Goal: Transaction & Acquisition: Purchase product/service

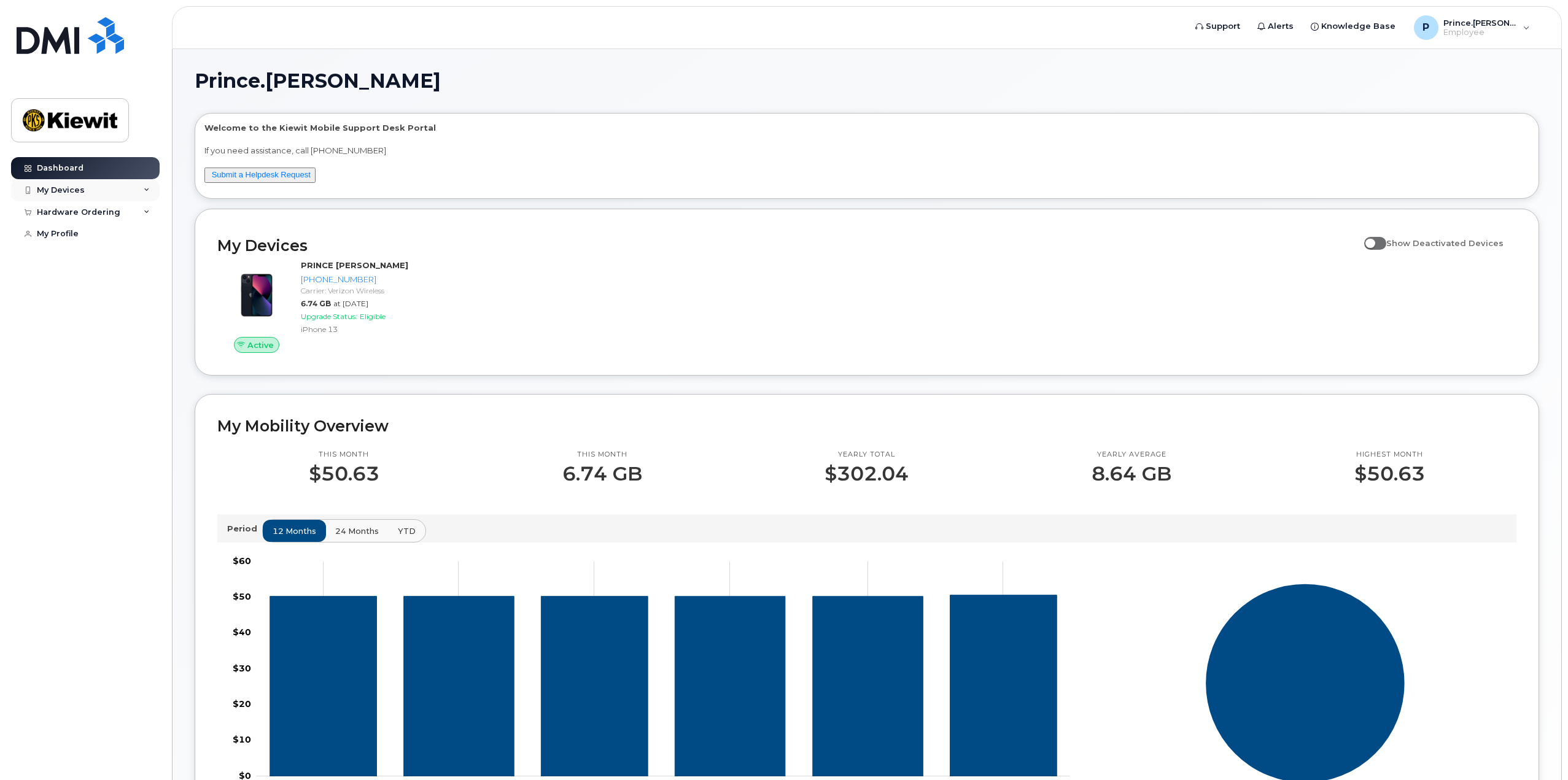
click at [150, 185] on div "My Devices" at bounding box center [85, 190] width 149 height 22
click at [110, 248] on div "(PRINCE [PERSON_NAME])" at bounding box center [112, 253] width 75 height 23
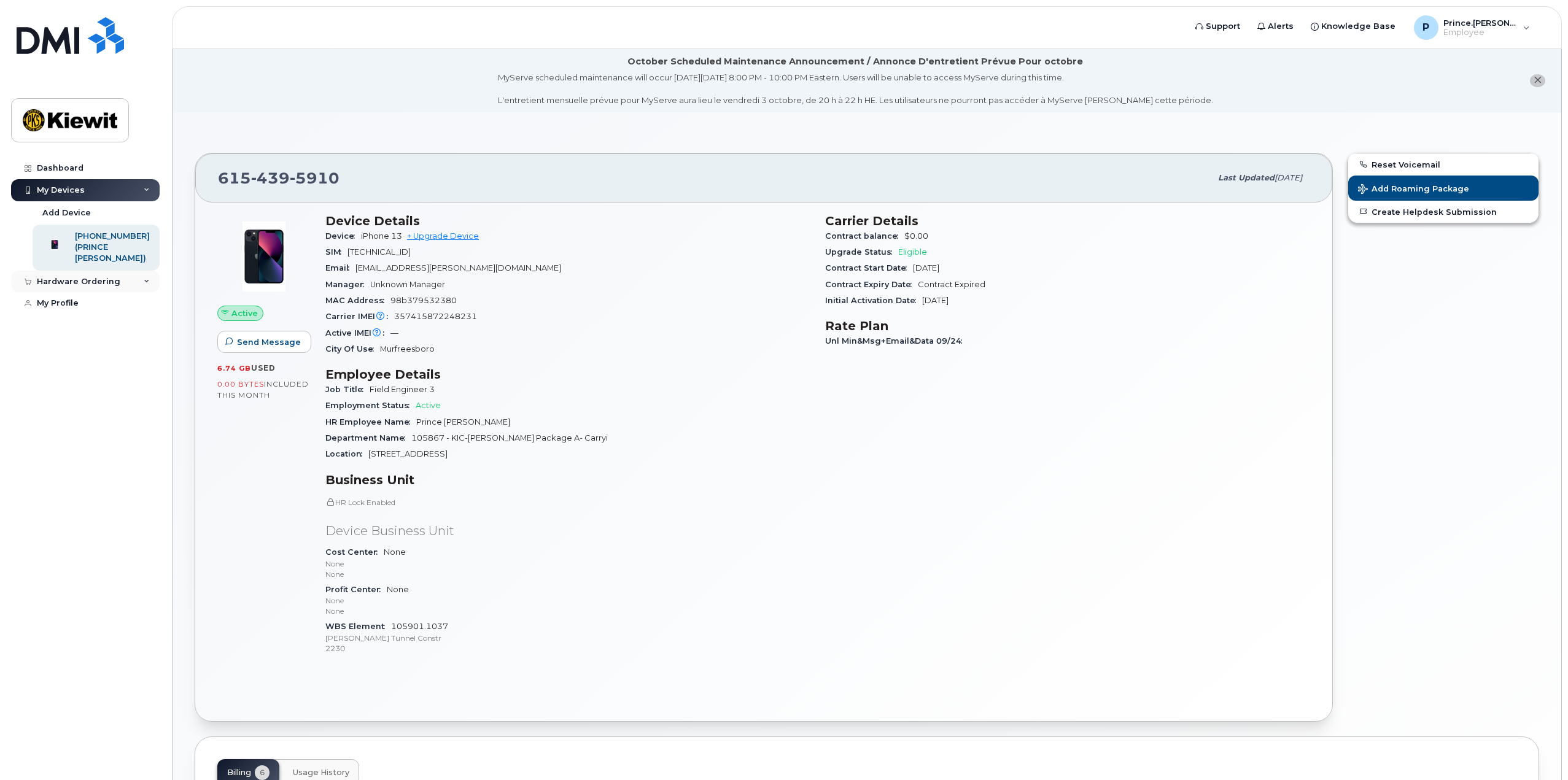
click at [149, 285] on icon at bounding box center [147, 281] width 6 height 6
click at [87, 309] on link "New Order" at bounding box center [96, 304] width 127 height 24
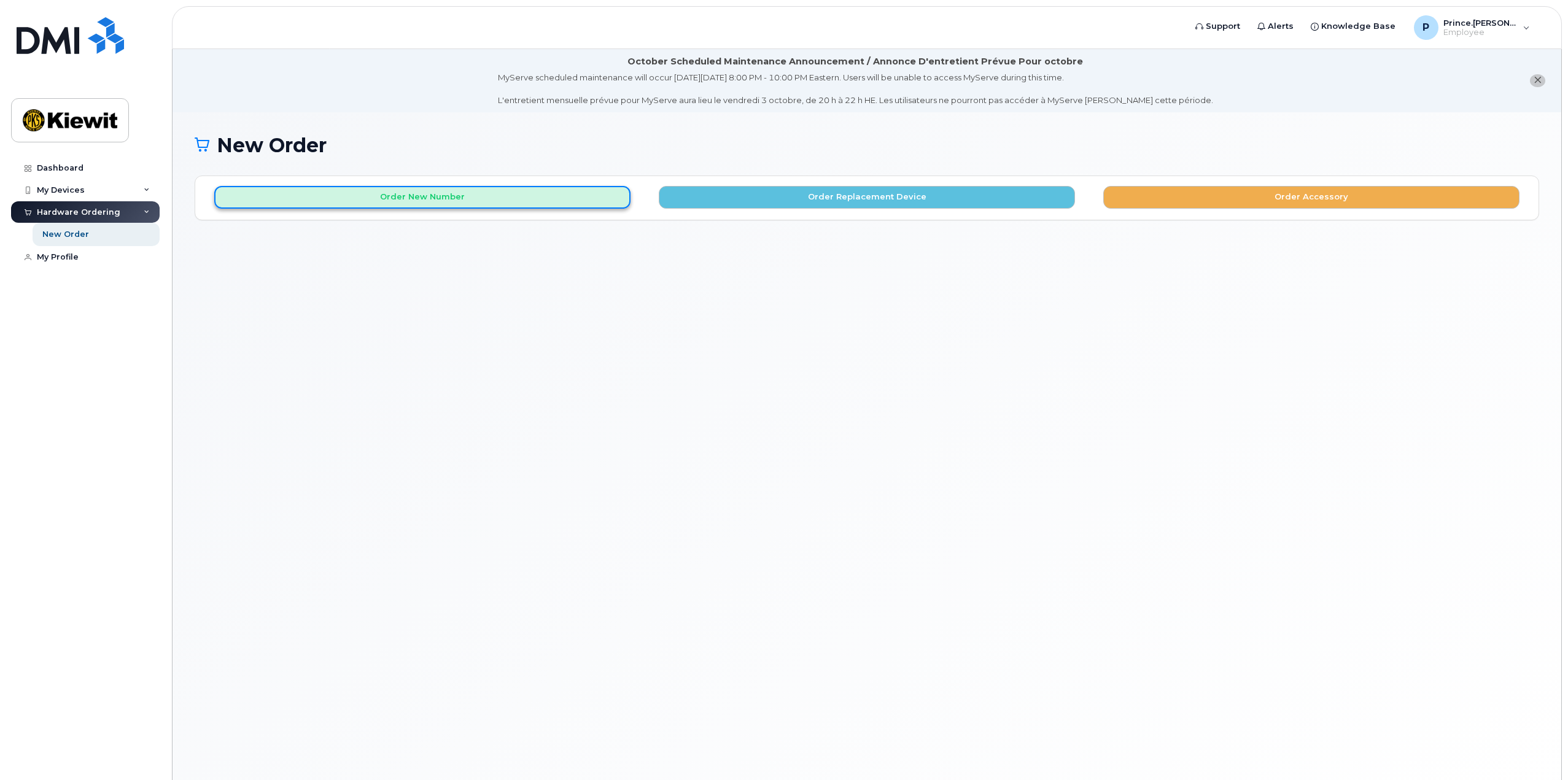
click at [426, 196] on button "Order New Number" at bounding box center [422, 197] width 416 height 23
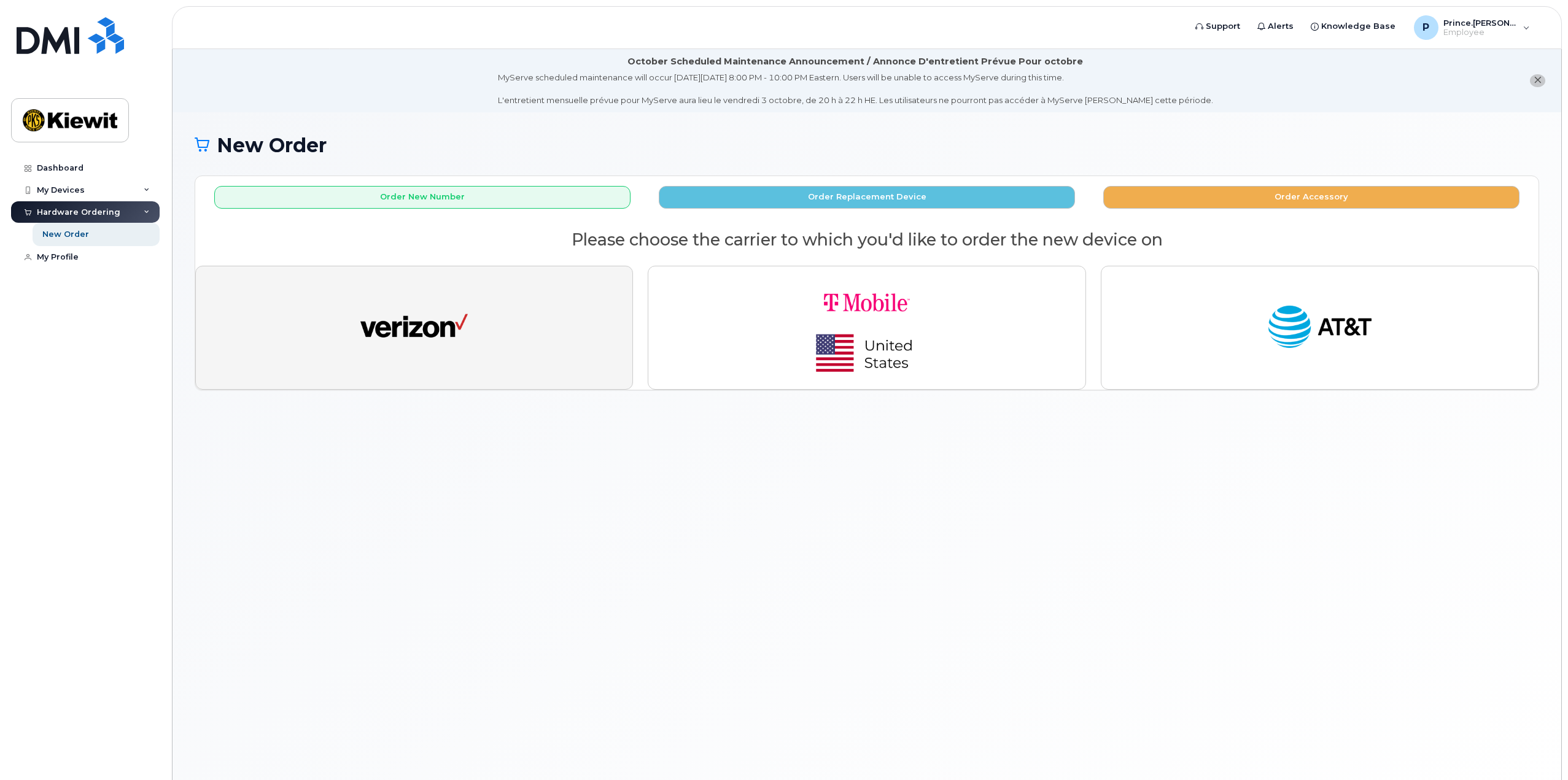
click at [442, 315] on img "button" at bounding box center [414, 328] width 108 height 56
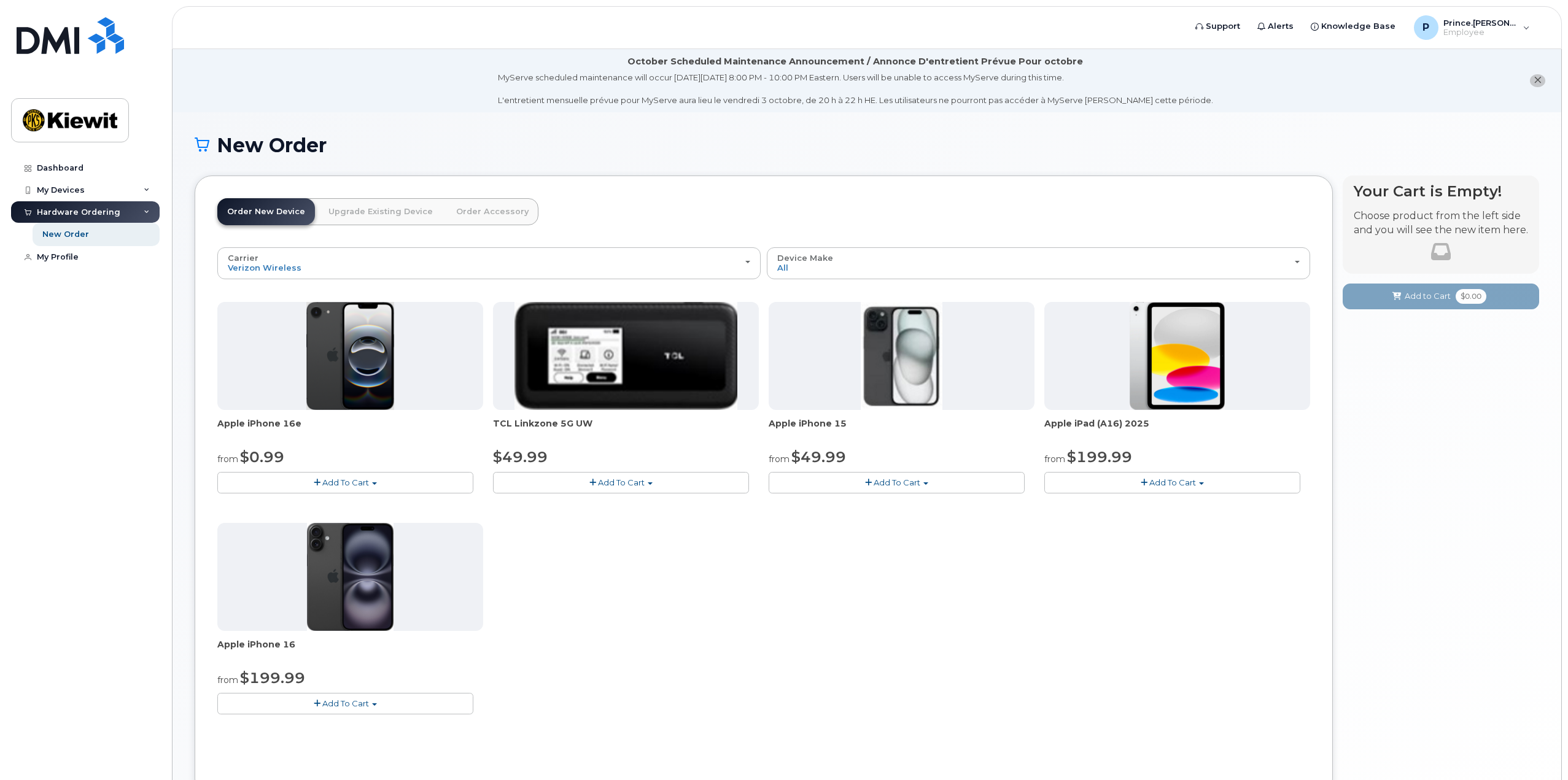
click at [563, 709] on div "Apple iPhone 16e from $0.99 Add To Cart $0.99 - 2 Year Activation (128GB) $599.…" at bounding box center [763, 518] width 1092 height 432
click at [83, 236] on div "New Order" at bounding box center [65, 235] width 47 height 11
click at [67, 254] on div "My Profile" at bounding box center [58, 257] width 42 height 10
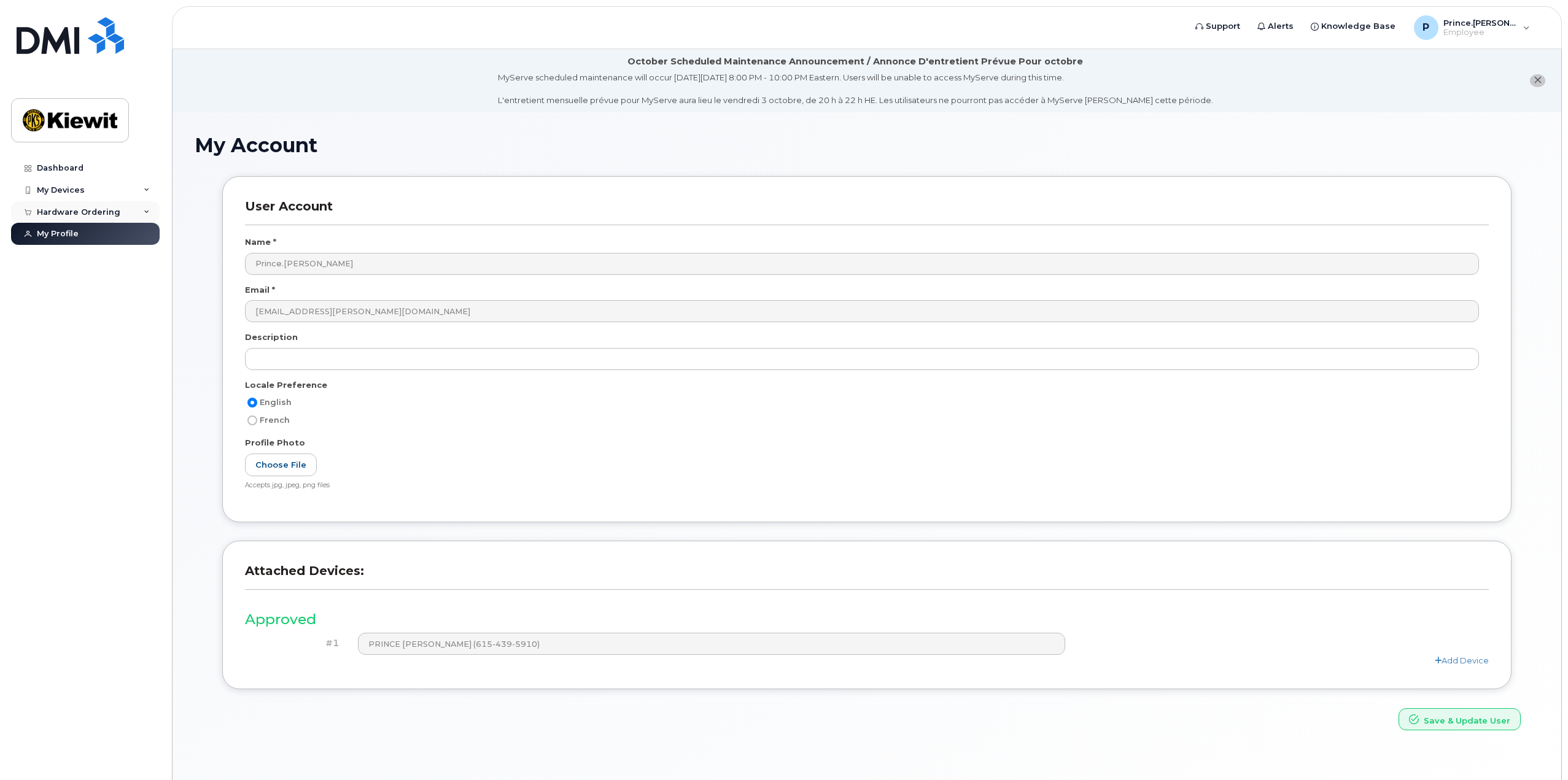
click at [90, 211] on div "Hardware Ordering" at bounding box center [78, 213] width 83 height 10
click at [87, 185] on div "My Devices" at bounding box center [85, 190] width 149 height 22
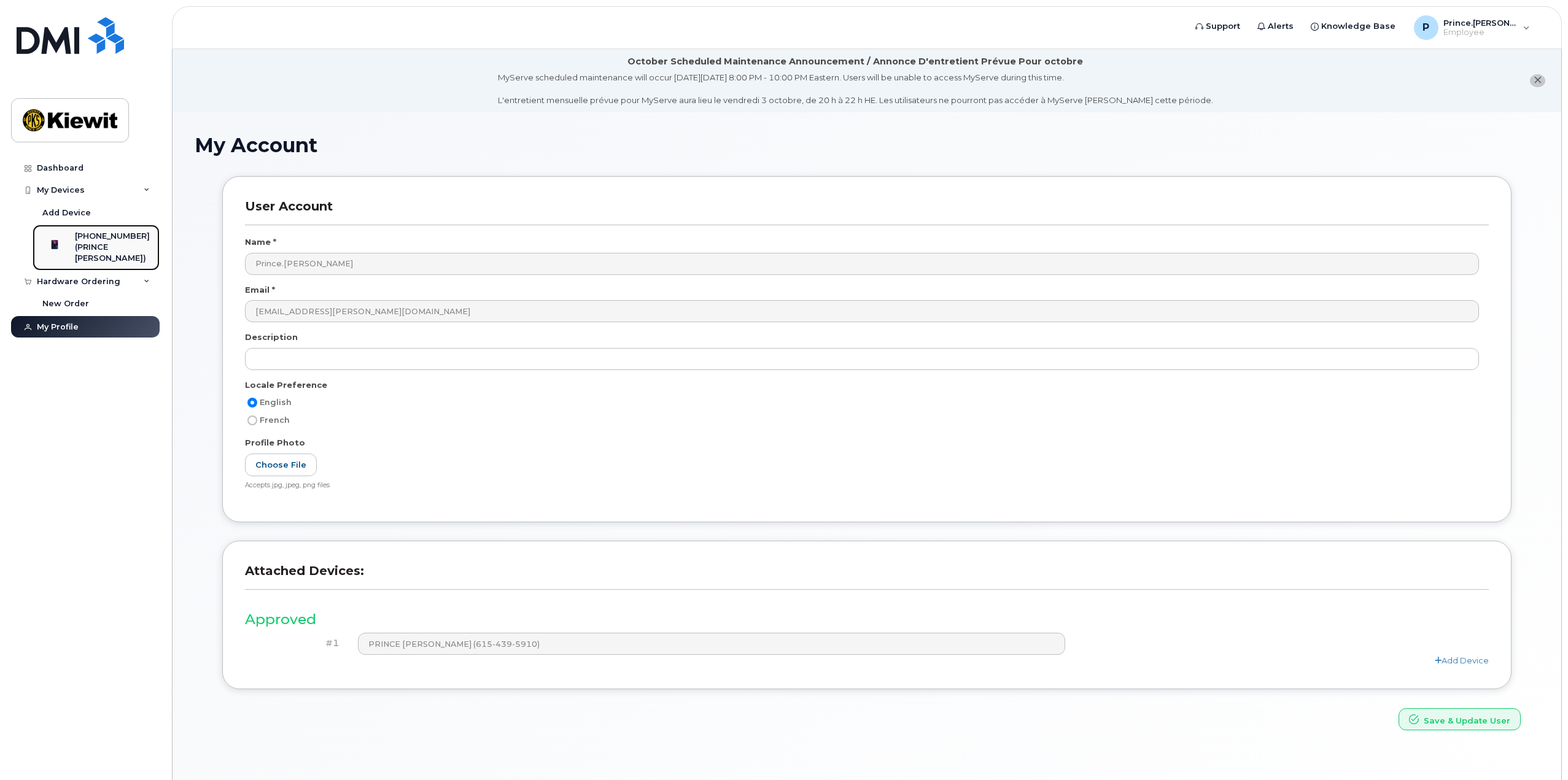
click at [103, 250] on div "(PRINCE [PERSON_NAME])" at bounding box center [112, 253] width 75 height 23
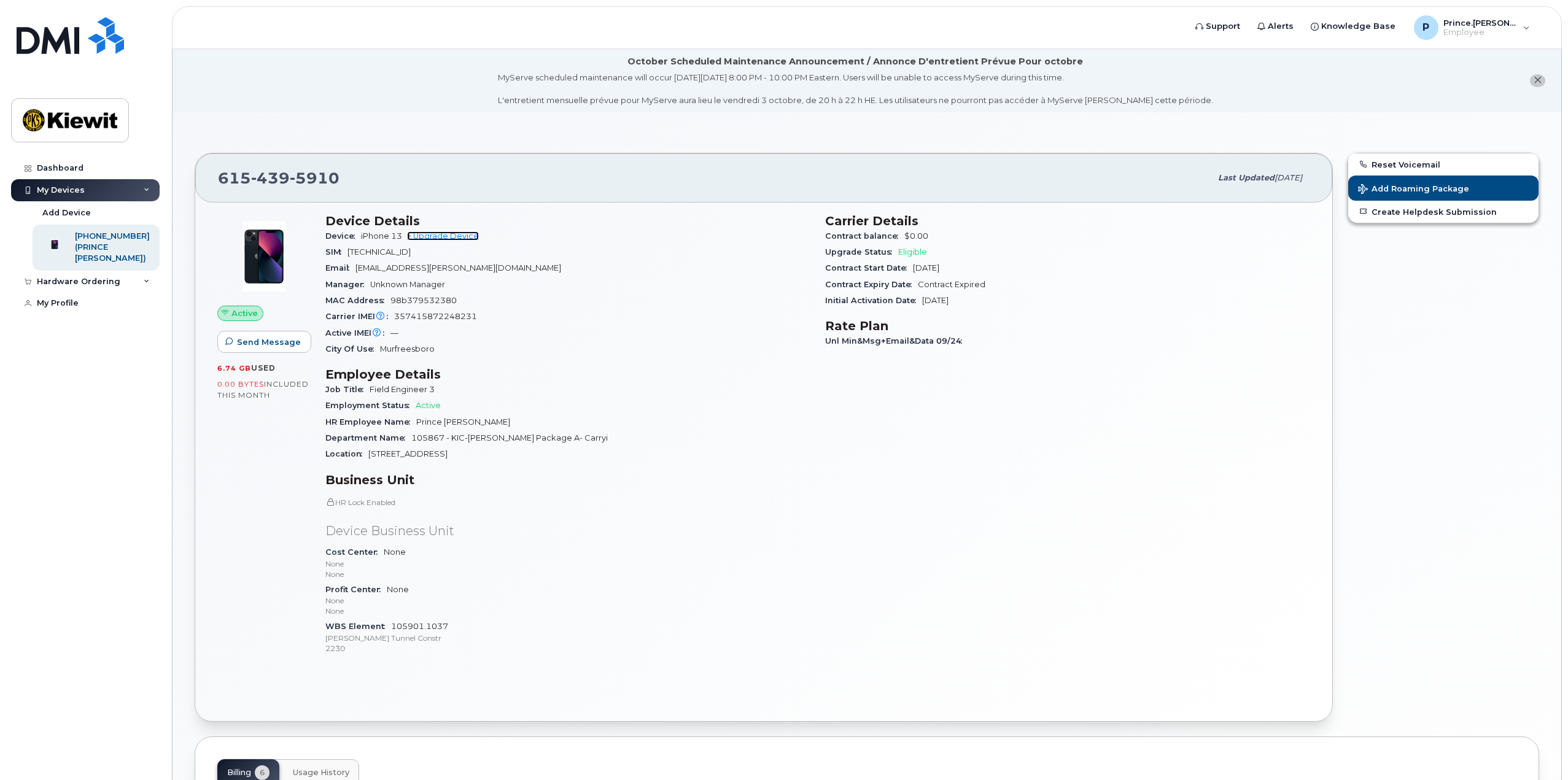
click at [449, 235] on link "+ Upgrade Device" at bounding box center [442, 235] width 72 height 9
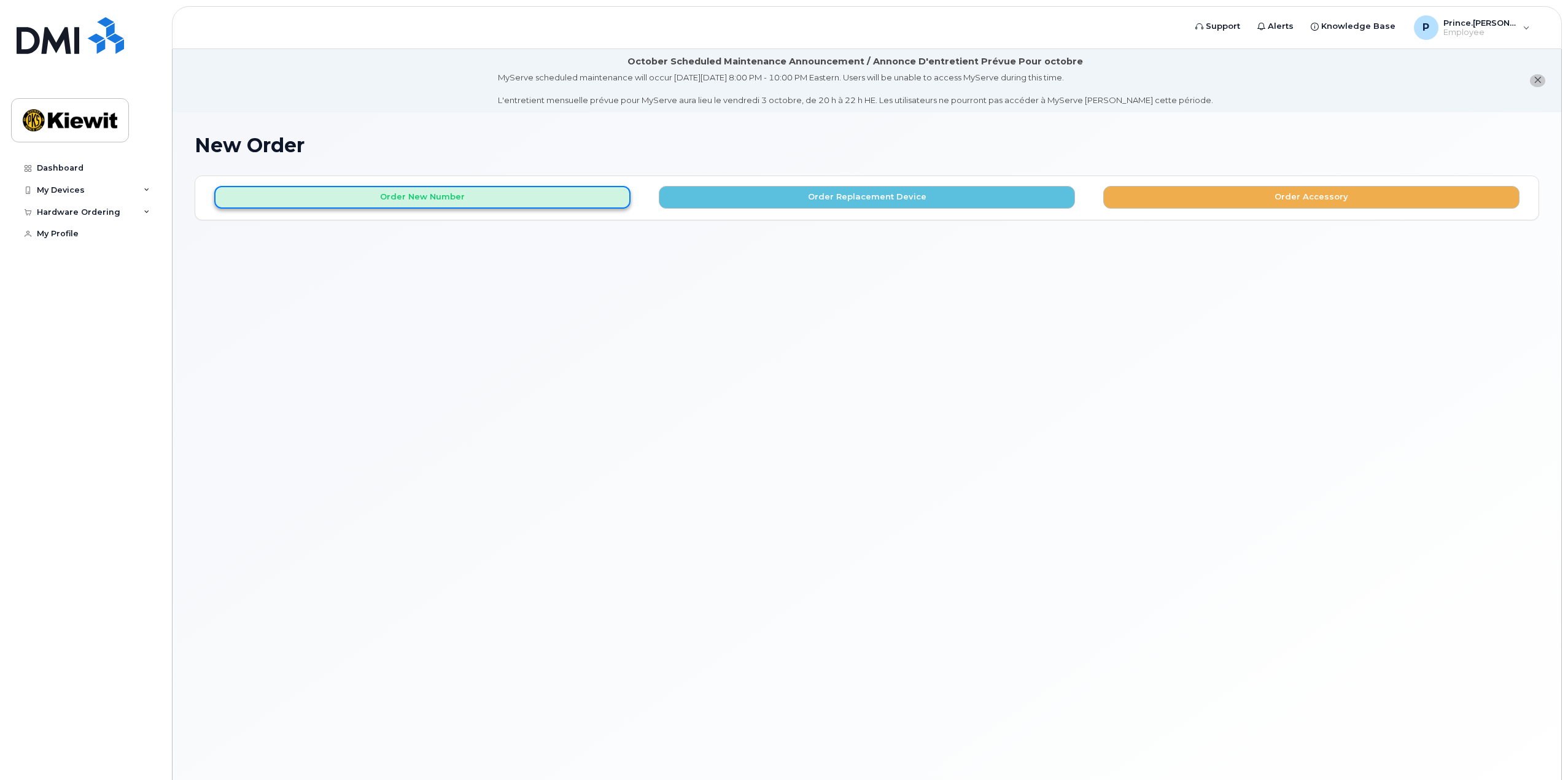
click at [442, 194] on button "Order New Number" at bounding box center [422, 197] width 416 height 23
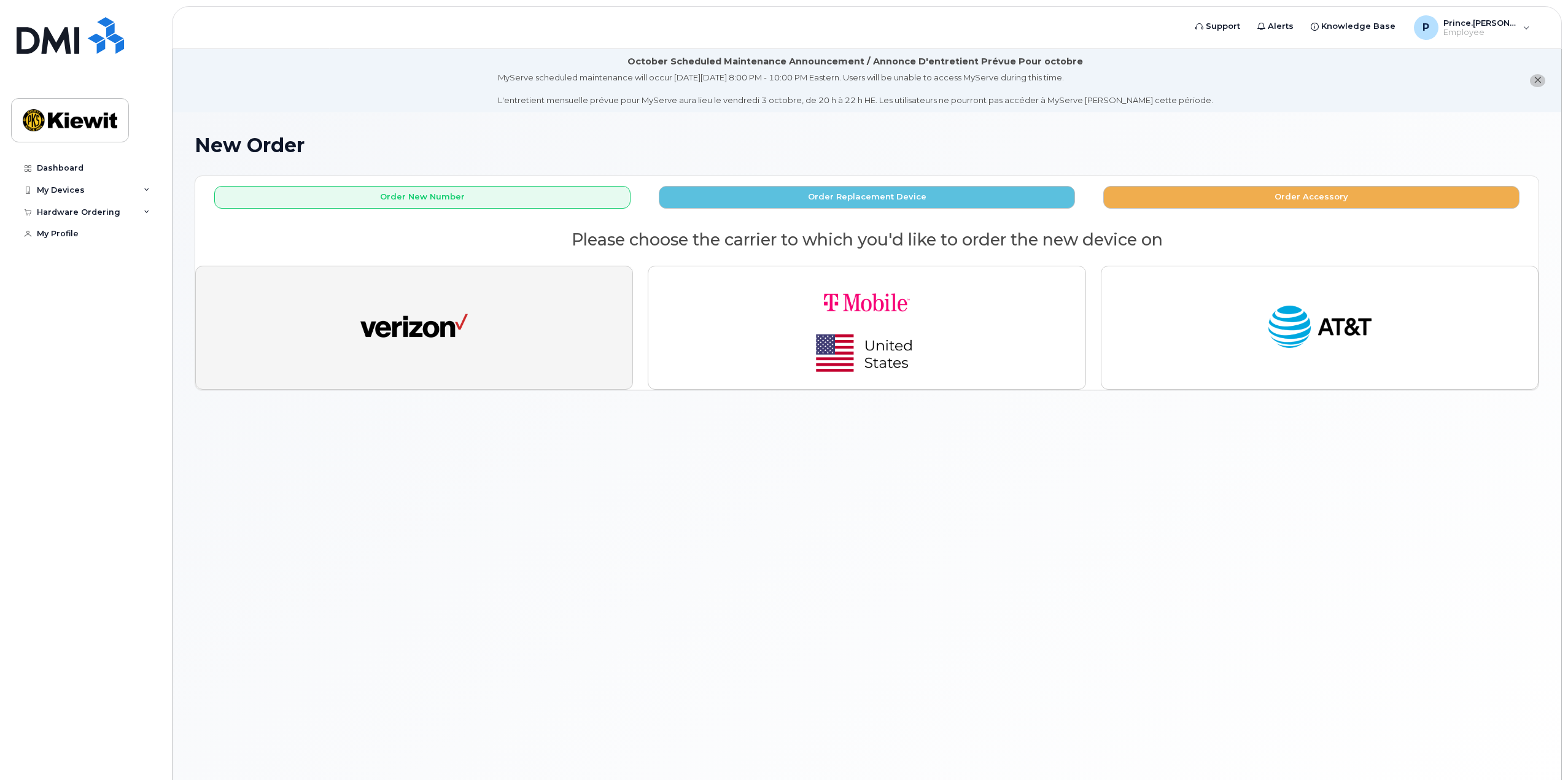
click at [442, 342] on img "button" at bounding box center [414, 328] width 108 height 56
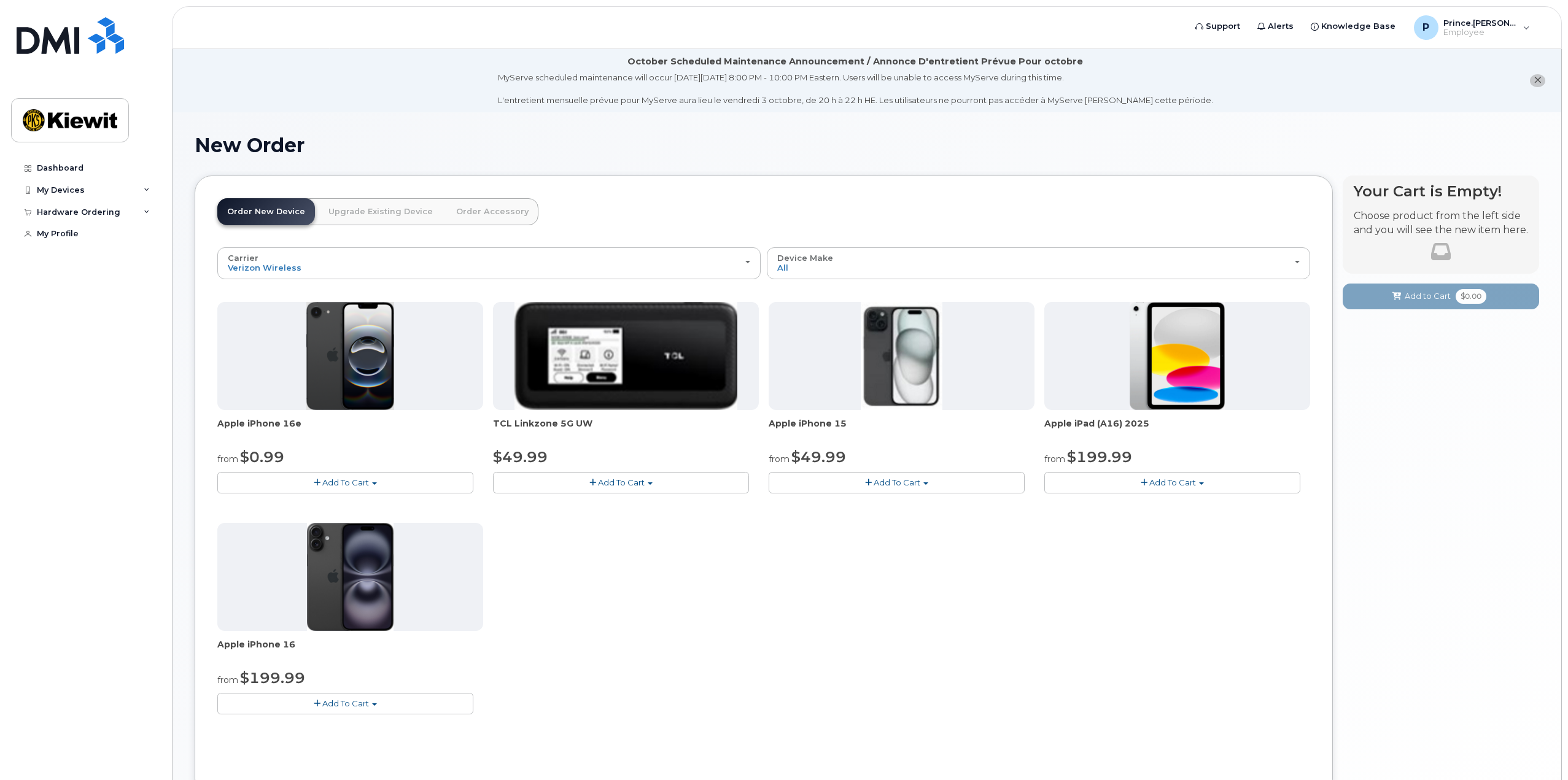
click at [277, 598] on div at bounding box center [350, 577] width 266 height 108
click at [339, 704] on span "Add To Cart" at bounding box center [345, 704] width 47 height 10
click at [366, 483] on span "Add To Cart" at bounding box center [345, 483] width 47 height 10
click at [337, 696] on button "Add To Cart" at bounding box center [345, 704] width 256 height 22
click at [303, 738] on link "$199.99 - 2 Year Activation (128GB)" at bounding box center [305, 742] width 169 height 15
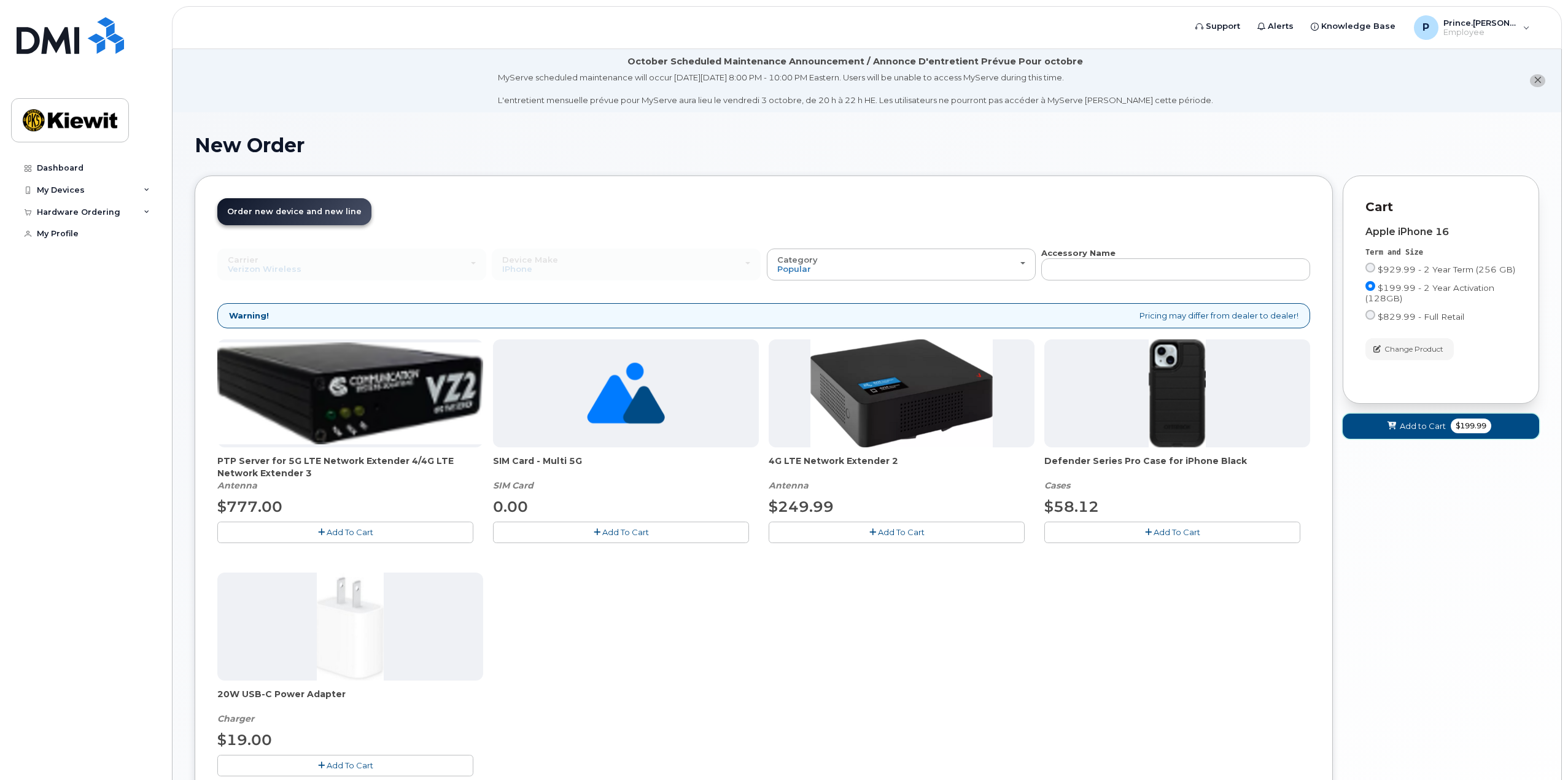
click at [1428, 426] on span "Add to Cart" at bounding box center [1422, 426] width 46 height 12
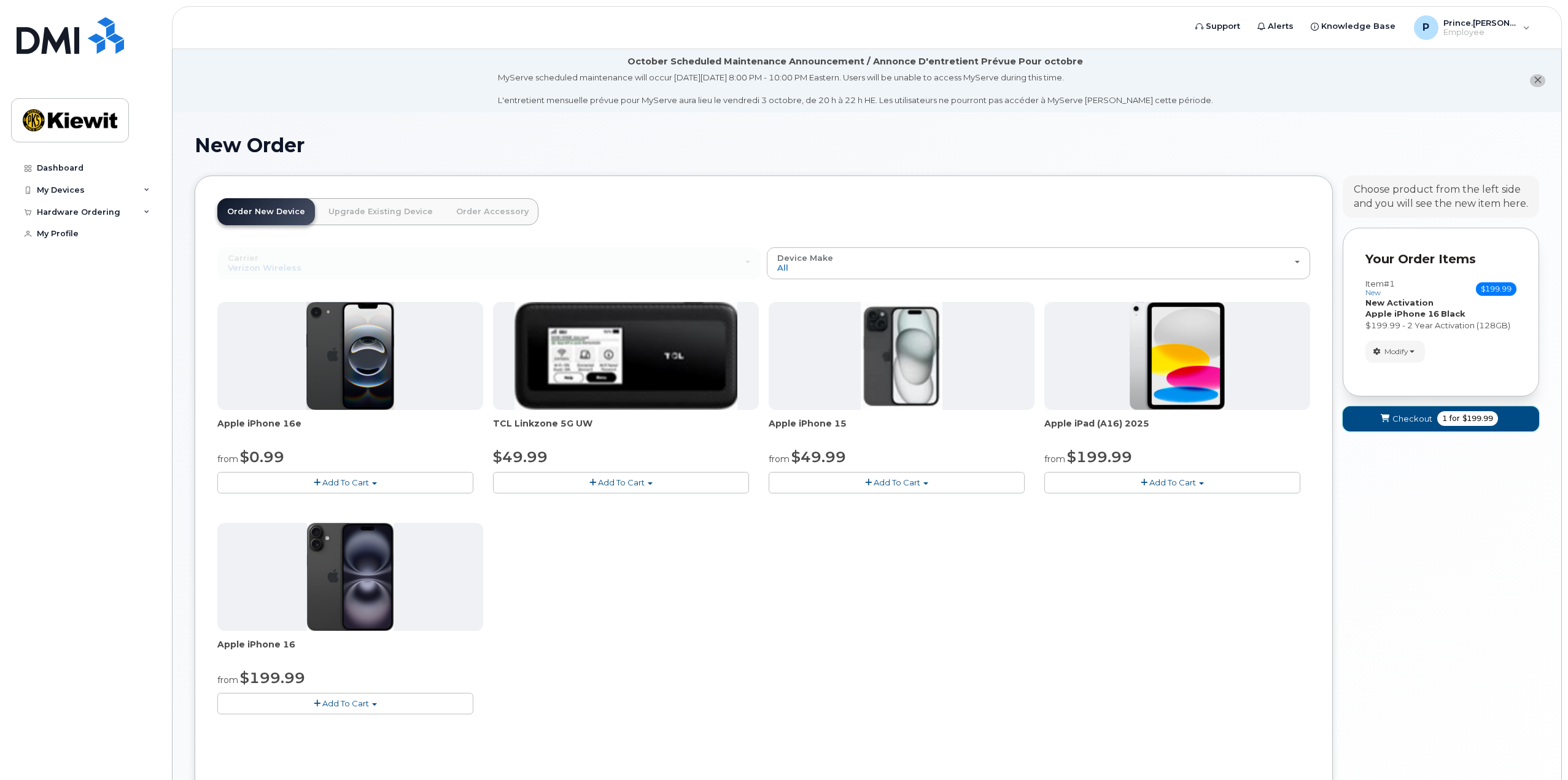
click at [1396, 413] on span "Checkout" at bounding box center [1412, 419] width 40 height 12
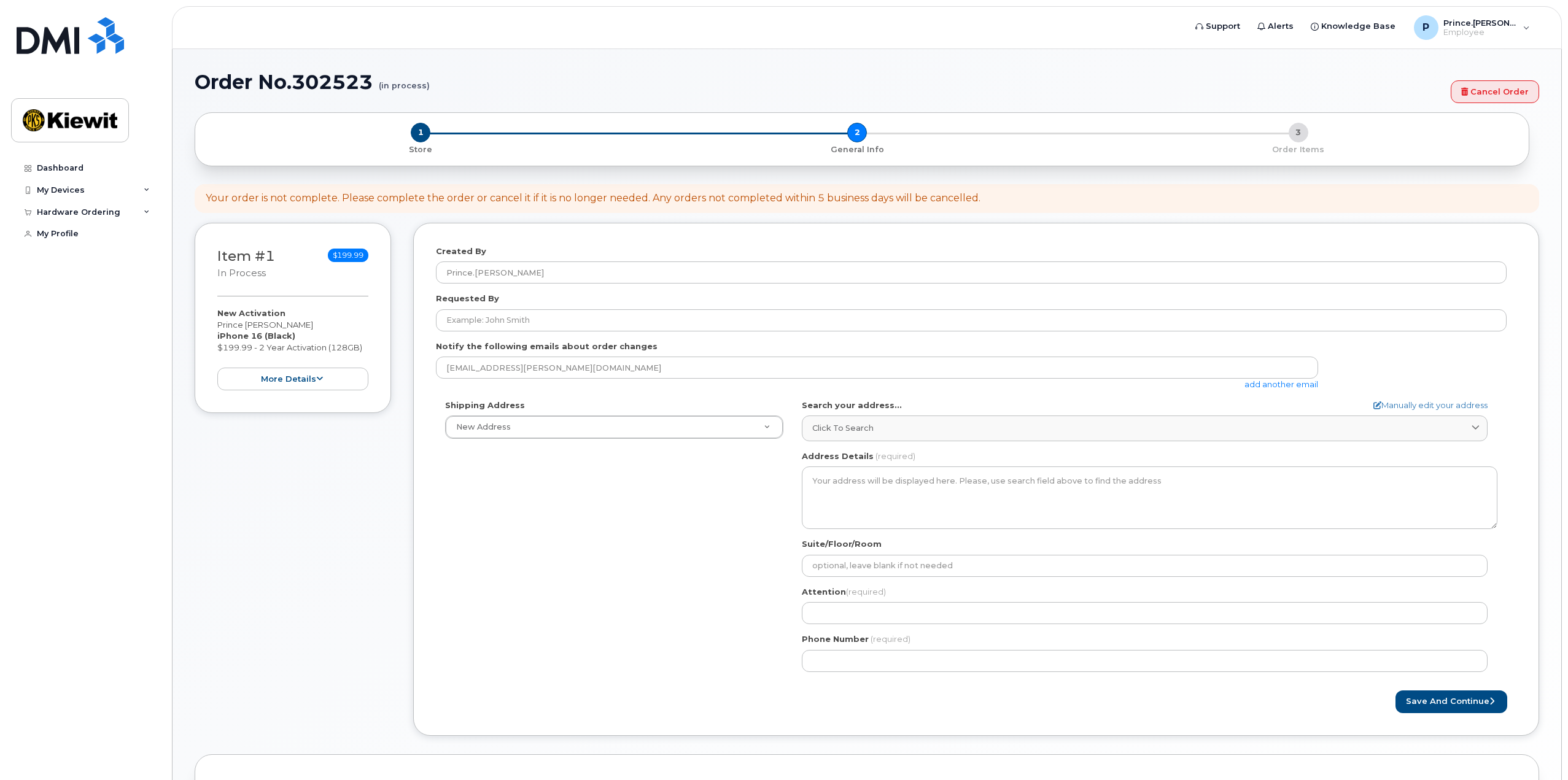
select select
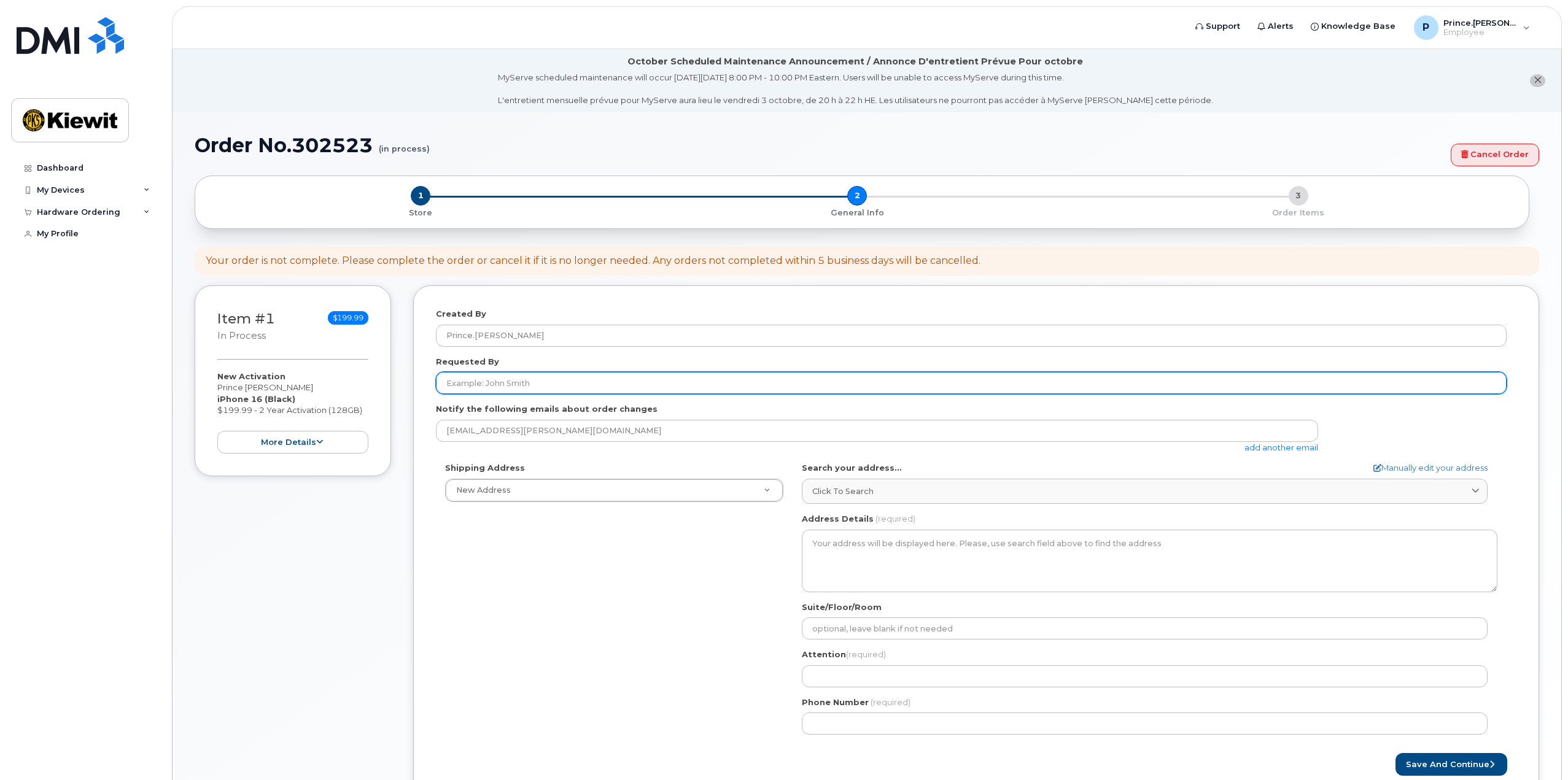
click at [546, 383] on input "Requested By" at bounding box center [971, 383] width 1071 height 22
type input "Prince A [PERSON_NAME]"
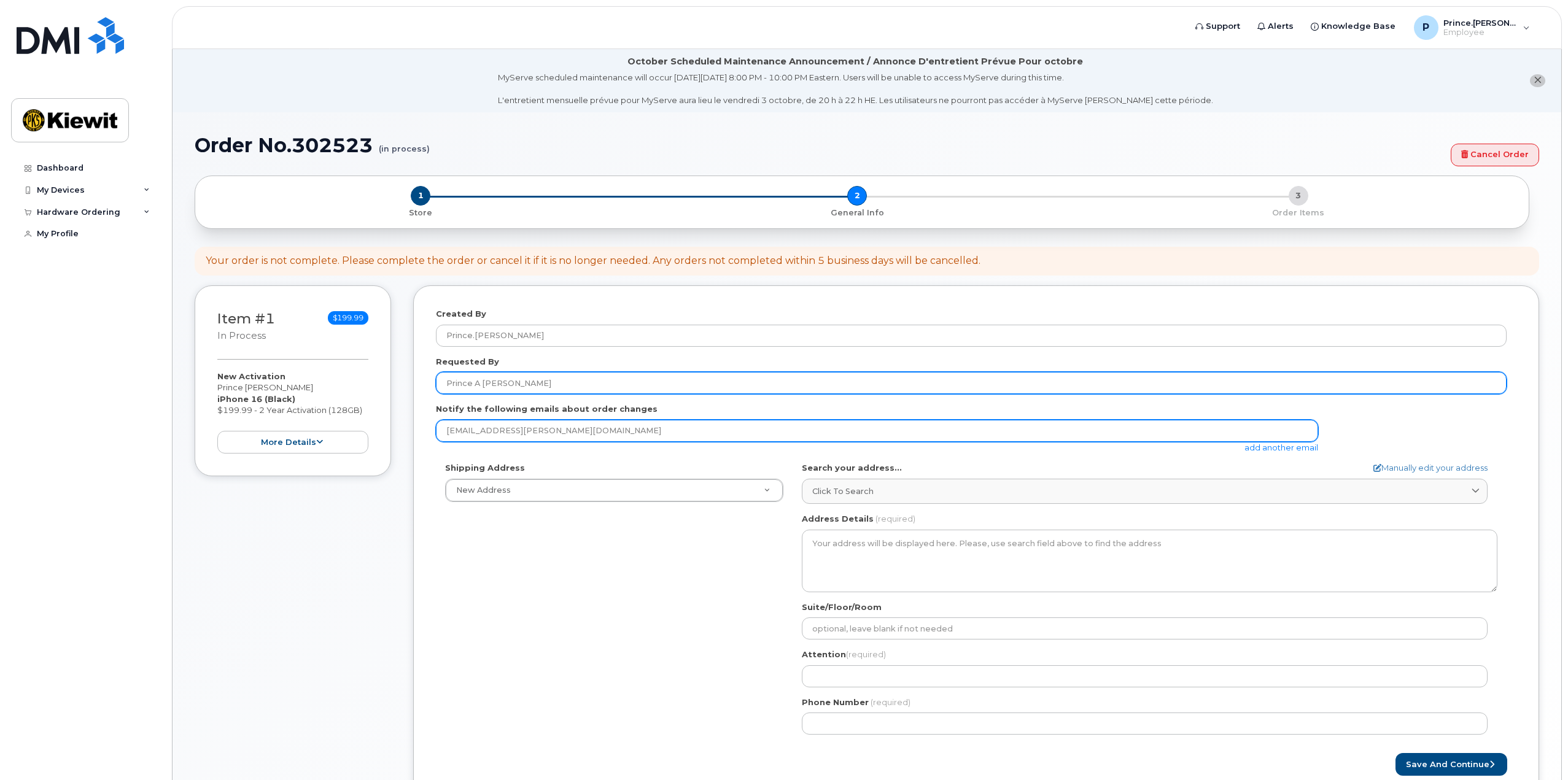
type input "Prince.Davis@kiewit.com"
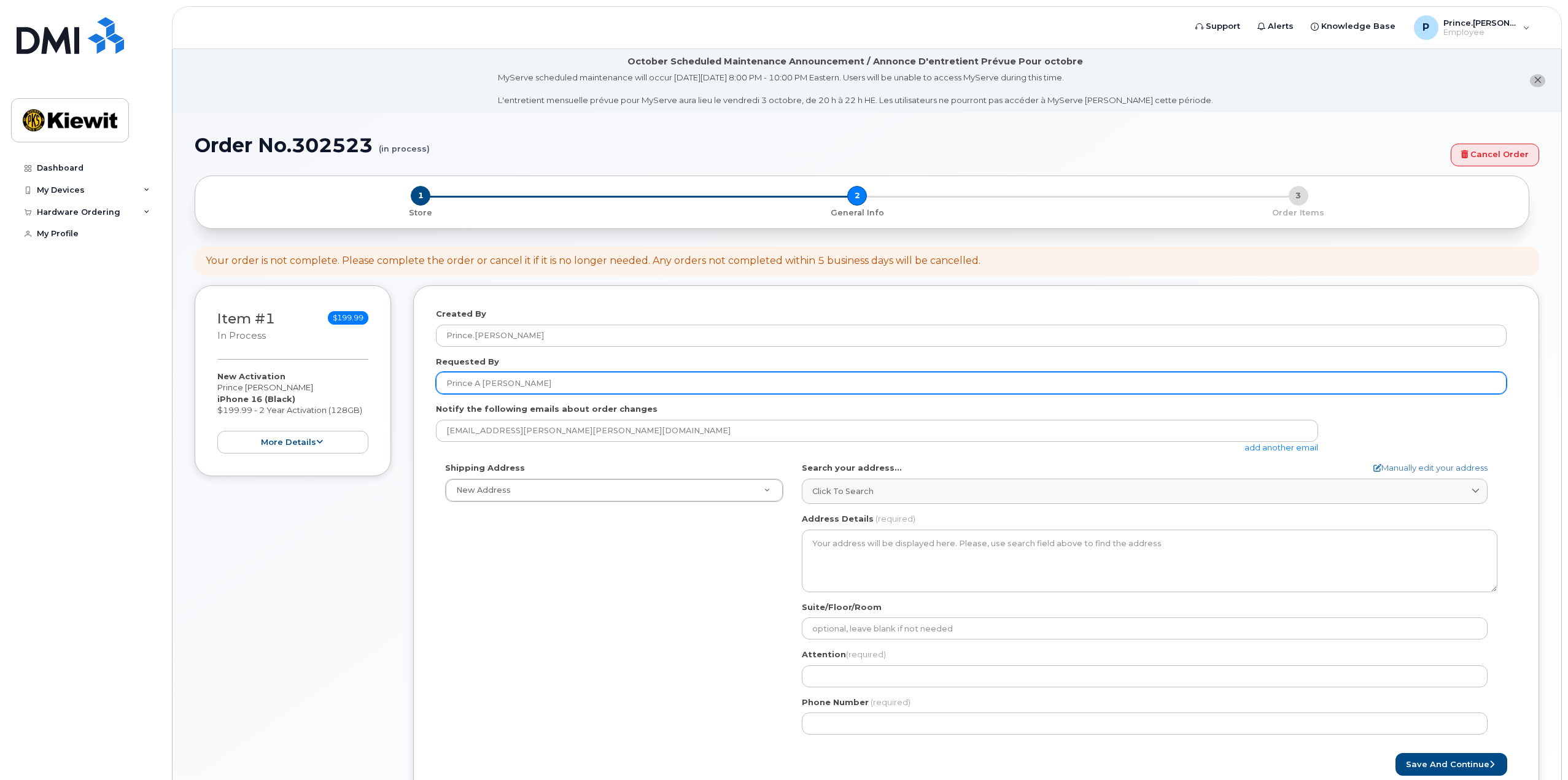
type input "101 Caswell Dr."
select select
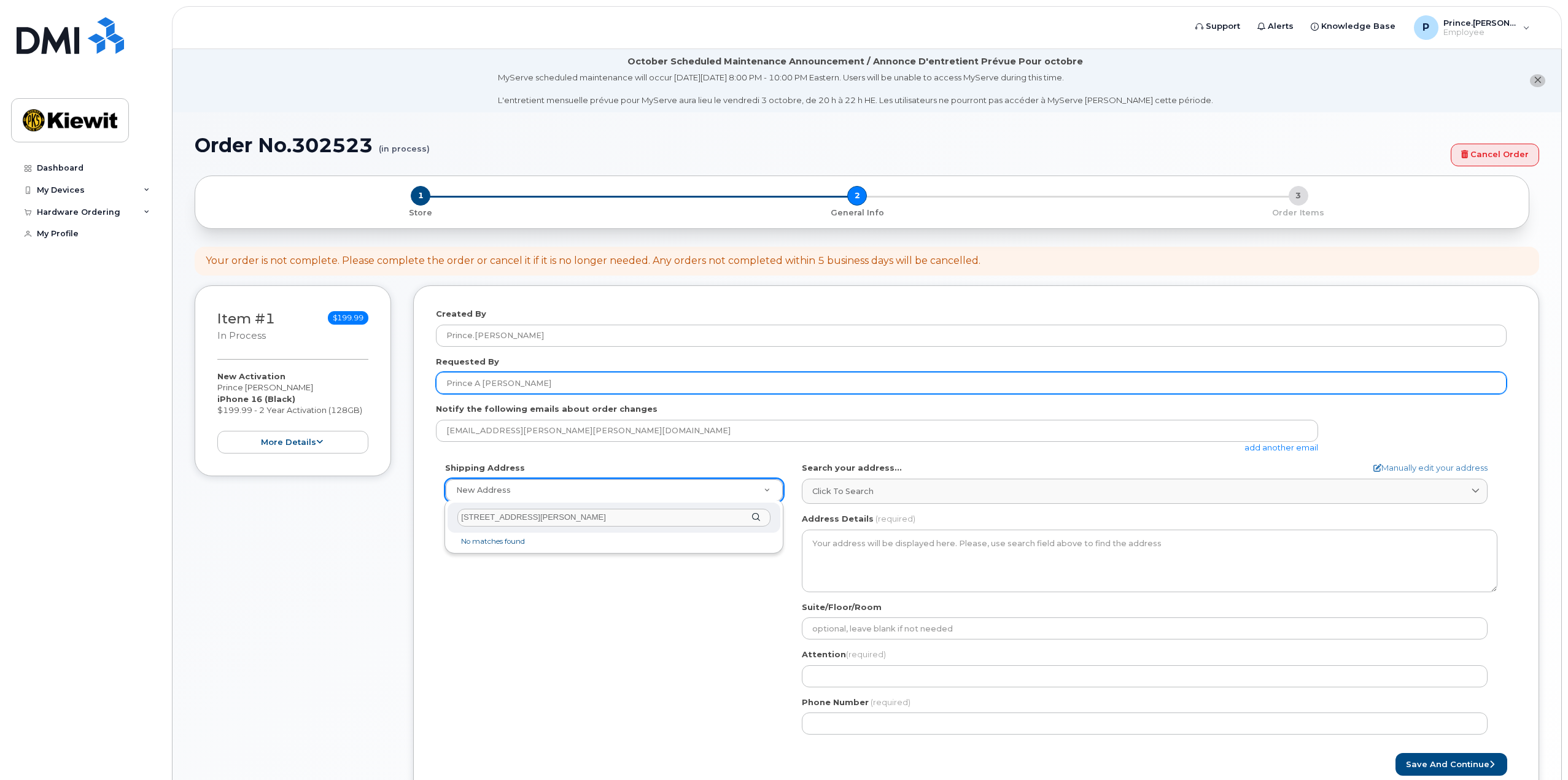
drag, startPoint x: 550, startPoint y: 519, endPoint x: 393, endPoint y: 516, distance: 157.0
click at [393, 516] on body "Support Alerts Knowledge Base P Prince.Davis Employee English Français Sign out…" at bounding box center [784, 439] width 1568 height 879
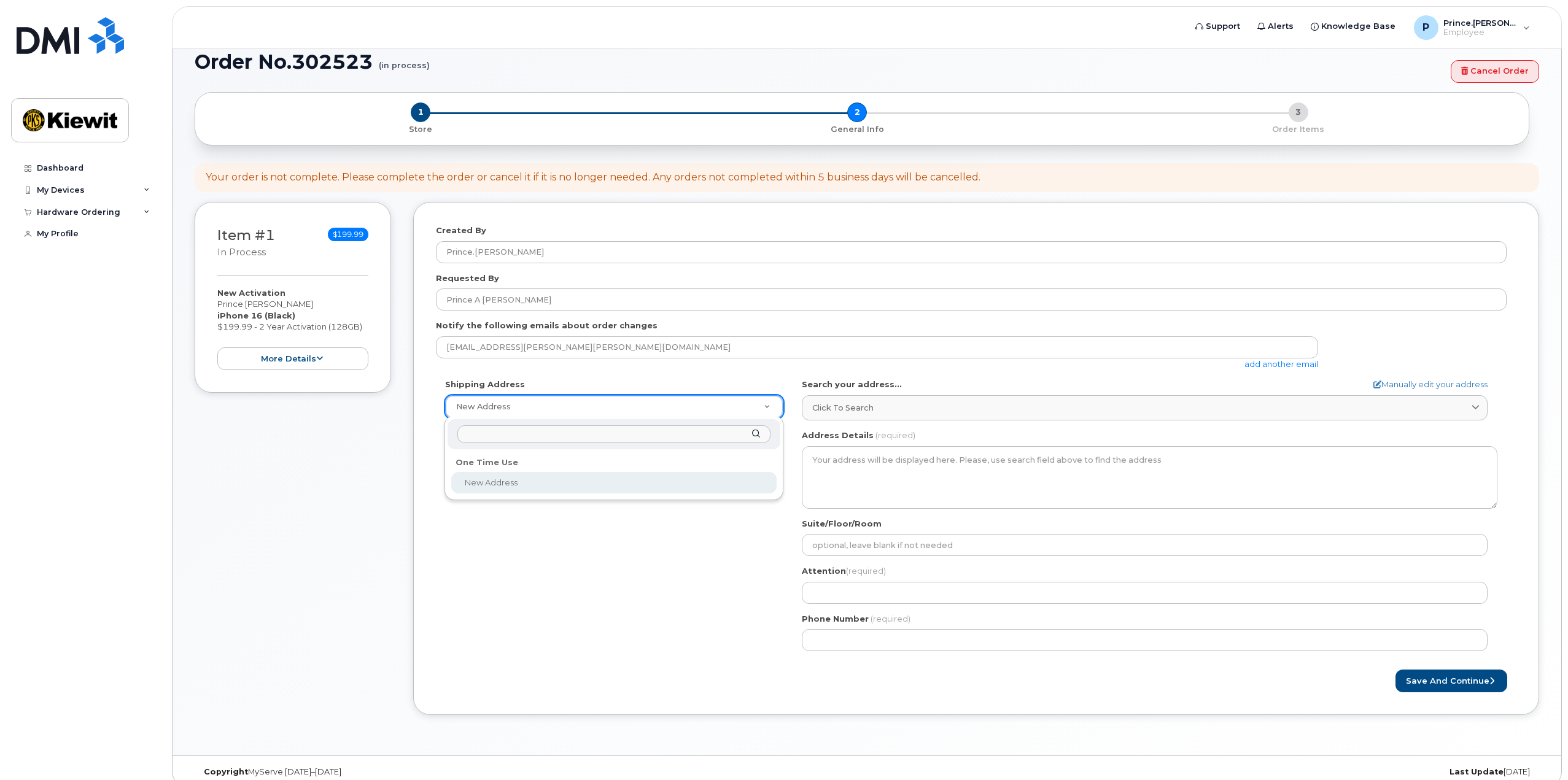
scroll to position [96, 0]
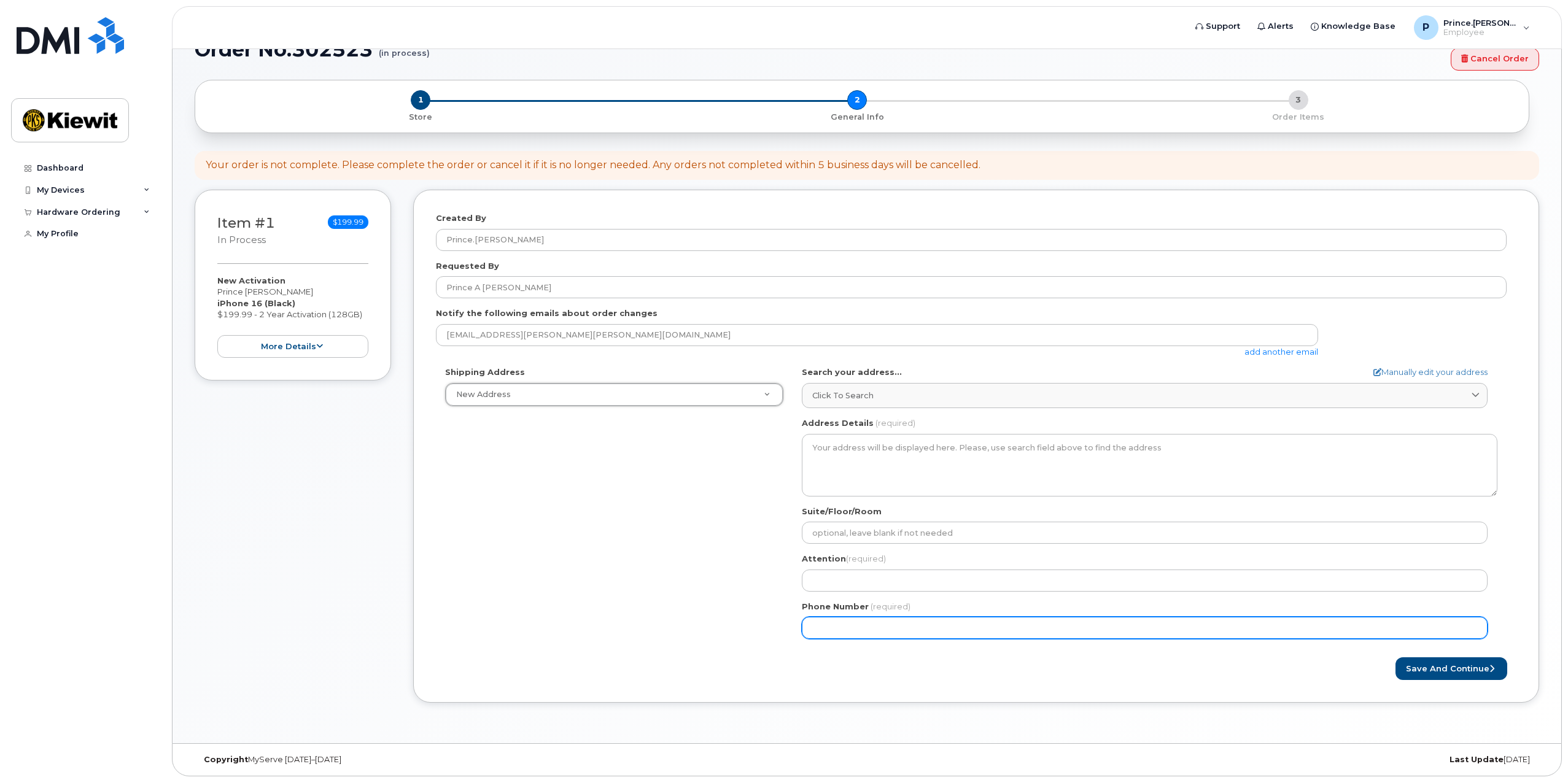
click at [867, 627] on input "Phone Number" at bounding box center [1144, 628] width 685 height 22
type input "2676390145"
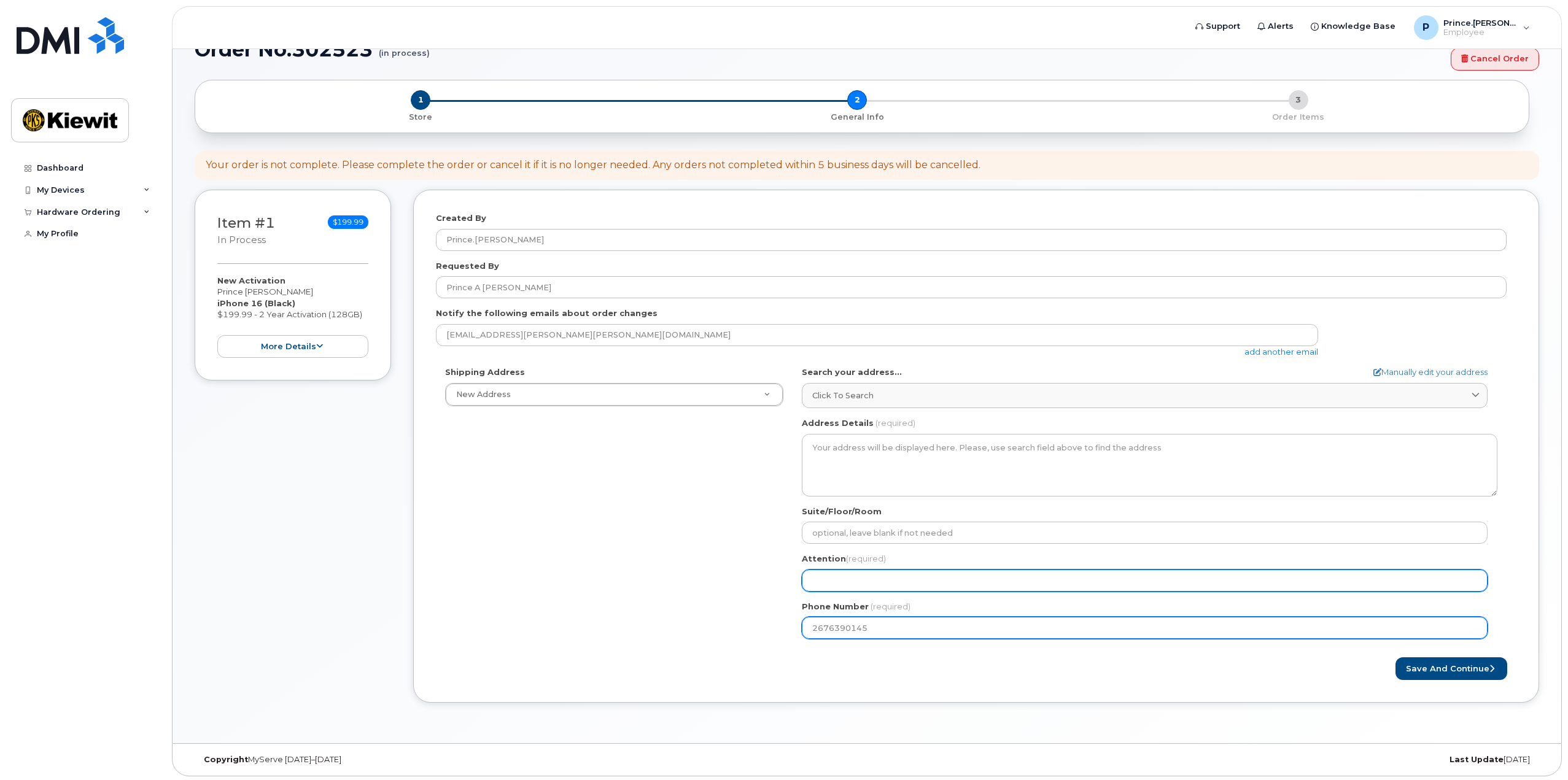
type input "Prince A Davis"
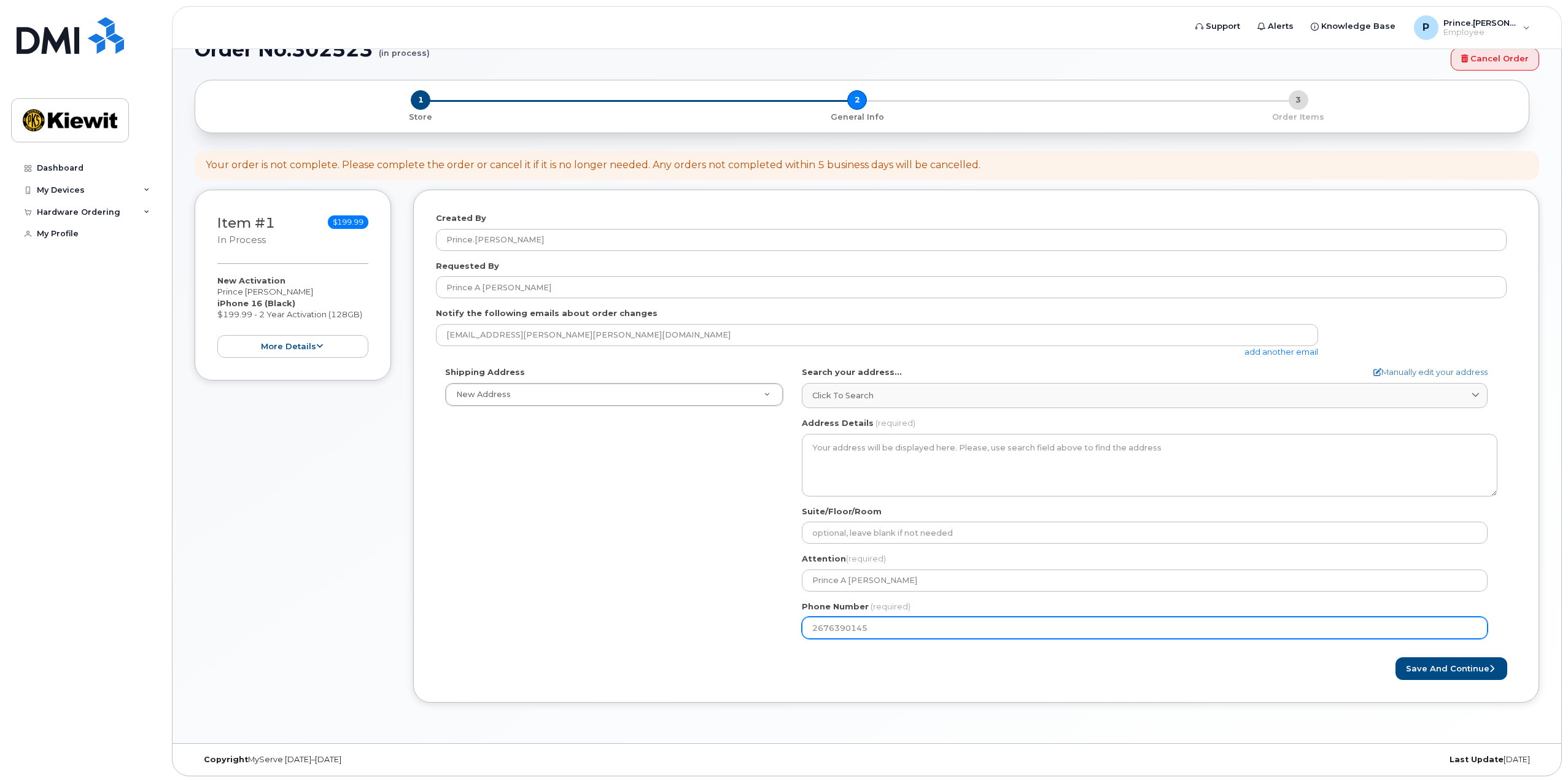
select select
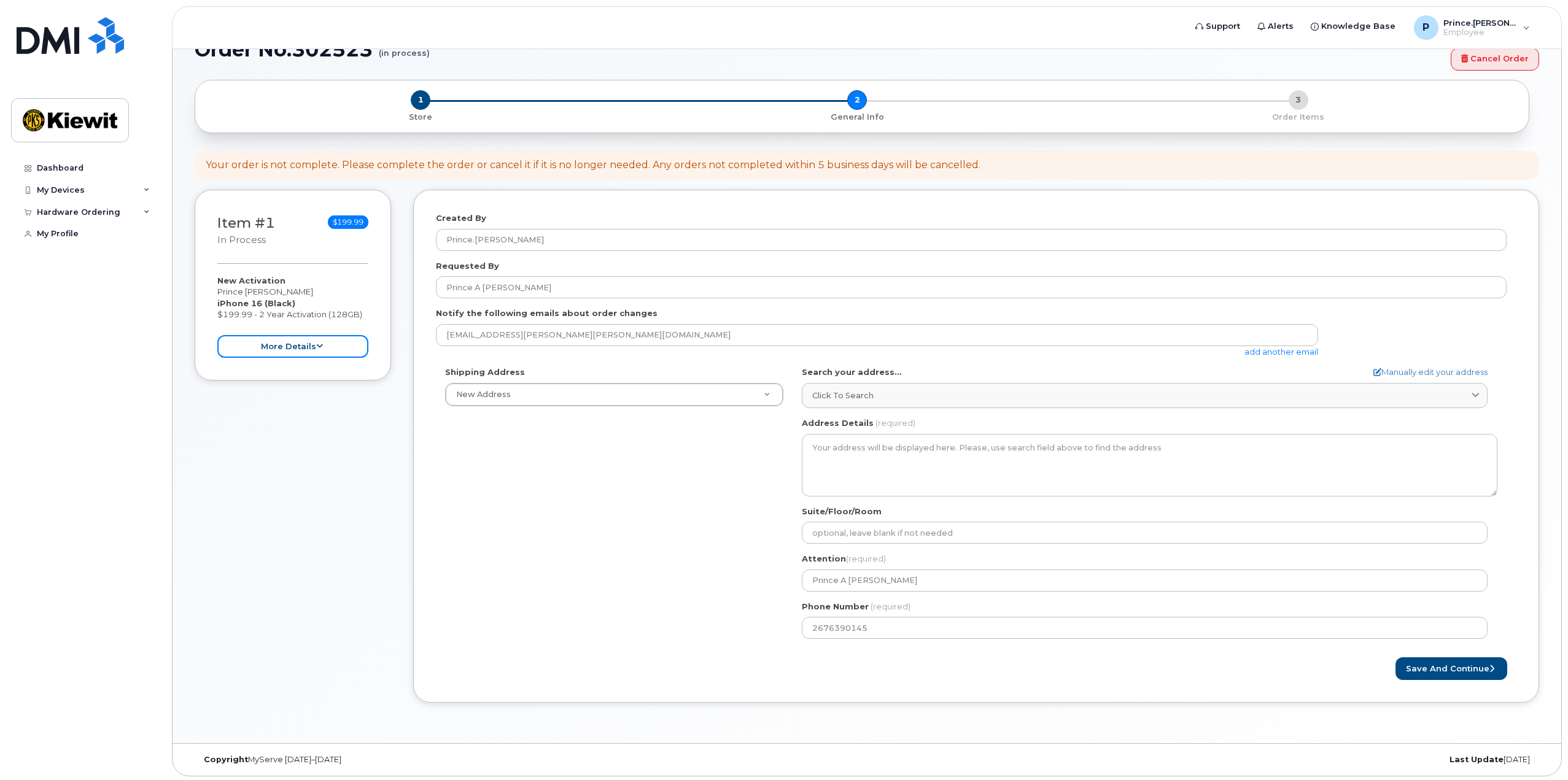
click at [293, 341] on button "more details" at bounding box center [292, 347] width 151 height 23
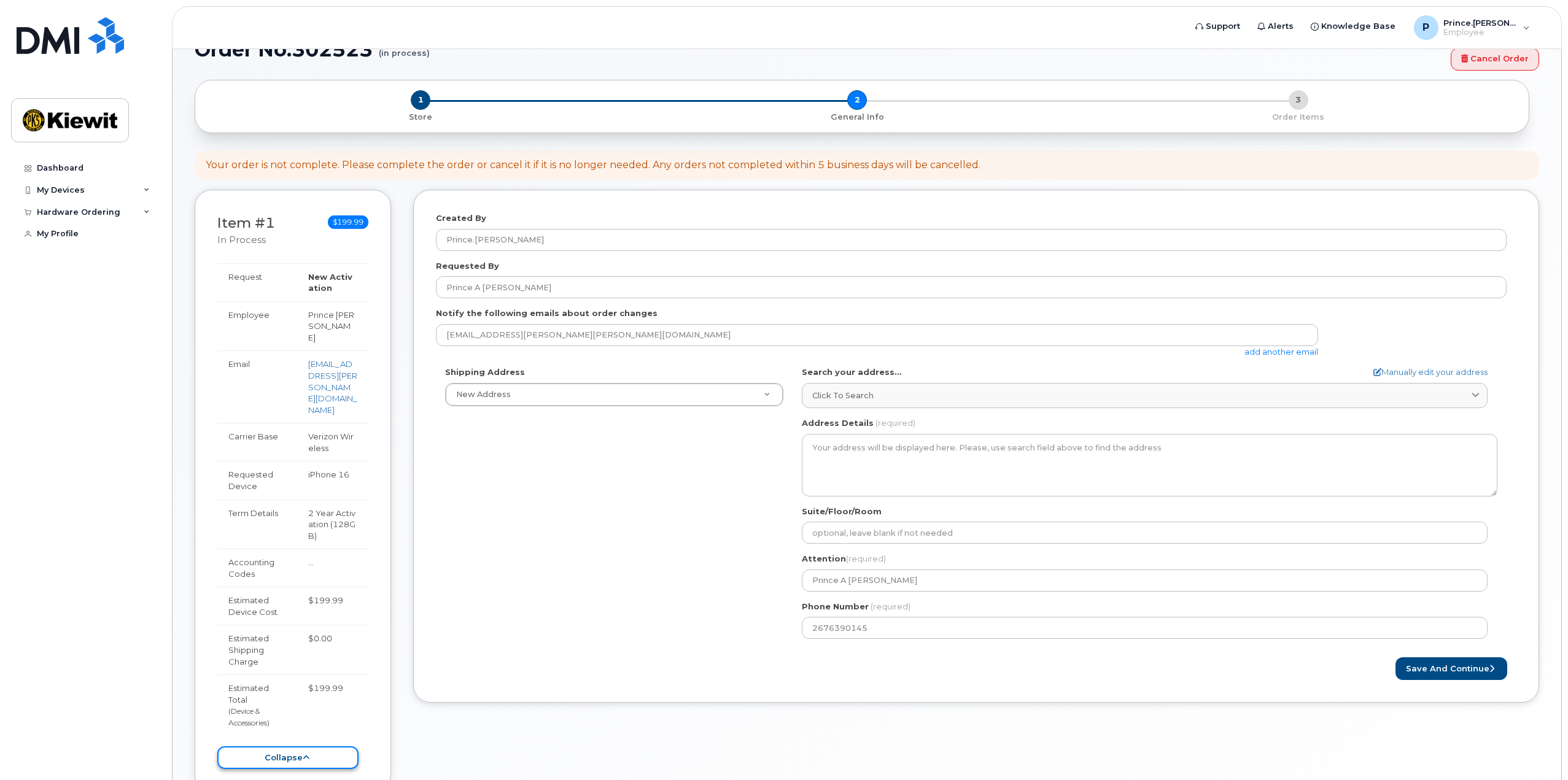
click at [290, 747] on button "collapse" at bounding box center [287, 758] width 141 height 23
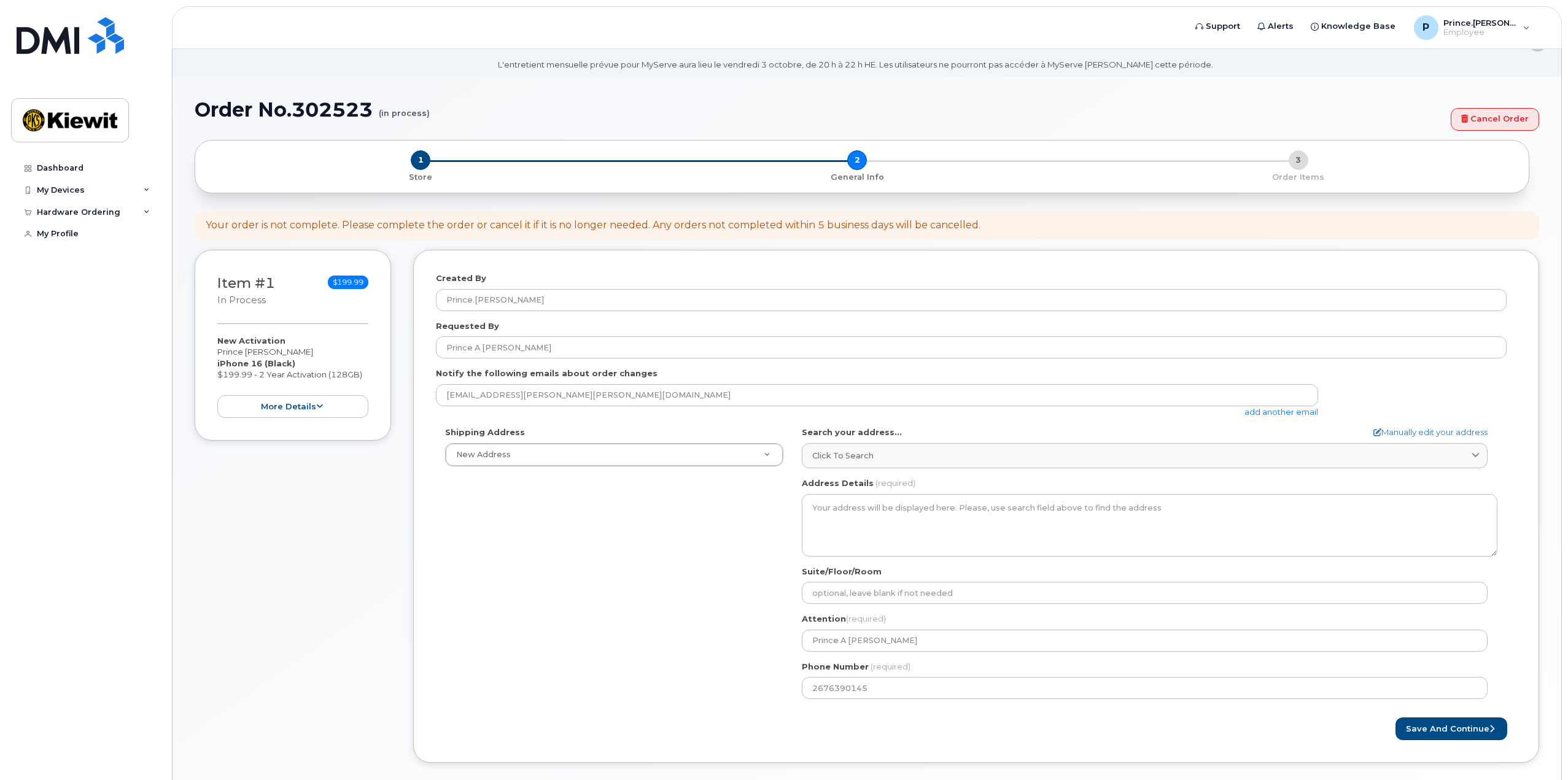
scroll to position [35, 0]
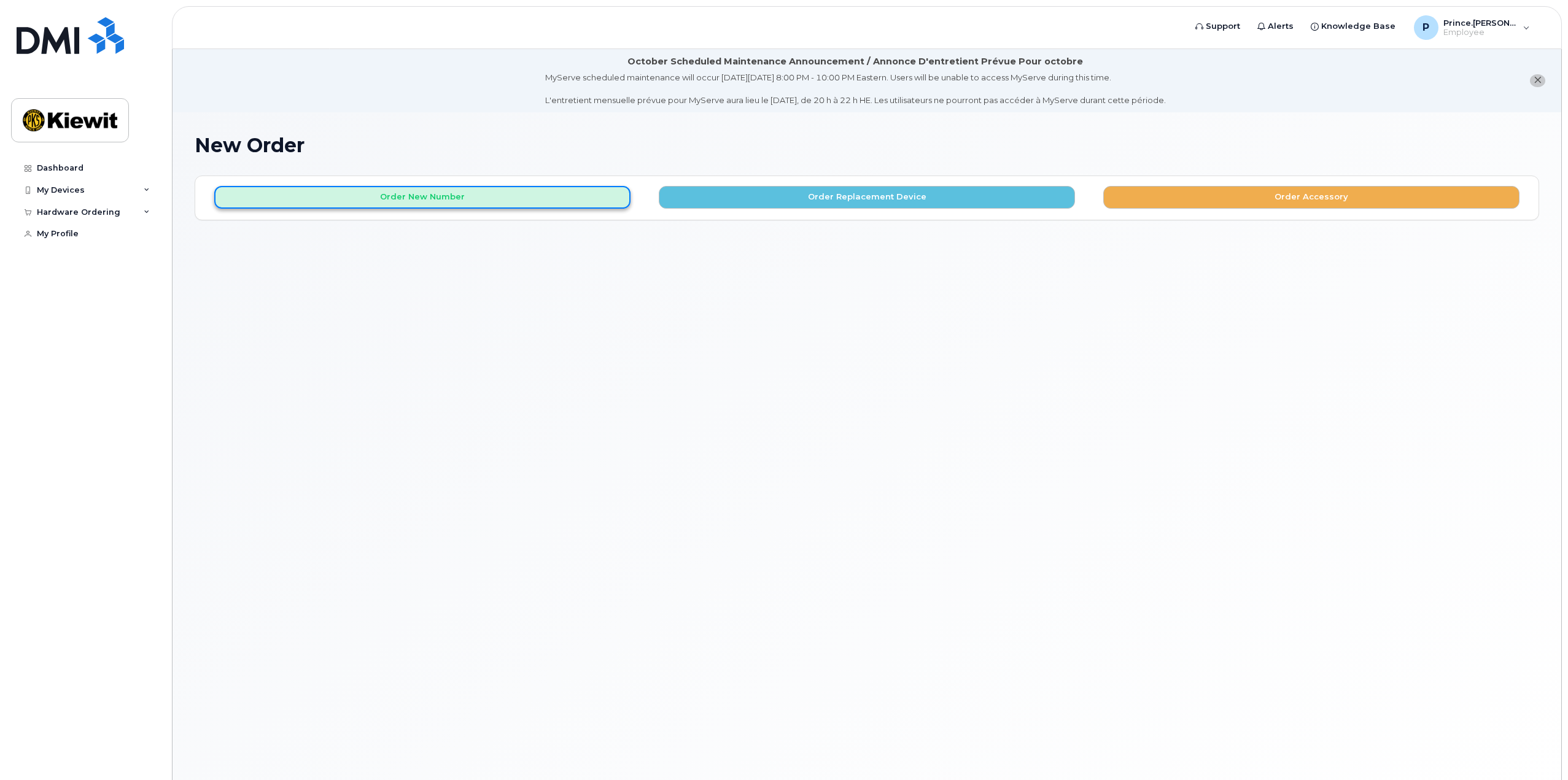
click at [417, 188] on button "Order New Number" at bounding box center [422, 197] width 416 height 23
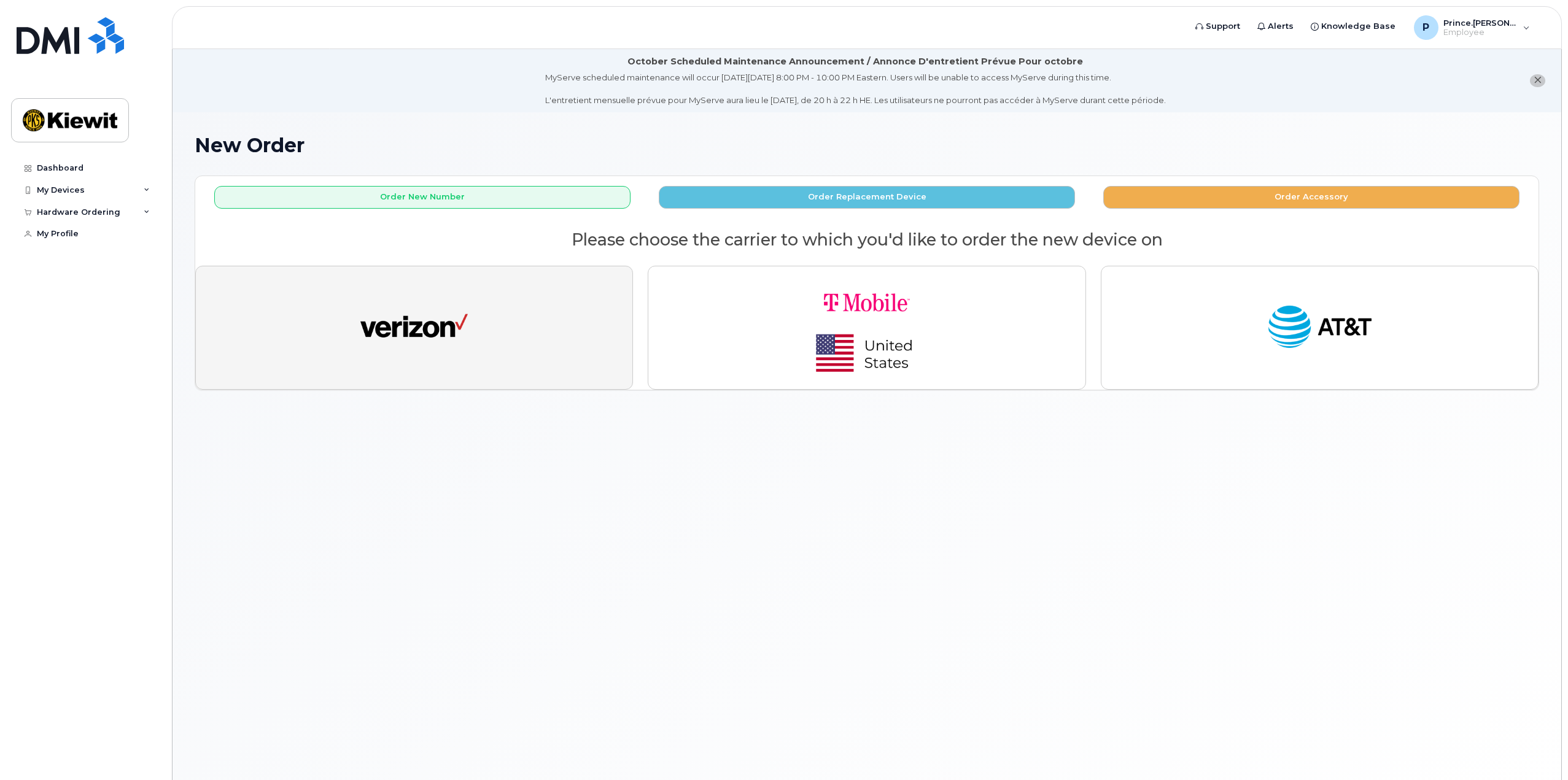
click at [433, 346] on img "button" at bounding box center [414, 328] width 108 height 56
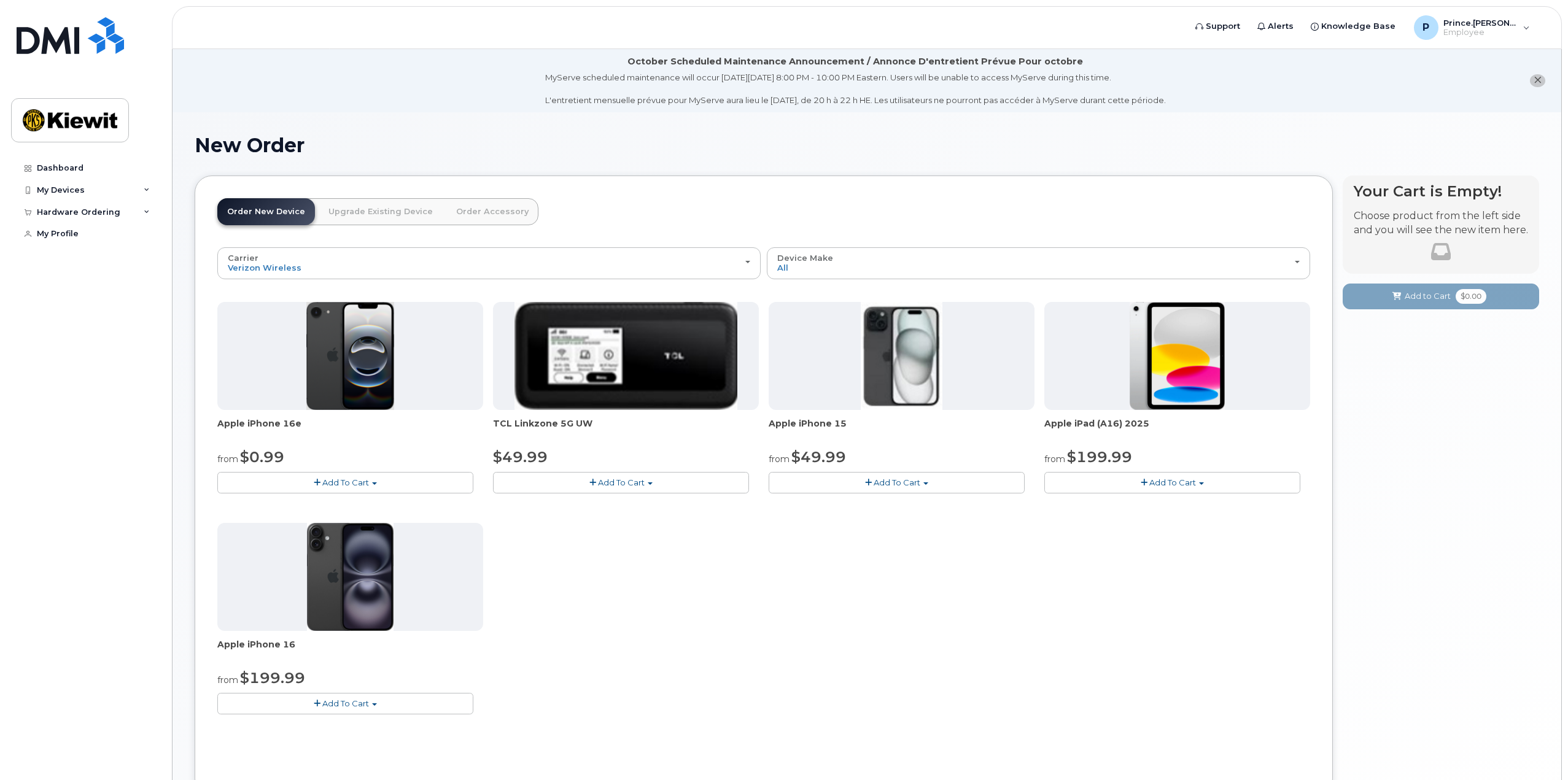
click at [367, 704] on span "Add To Cart" at bounding box center [345, 704] width 47 height 10
click at [328, 738] on link "$199.99 - 2 Year Activation (128GB)" at bounding box center [305, 742] width 169 height 15
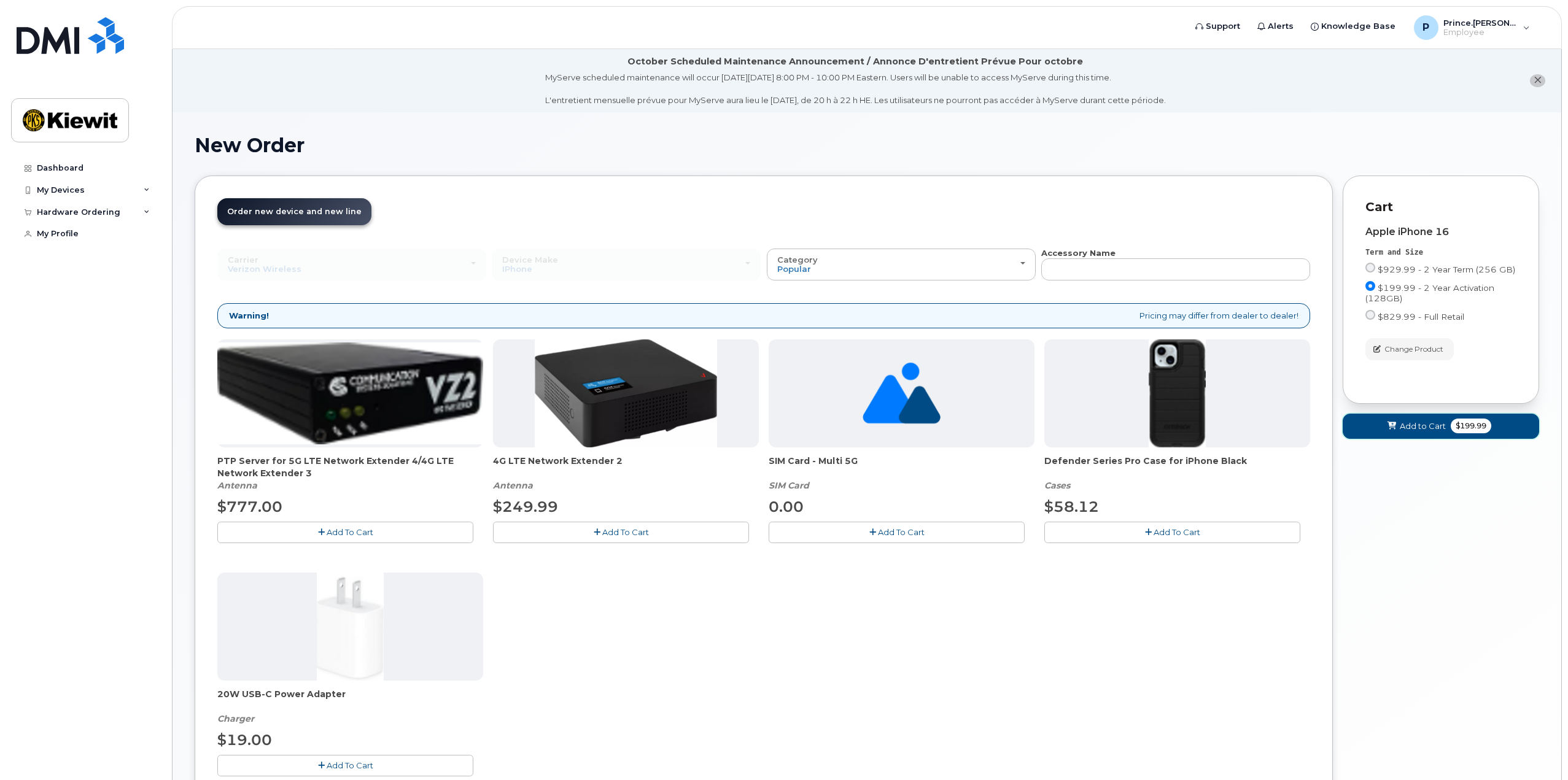
click at [1429, 420] on span "Add to Cart" at bounding box center [1422, 426] width 46 height 12
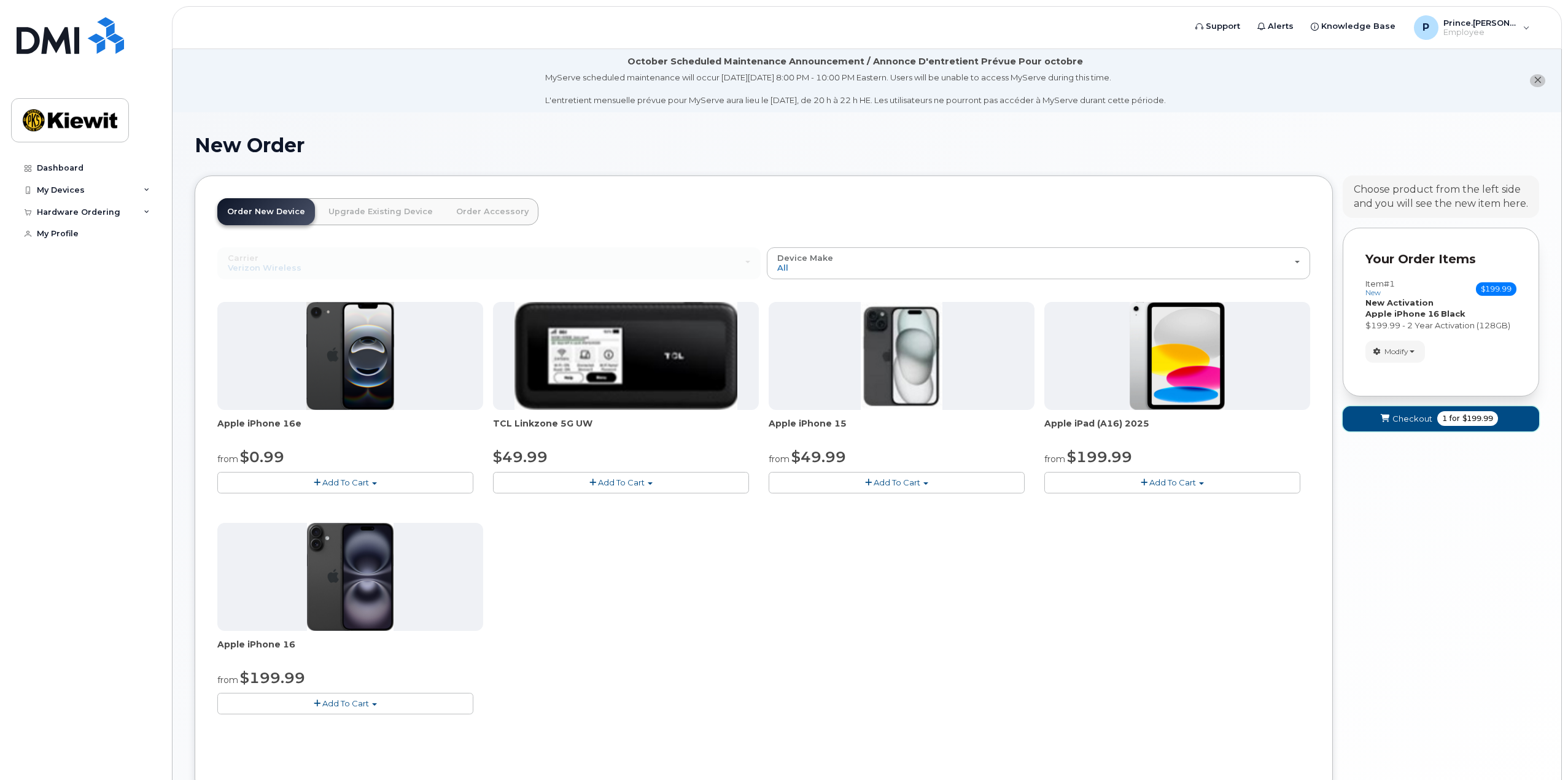
click at [1420, 420] on span "Checkout" at bounding box center [1412, 419] width 40 height 12
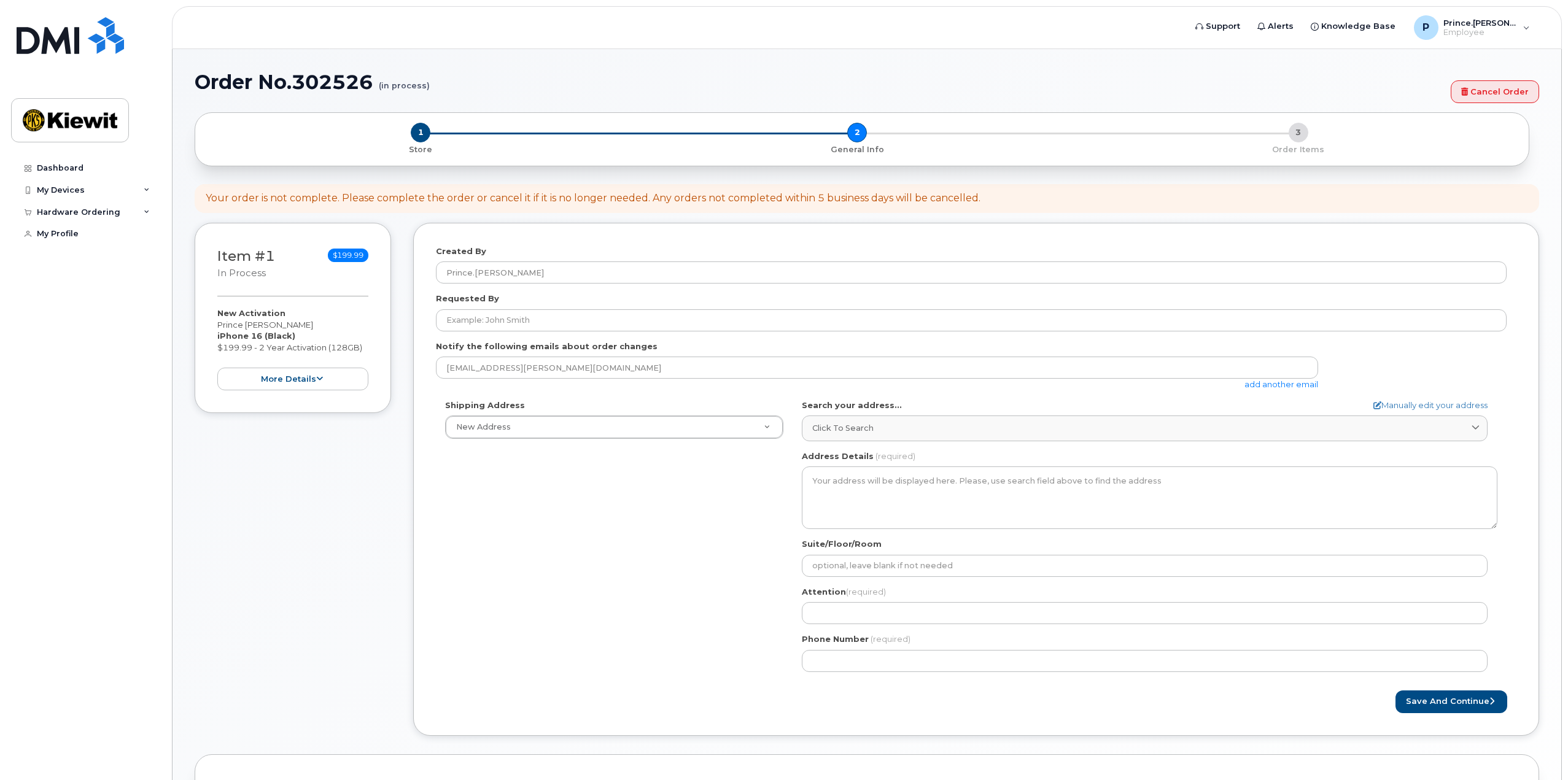
select select
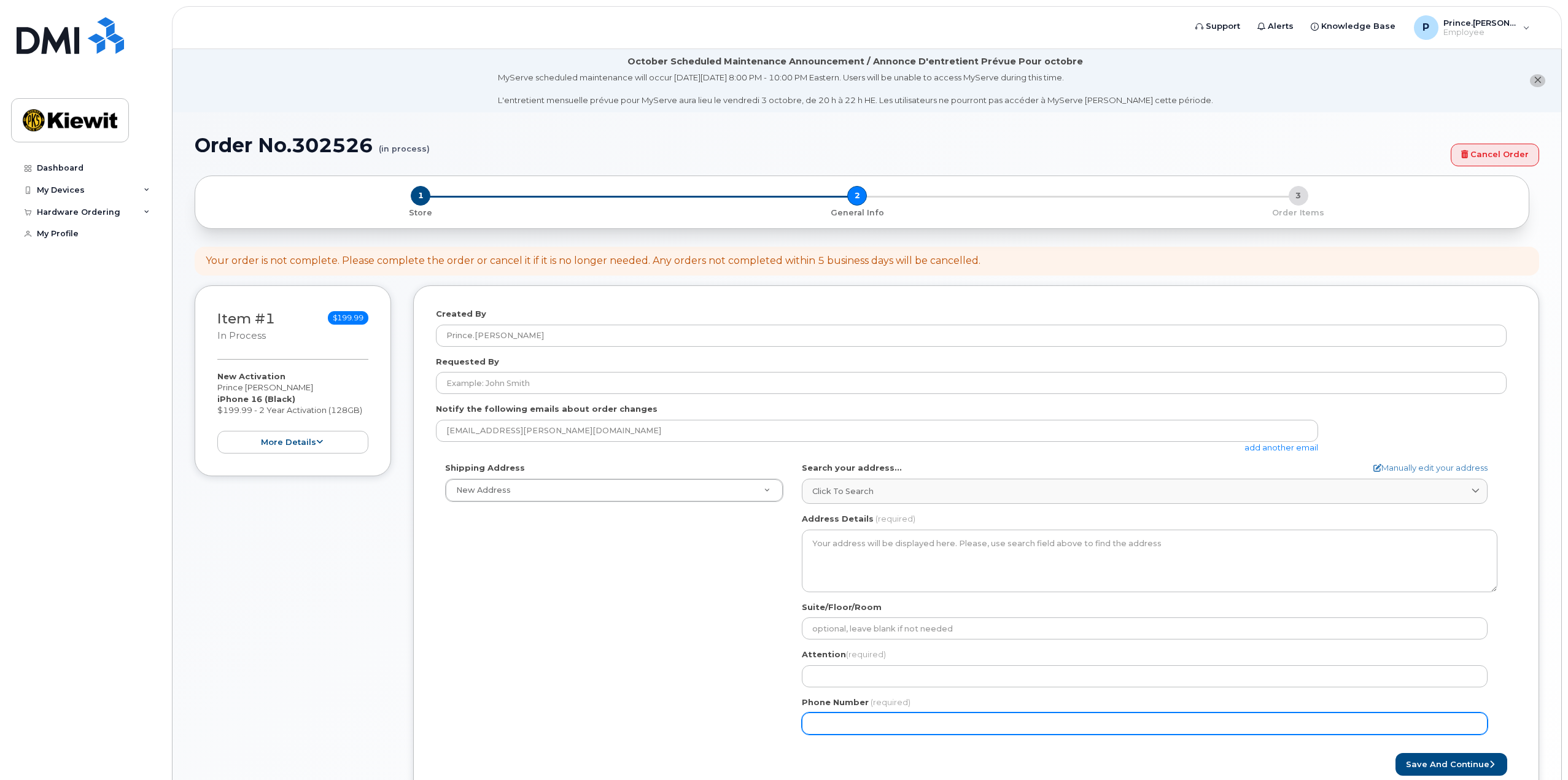
click at [920, 721] on input "Phone Number" at bounding box center [1144, 724] width 685 height 22
type input "2676390145"
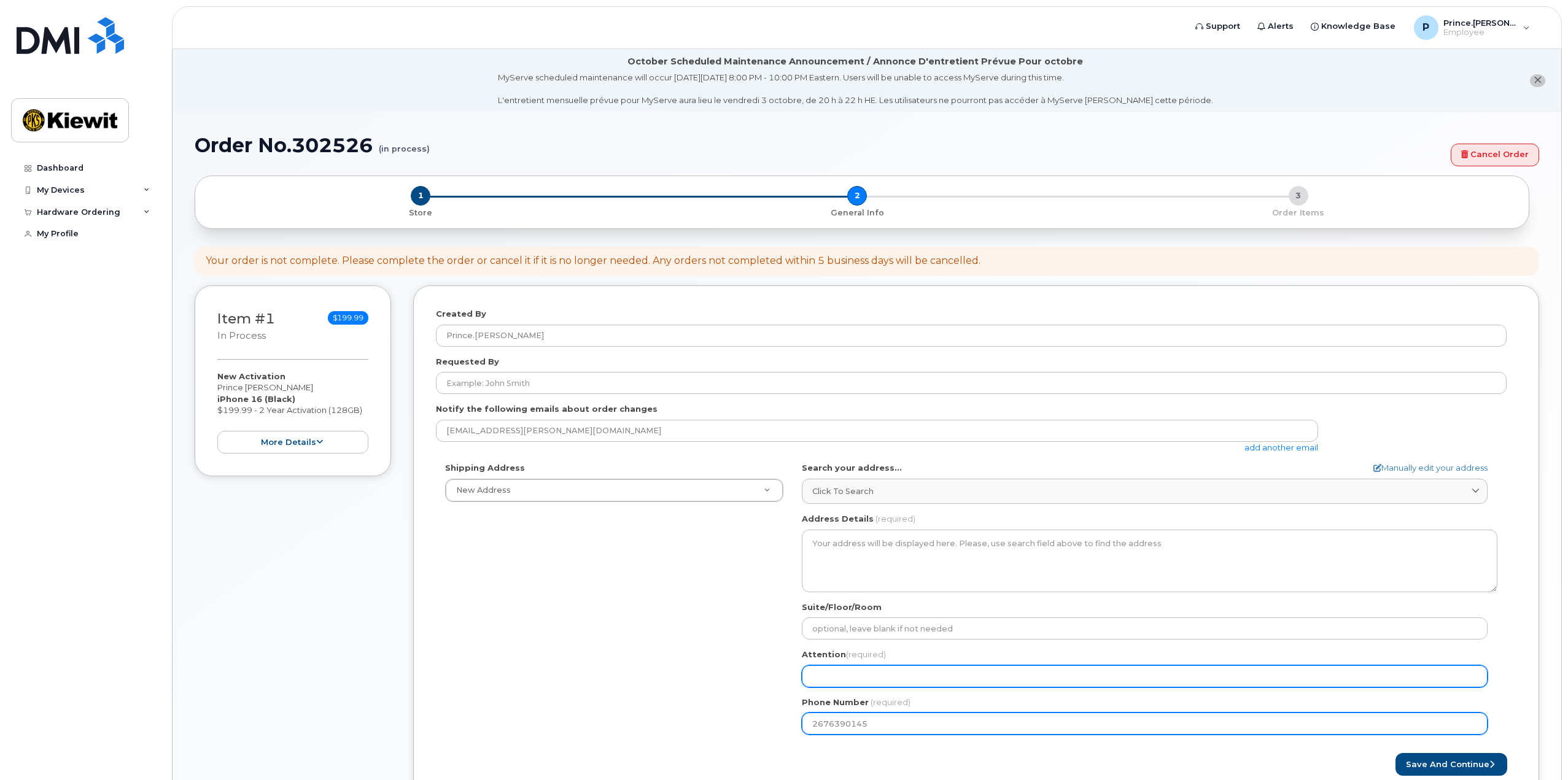
type input "Prince A [PERSON_NAME]"
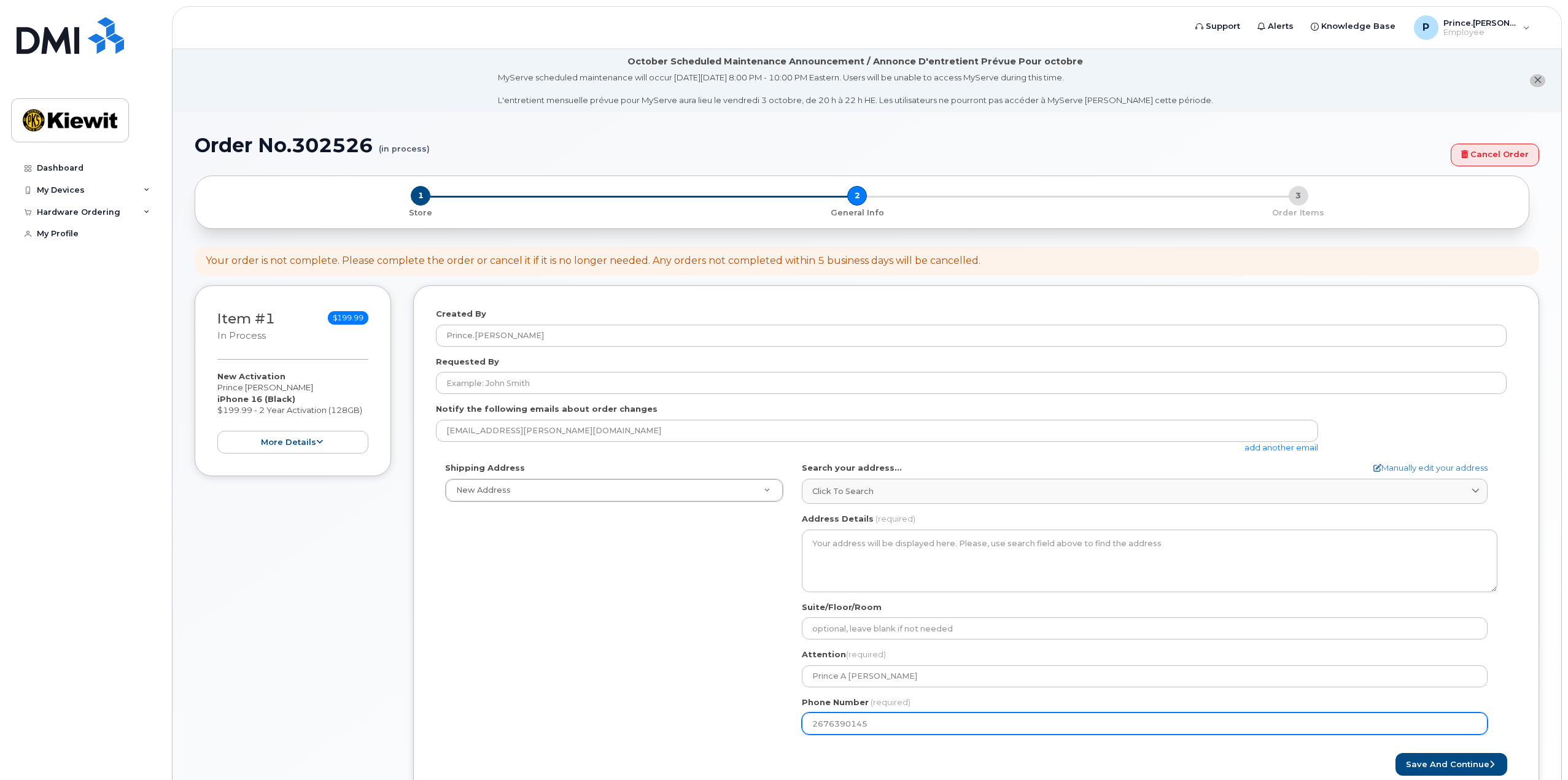
select select
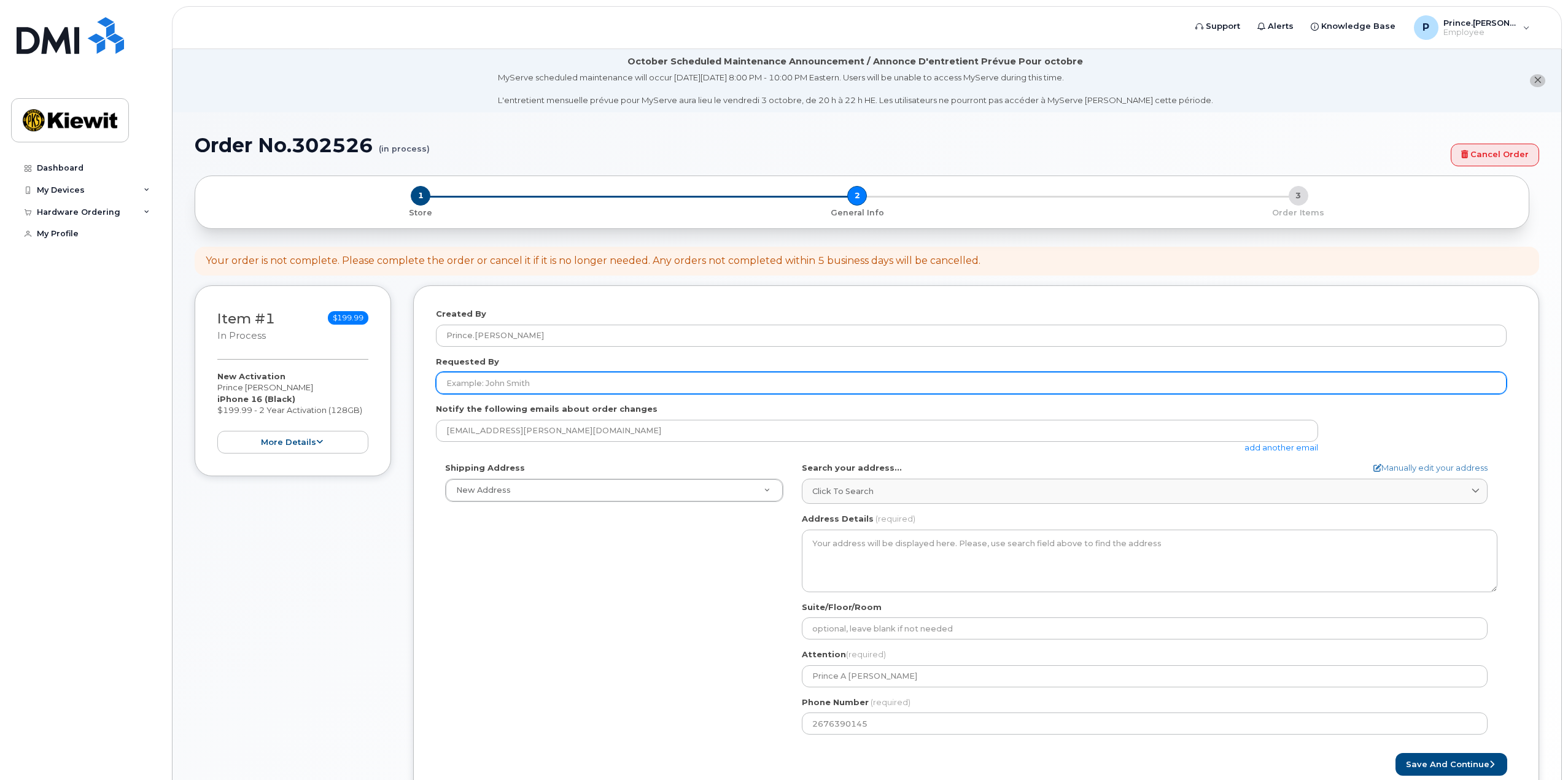
click at [531, 383] on input "Requested By" at bounding box center [971, 383] width 1071 height 22
type input "Prince A [PERSON_NAME]"
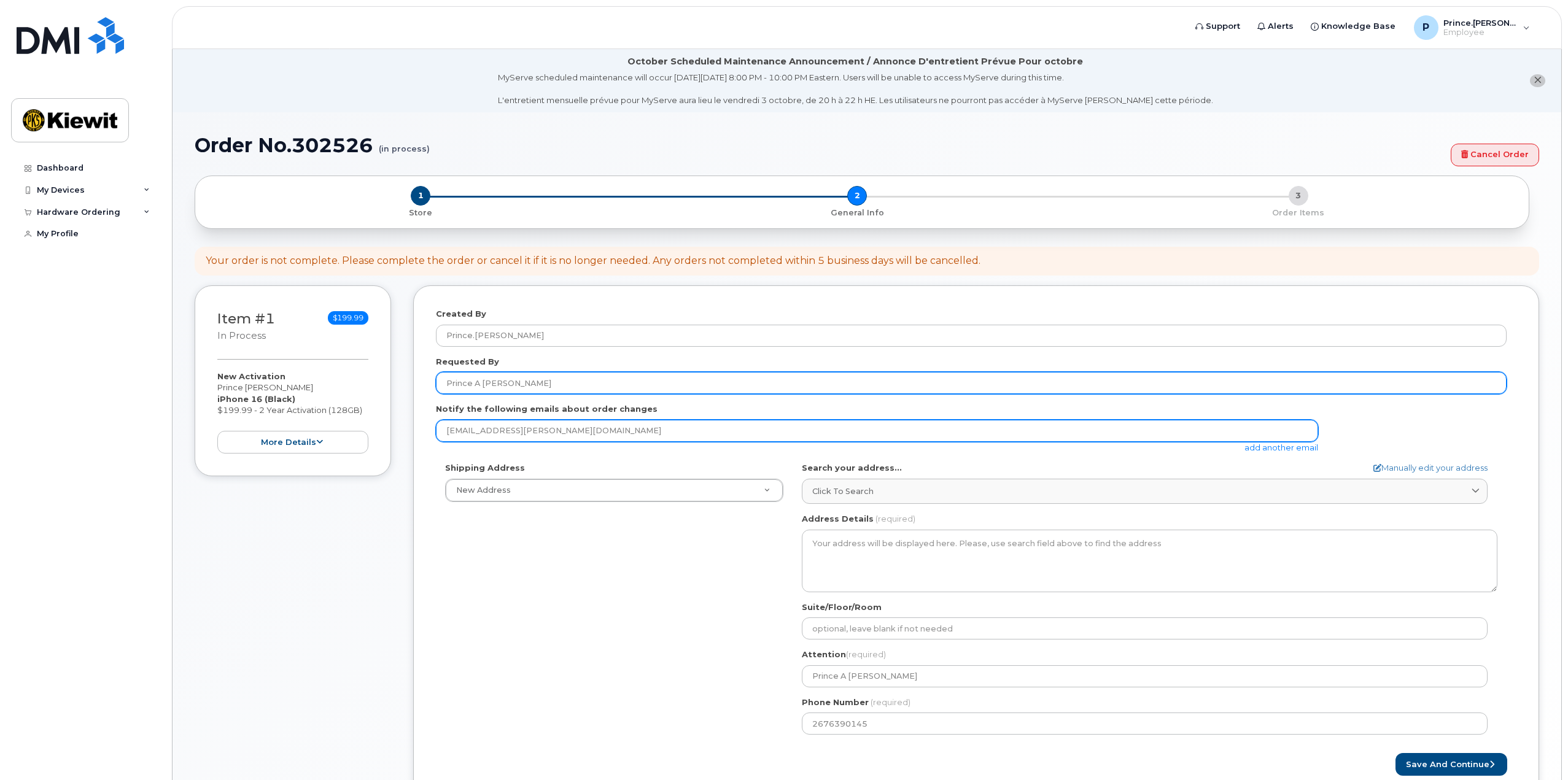
type input "Prince.Davis@kiewit.com"
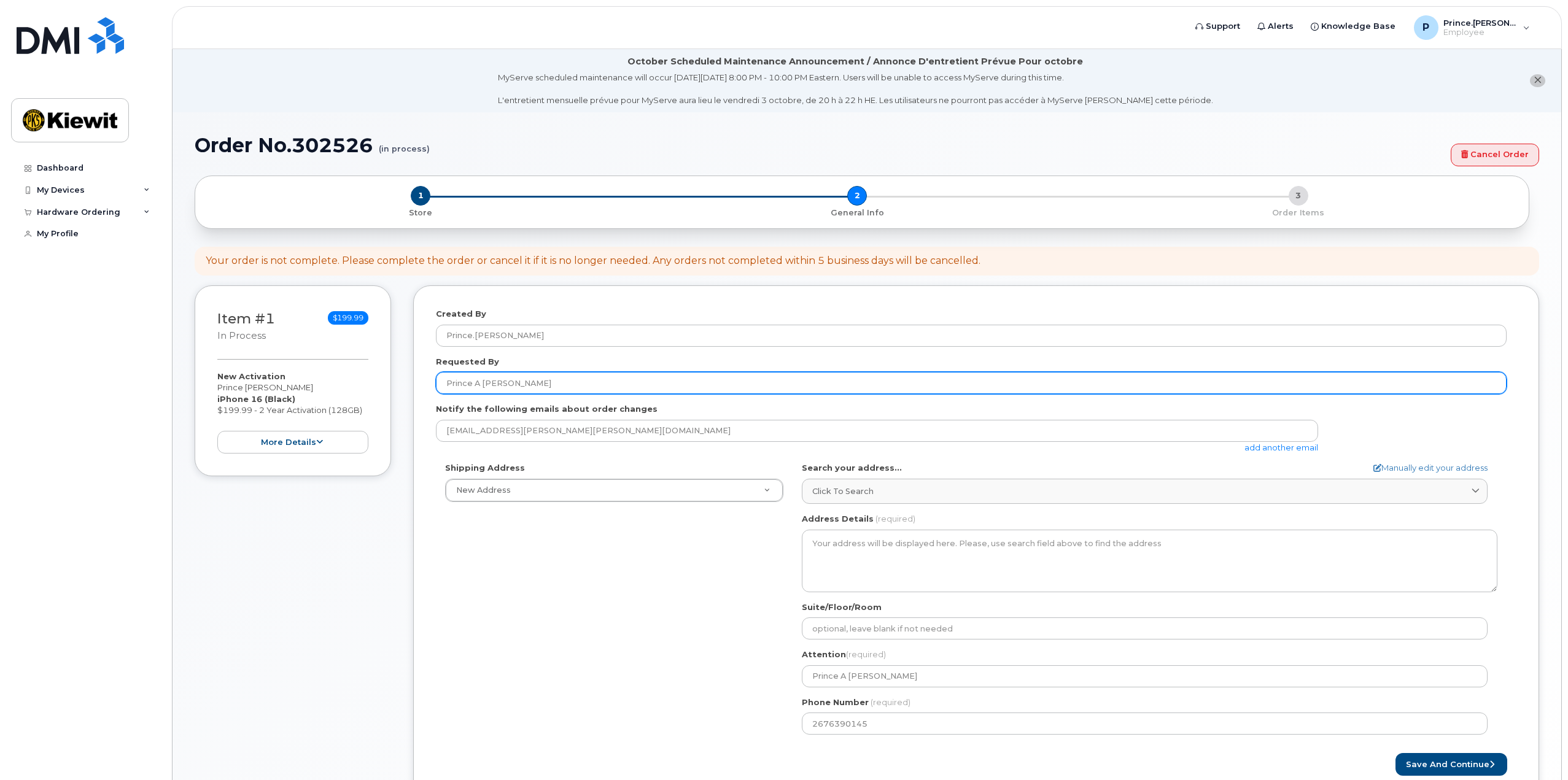
type input "101 Caswell Dr."
select select
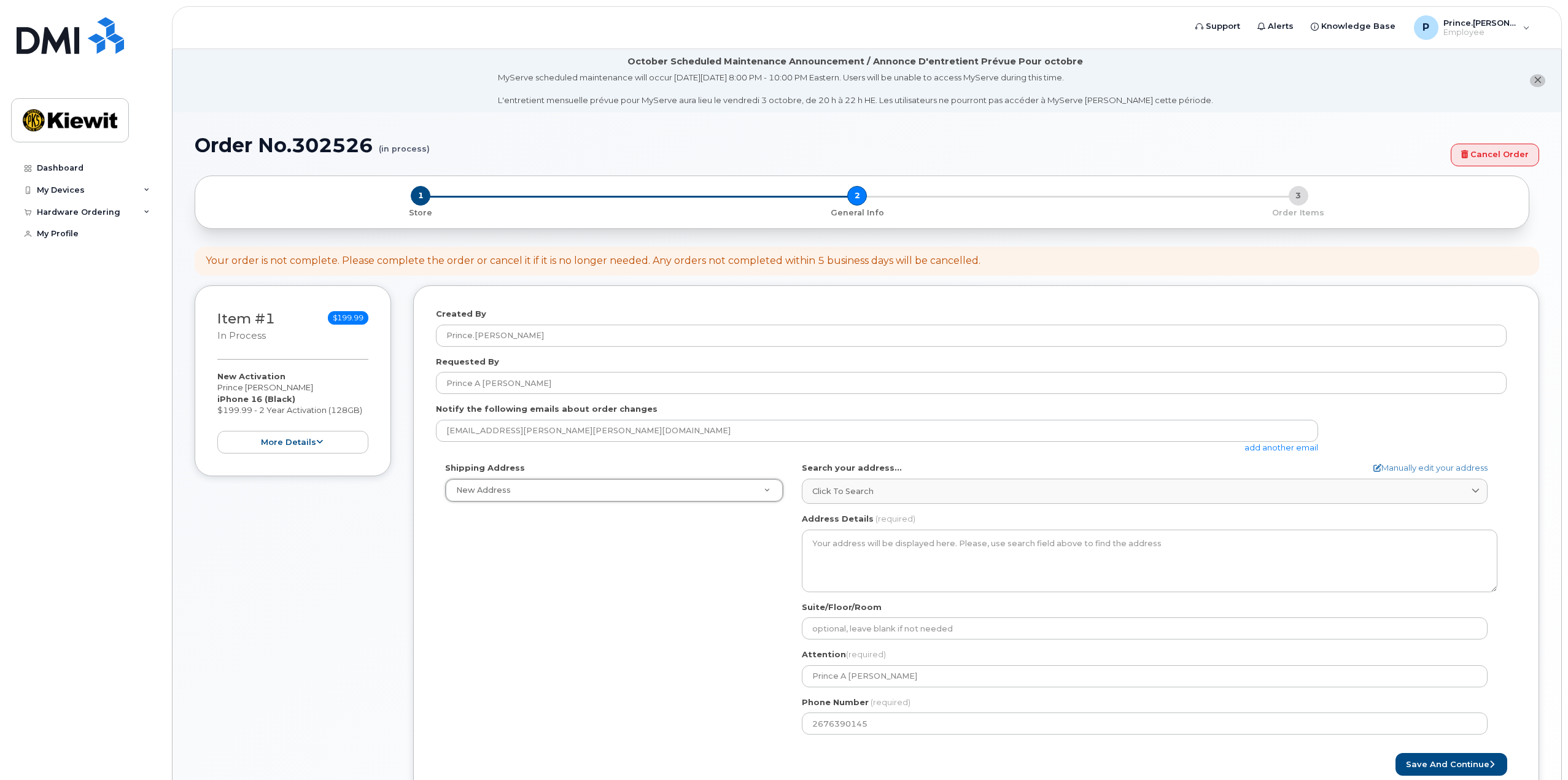
click at [622, 706] on div "Shipping Address New Address New Address MD Search your address... Manually edi…" at bounding box center [971, 604] width 1071 height 282
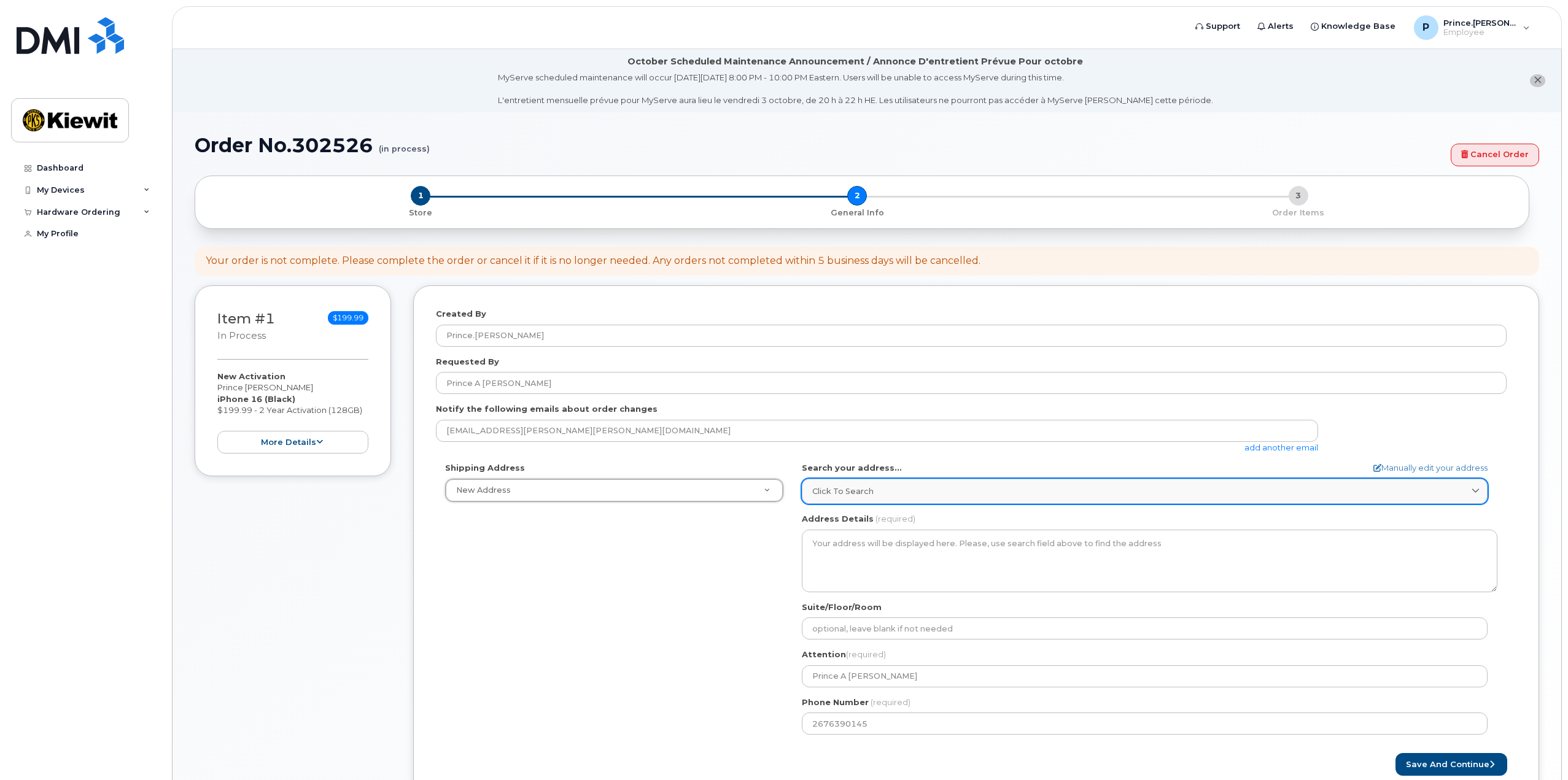
click at [959, 495] on div "Click to search" at bounding box center [1144, 491] width 665 height 12
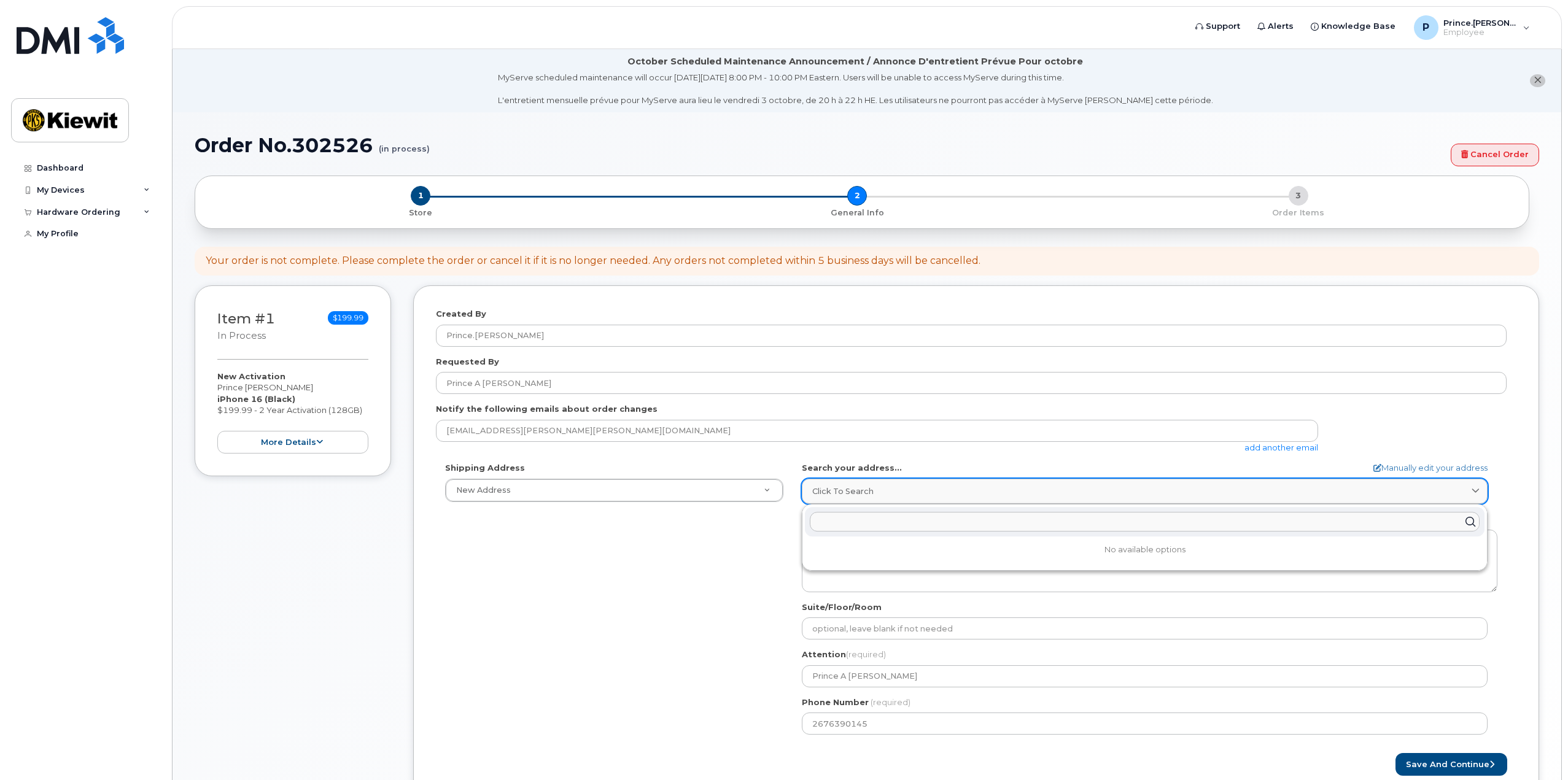
paste input "1215 East Fort Ave"
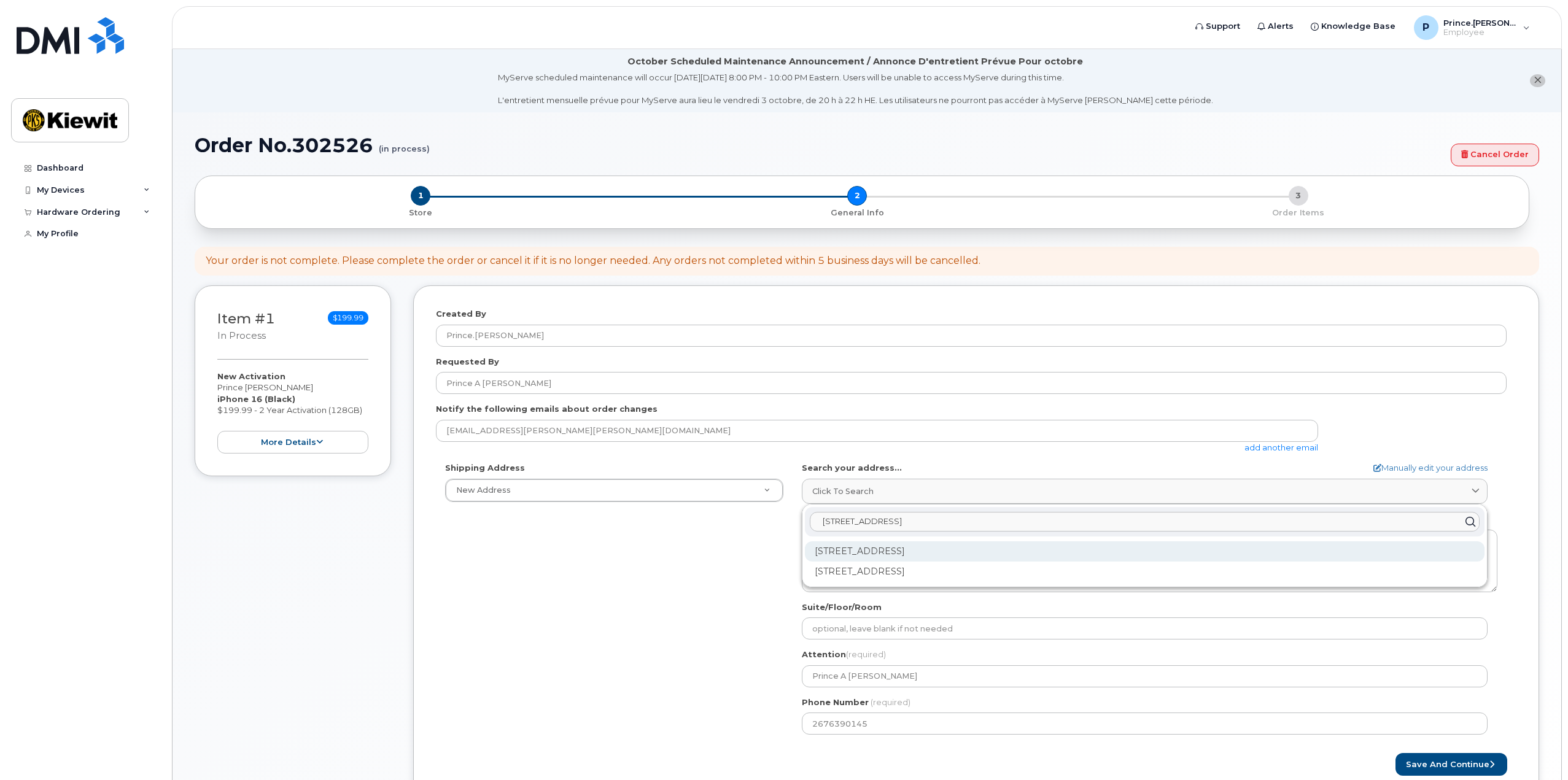
type input "1215 East Fort Ave"
click at [907, 550] on div "1215 E Fort Ave Baltimore MD 21230" at bounding box center [1144, 551] width 680 height 20
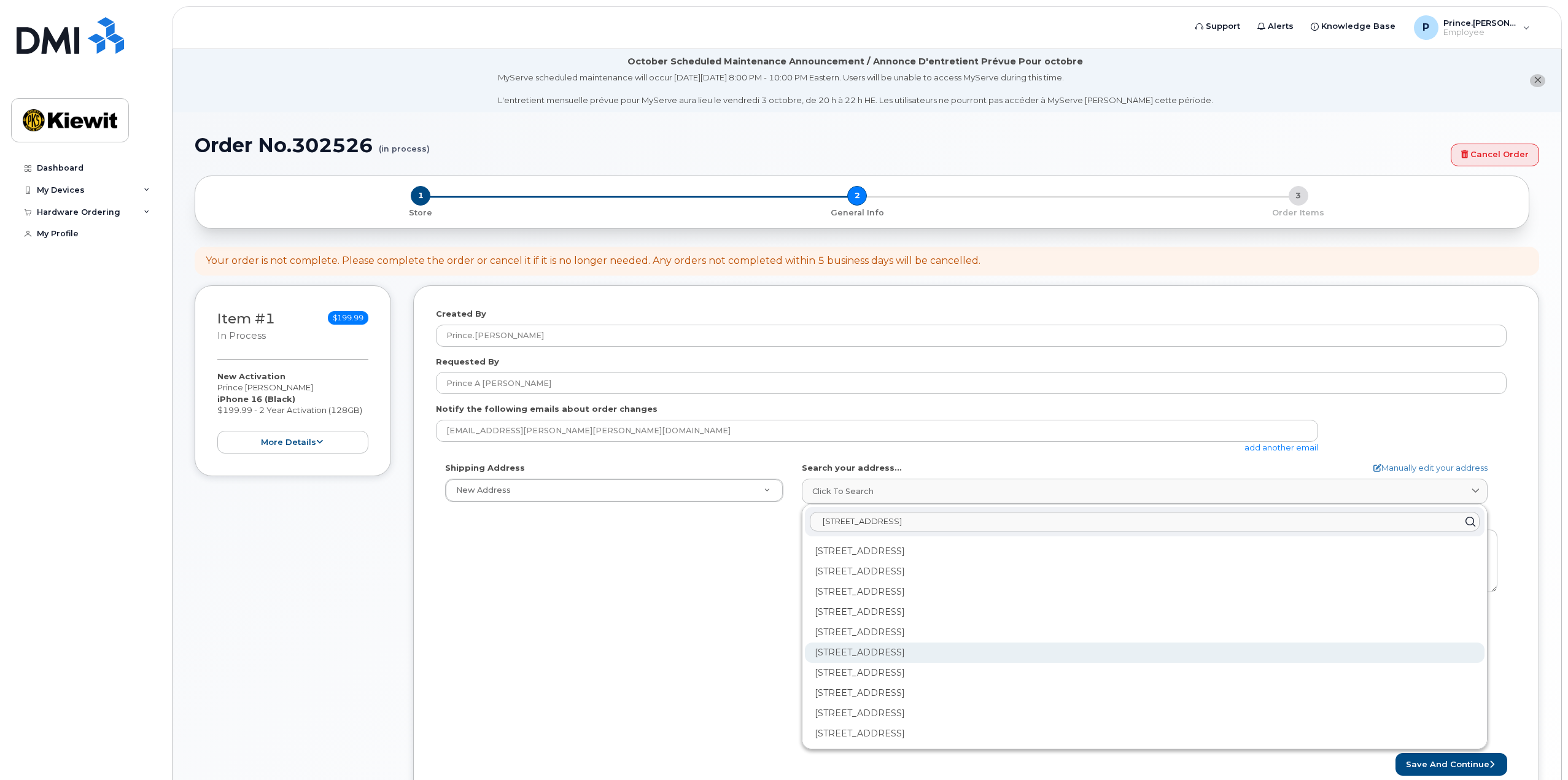
click at [917, 649] on div "1215 E Fort Ave Ste 105 Baltimore MD 21230-5280" at bounding box center [1144, 652] width 680 height 20
select select
type textarea "1215 E Fort Ave Ste 105 BALTIMORE MD 21230-5280 UNITED STATES"
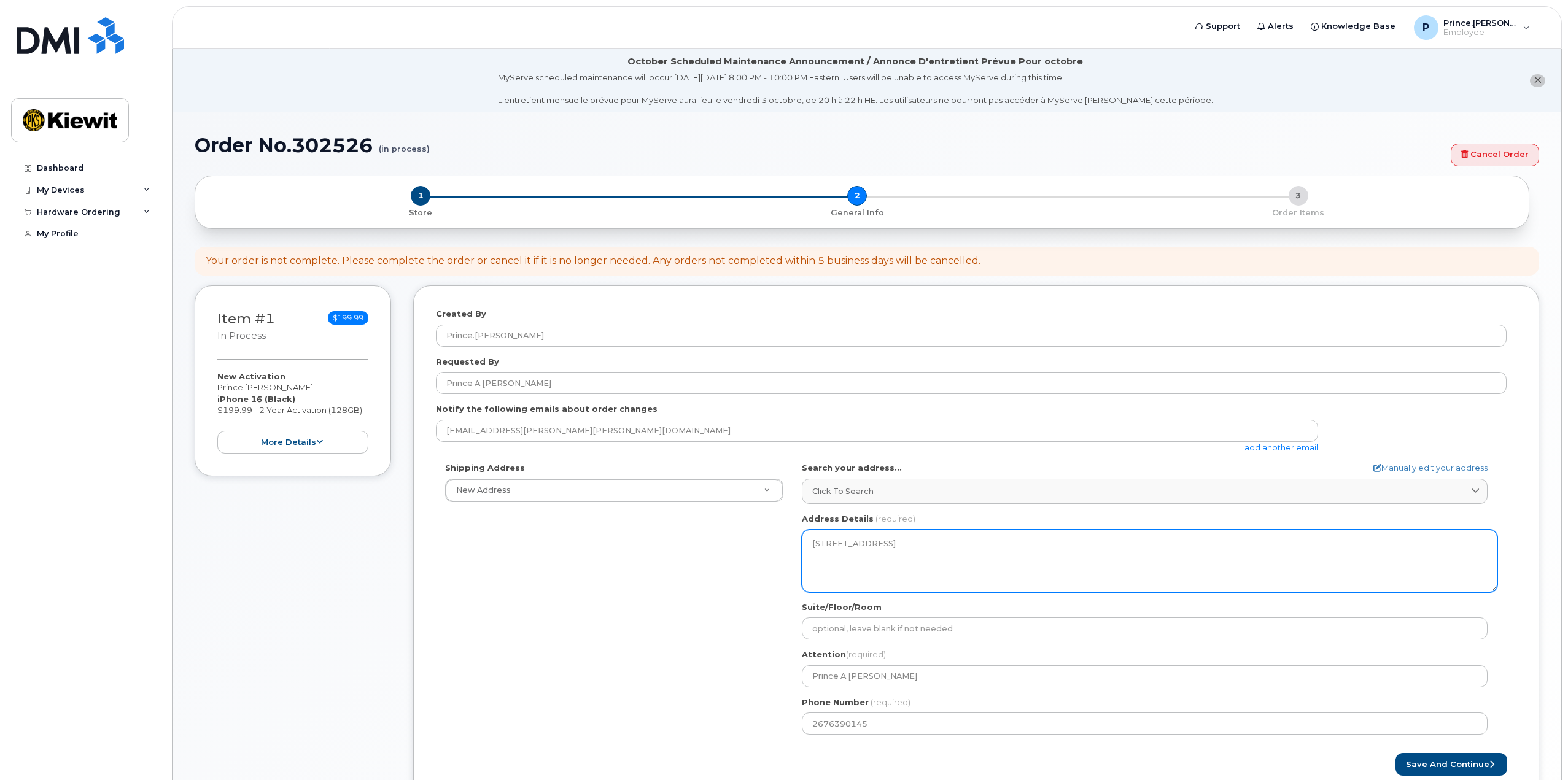
drag, startPoint x: 901, startPoint y: 572, endPoint x: 792, endPoint y: 532, distance: 116.1
click at [792, 532] on div "MD Baltimore Search your address... Manually edit your address Click to search …" at bounding box center [1149, 604] width 714 height 282
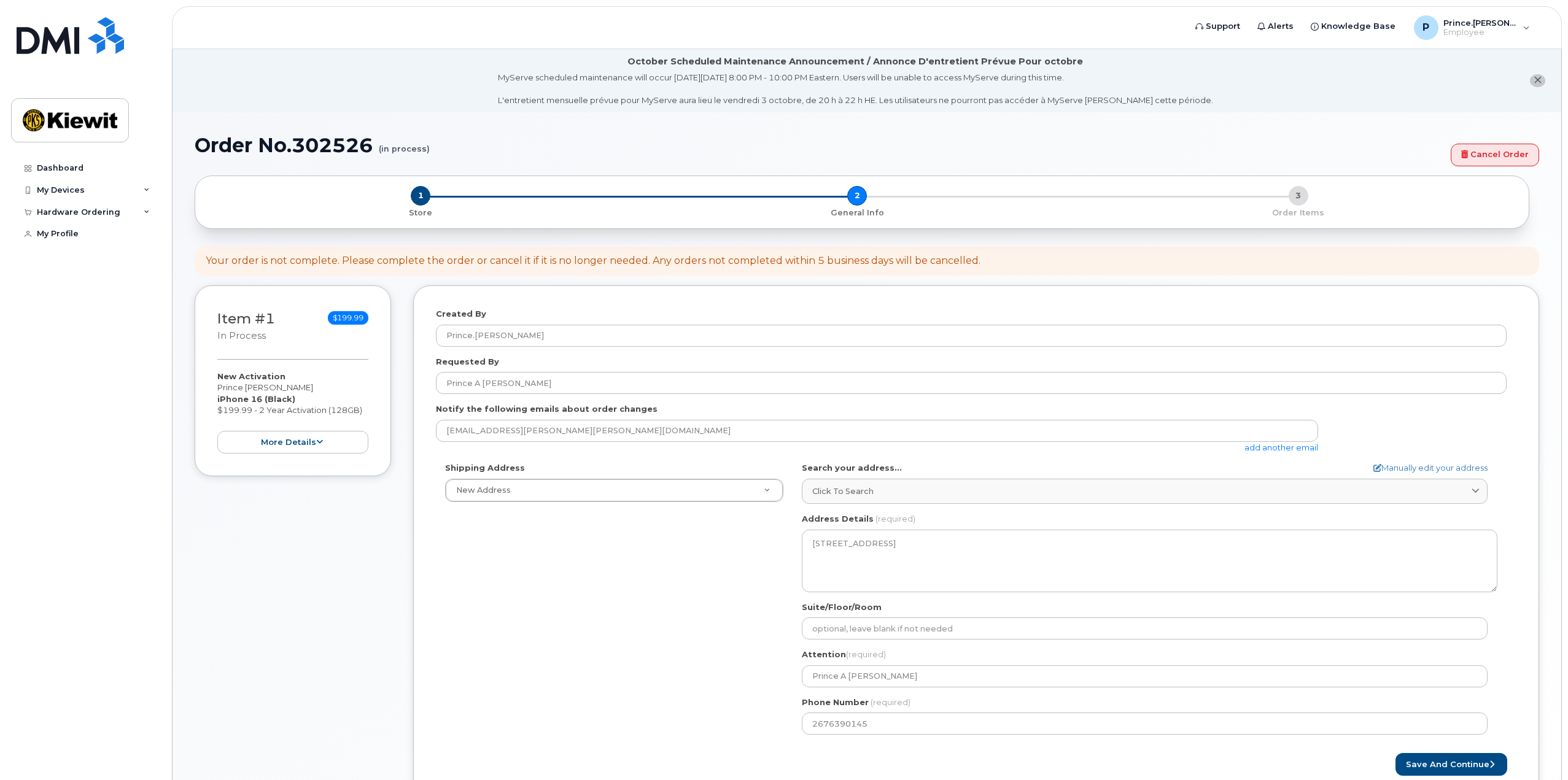
click at [702, 576] on div "Shipping Address New Address New Address MD Baltimore Search your address... Ma…" at bounding box center [971, 604] width 1071 height 282
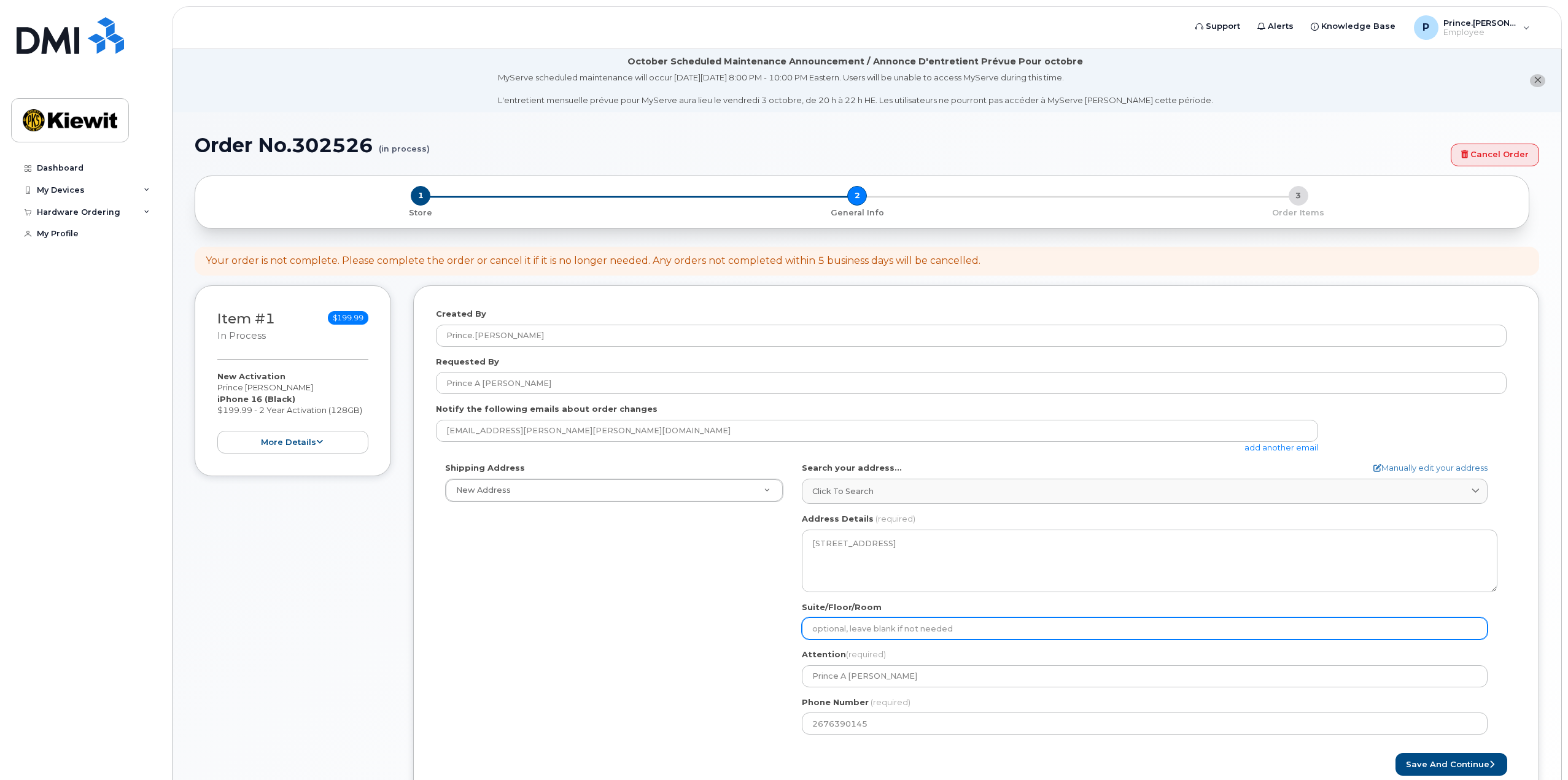
click at [881, 631] on input "Suite/Floor/Room" at bounding box center [1144, 629] width 685 height 22
select select
type input "1"
select select
type input "10"
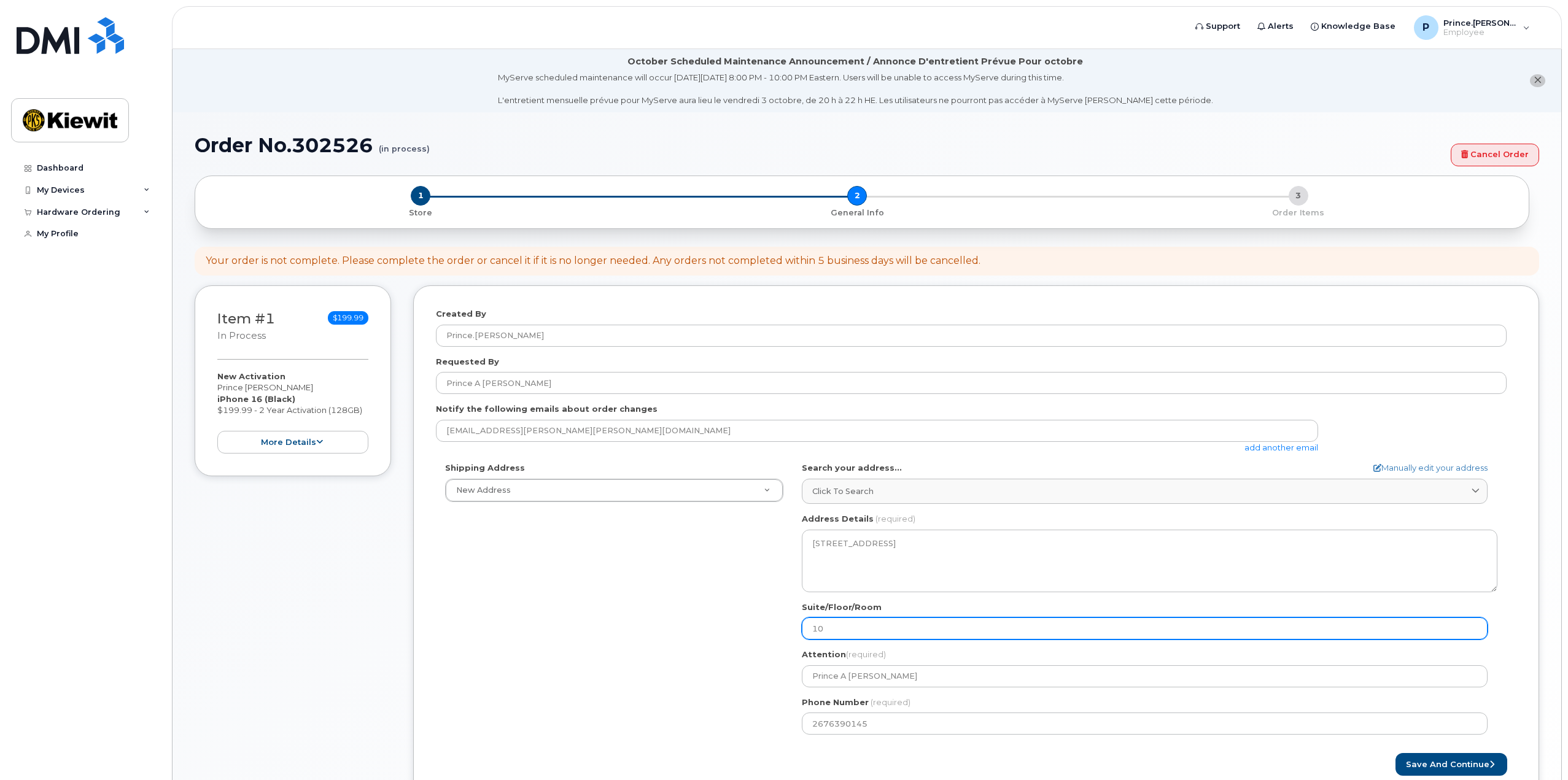
select select
type input "105"
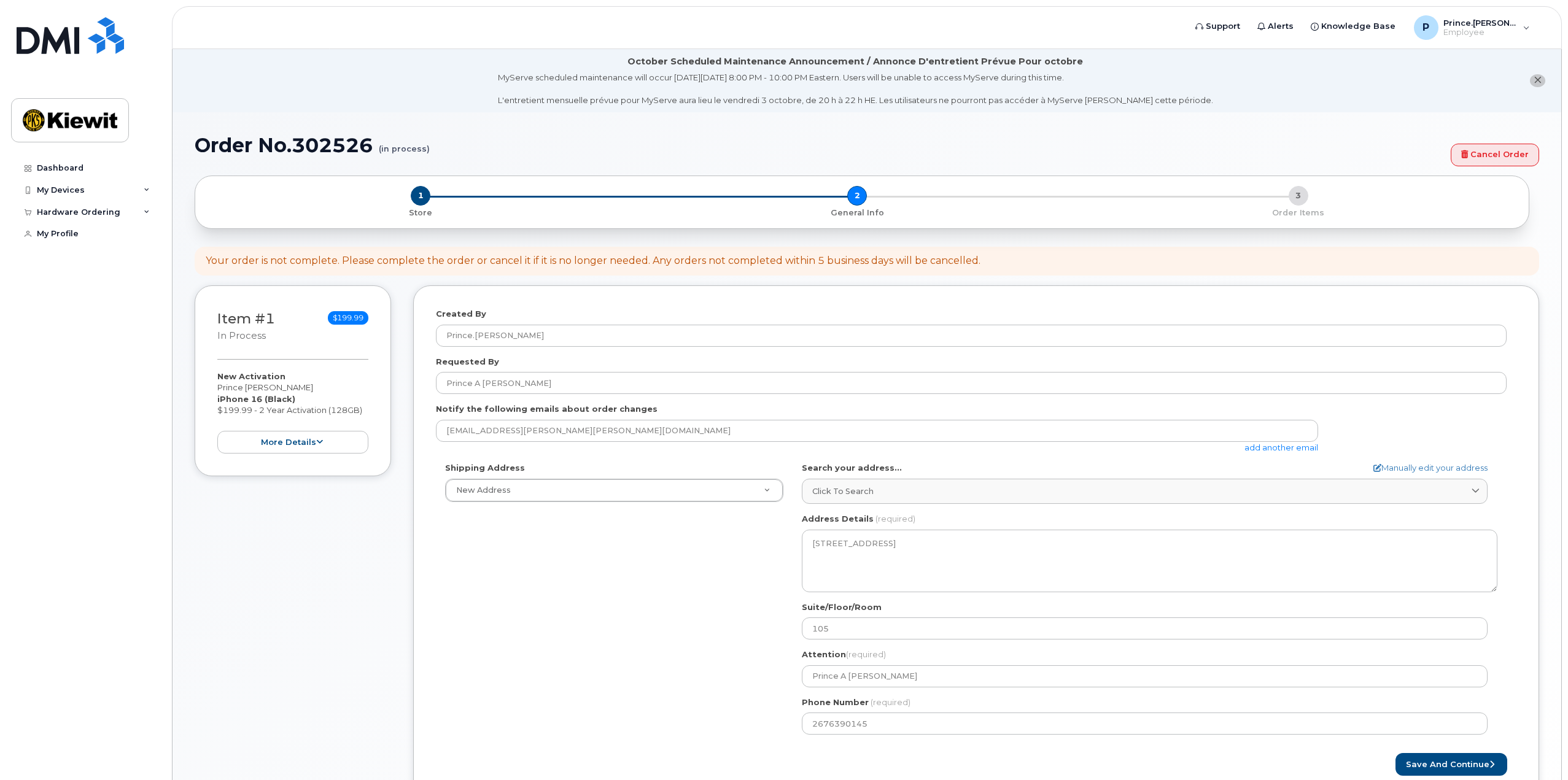
click at [694, 622] on div "Shipping Address New Address New Address MD Baltimore Search your address... Ma…" at bounding box center [971, 604] width 1071 height 282
click at [584, 640] on div "Shipping Address New Address New Address MD Baltimore Search your address... Ma…" at bounding box center [971, 604] width 1071 height 282
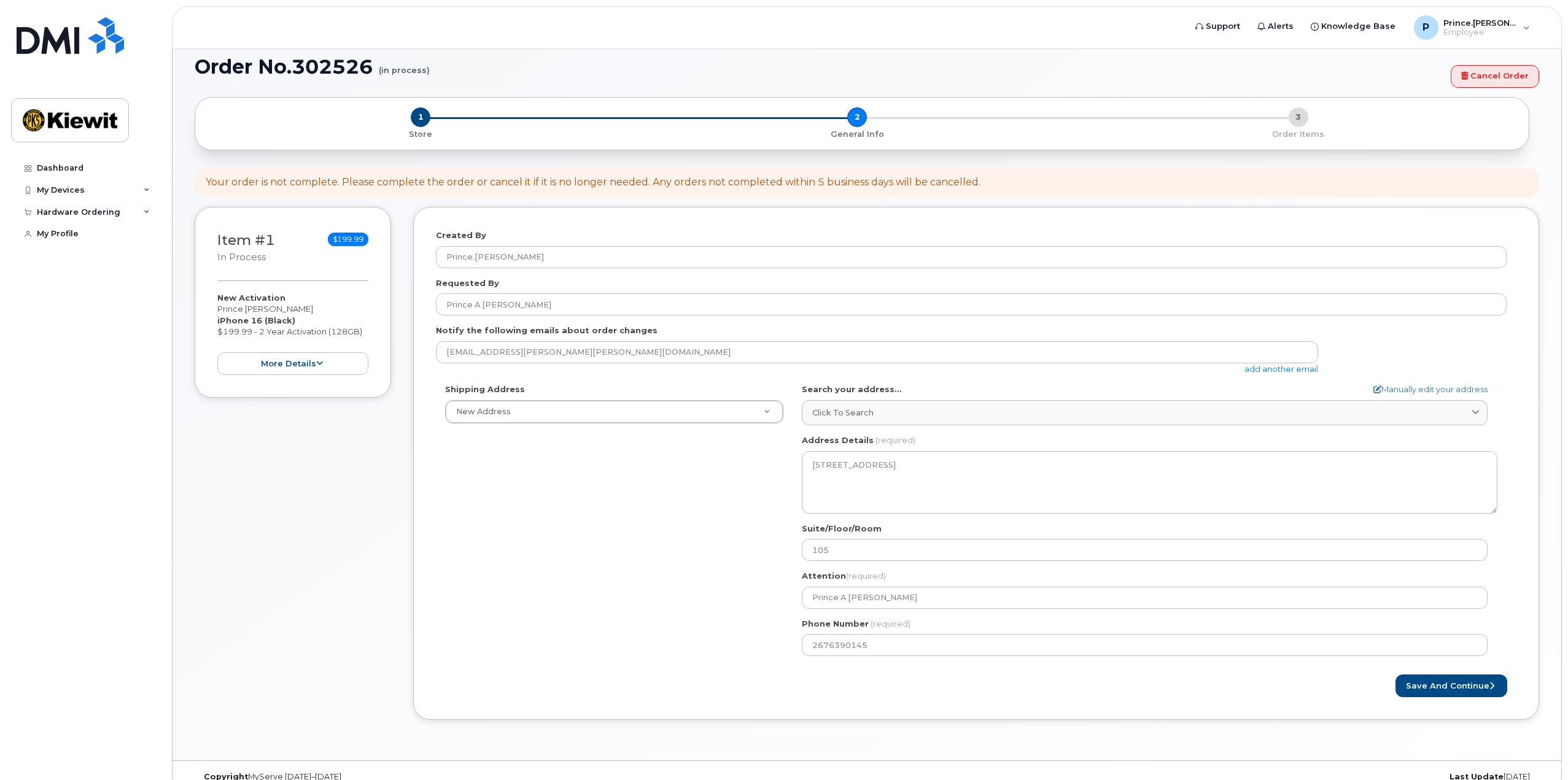
scroll to position [96, 0]
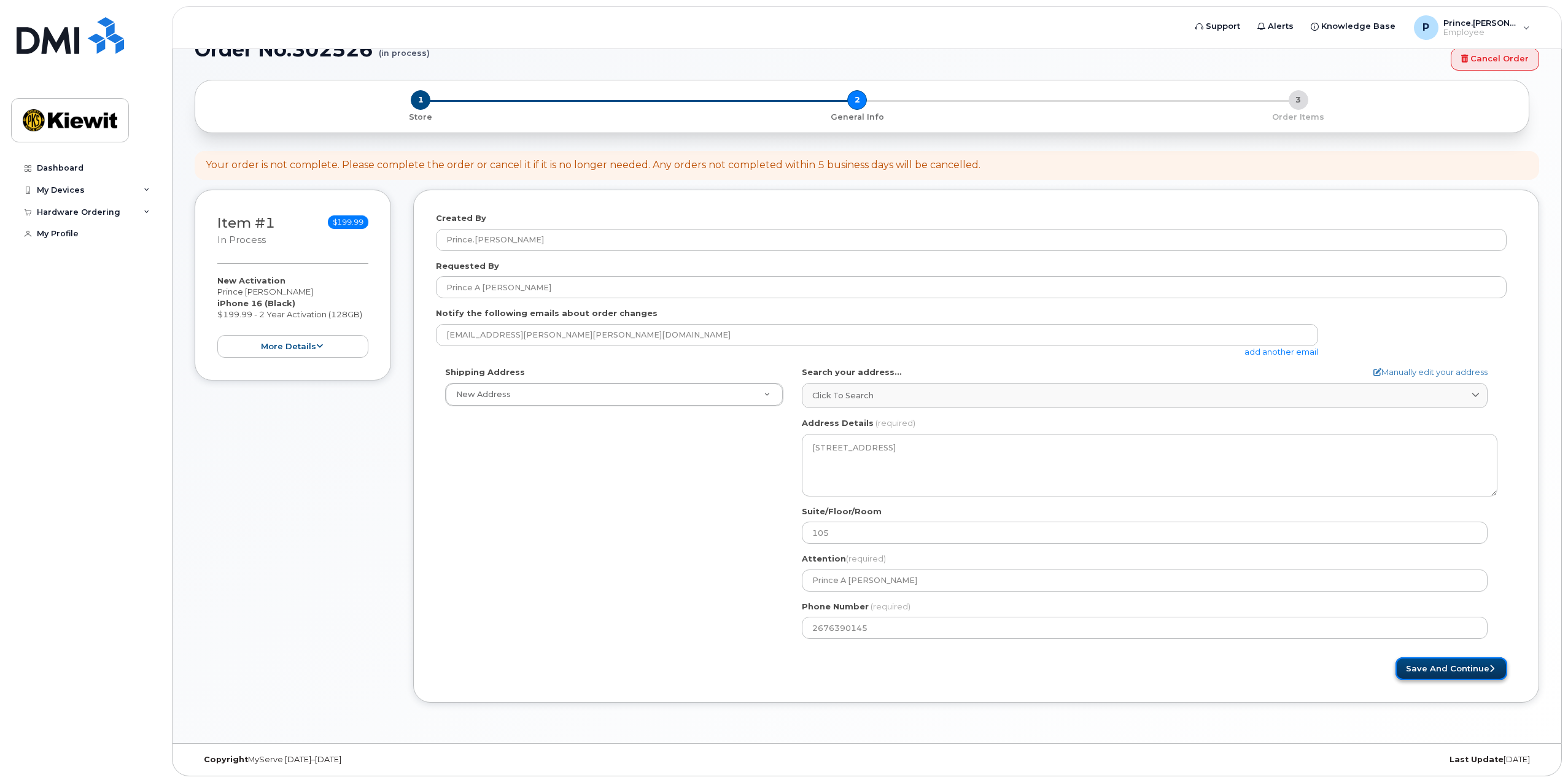
click at [1446, 665] on button "Save and Continue" at bounding box center [1451, 669] width 112 height 23
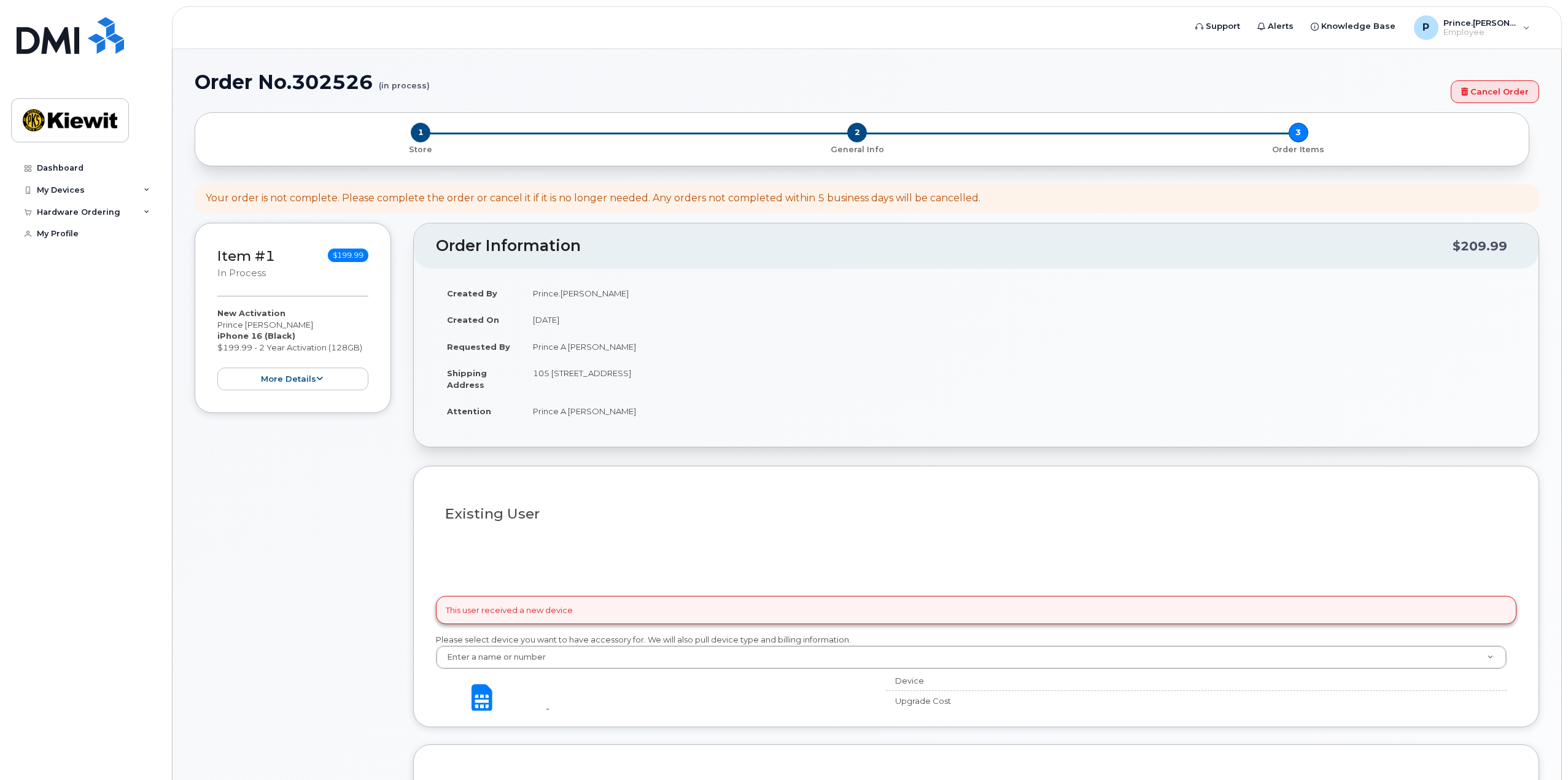
select select
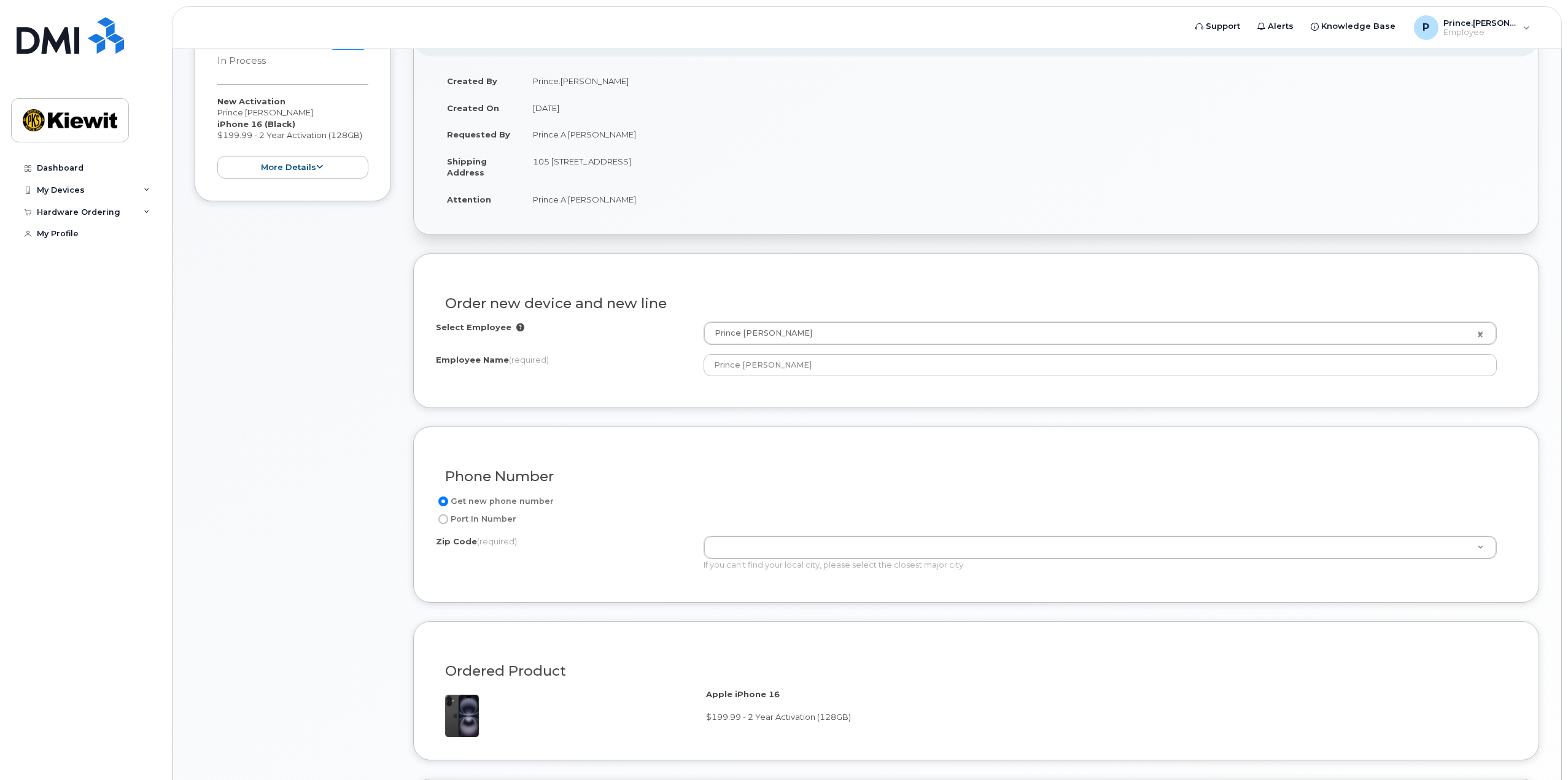
scroll to position [368, 0]
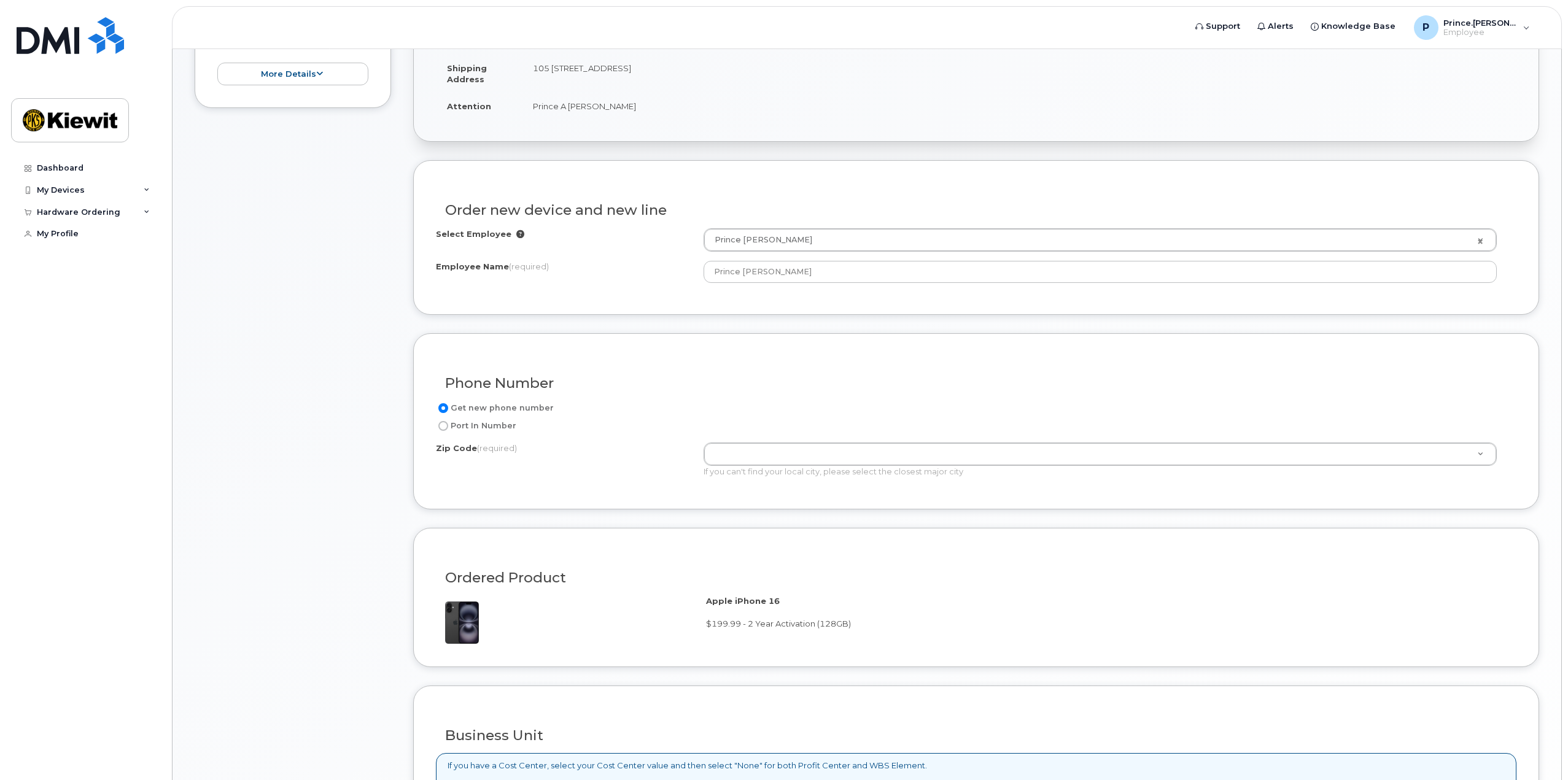
click at [497, 420] on label "Port In Number" at bounding box center [476, 426] width 81 height 15
click at [448, 421] on input "Port In Number" at bounding box center [443, 426] width 10 height 10
radio input "true"
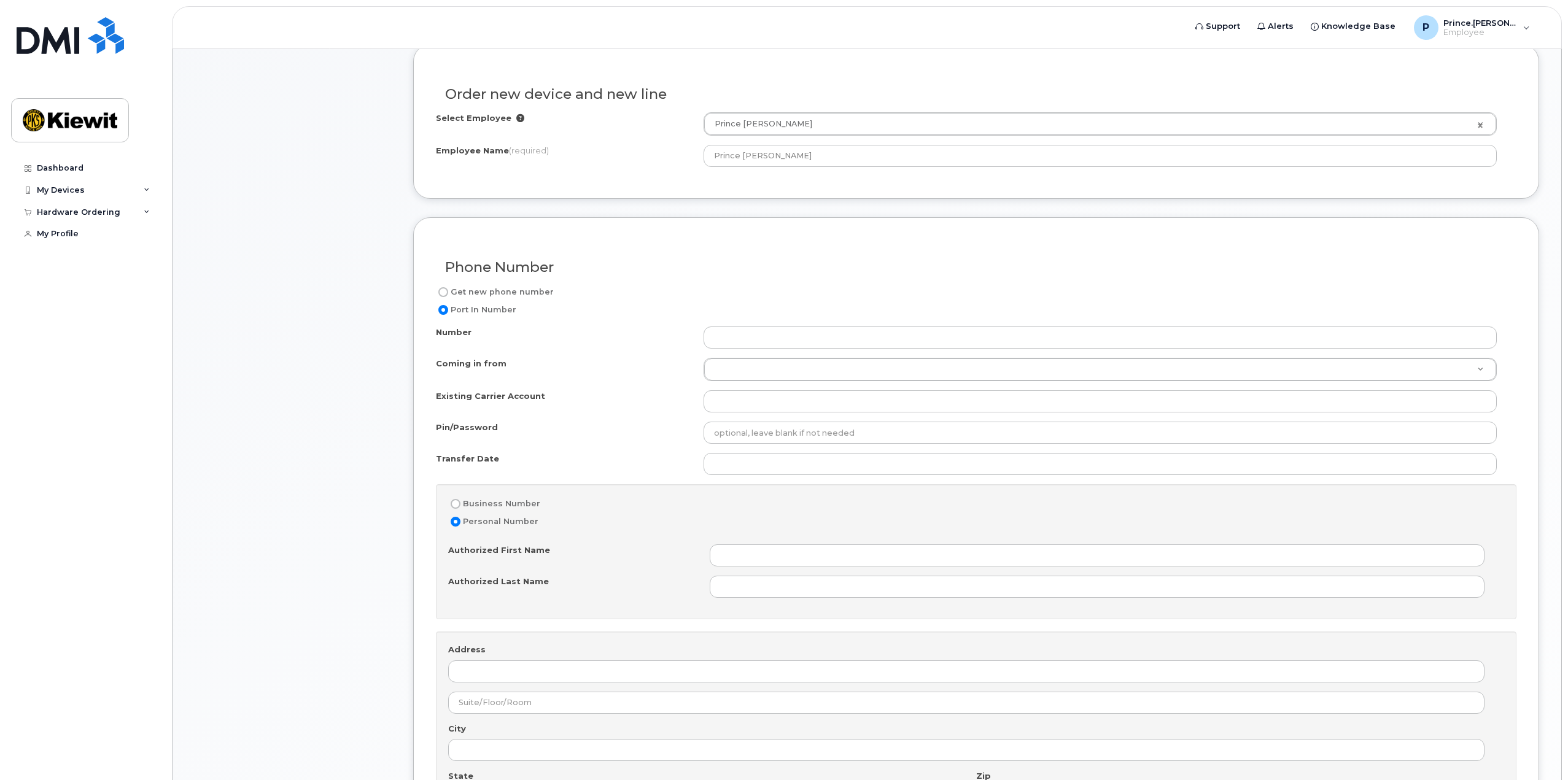
scroll to position [491, 0]
click at [525, 492] on label "Business Number" at bounding box center [494, 497] width 92 height 15
click at [460, 492] on input "Business Number" at bounding box center [456, 497] width 10 height 10
radio input "true"
click at [512, 279] on label "Get new phone number" at bounding box center [495, 285] width 118 height 15
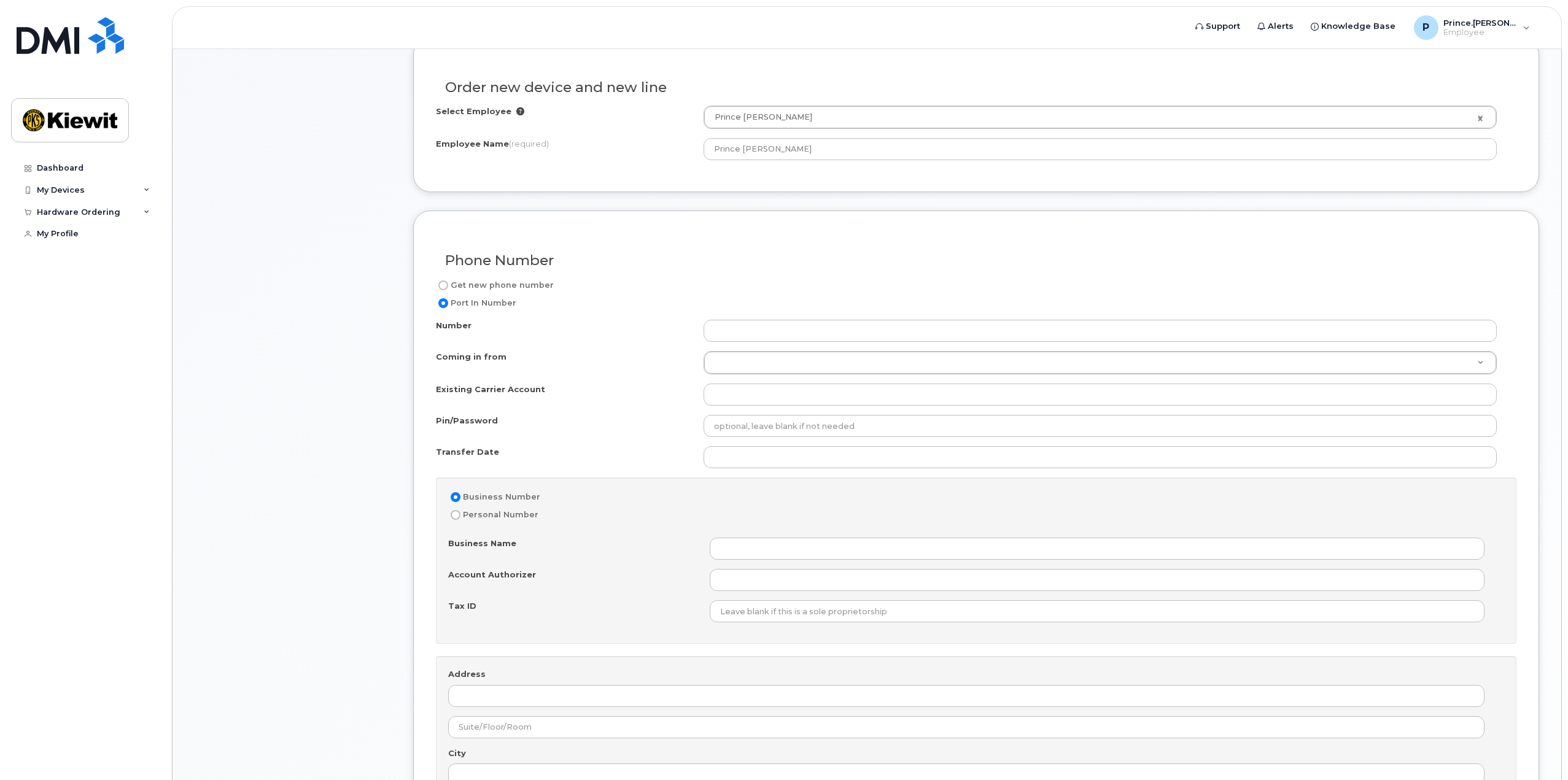
click at [448, 281] on input "Get new phone number" at bounding box center [443, 285] width 10 height 10
radio input "true"
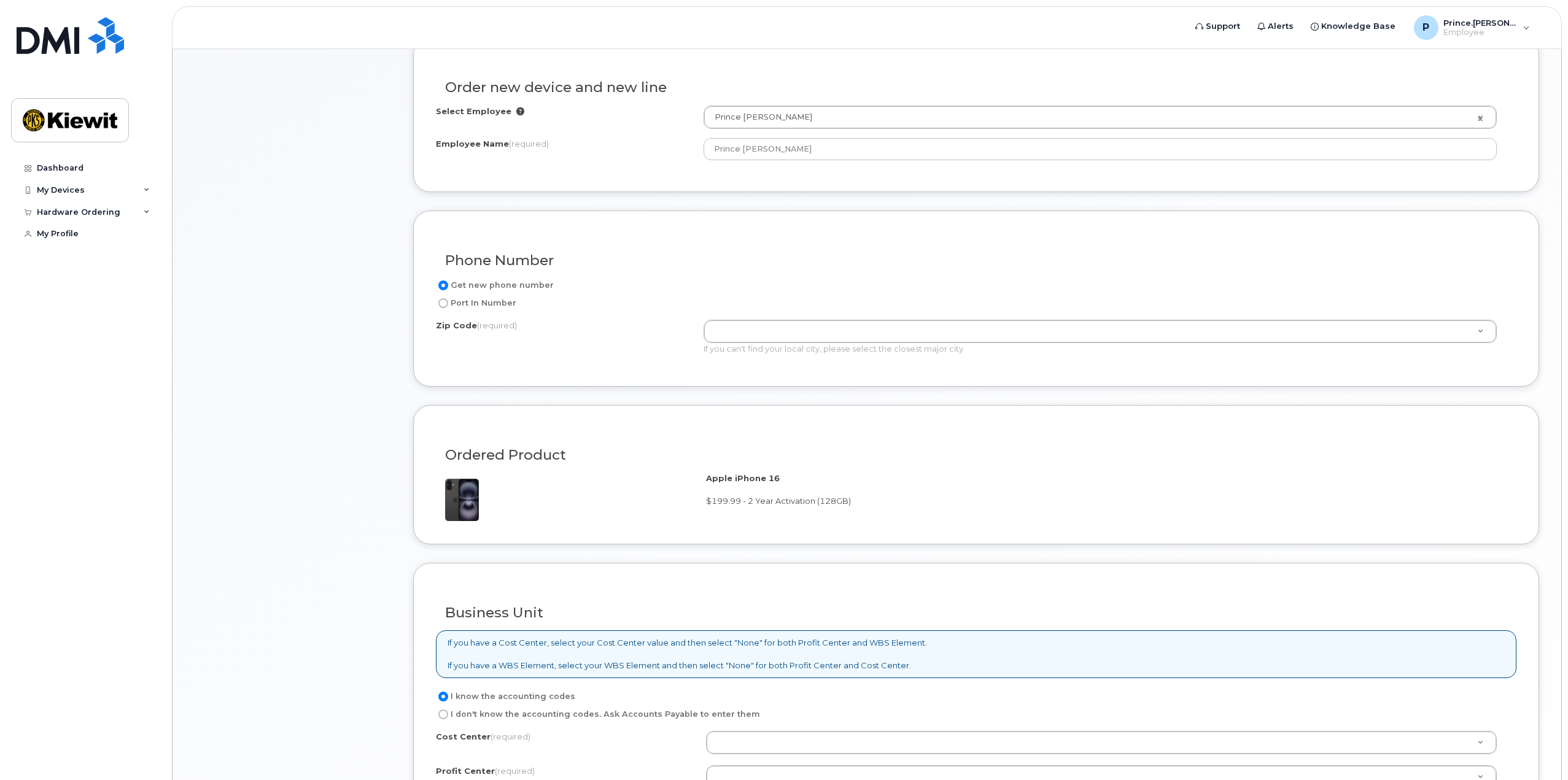
click at [501, 296] on label "Port In Number" at bounding box center [476, 303] width 81 height 15
click at [448, 299] on input "Port In Number" at bounding box center [443, 304] width 10 height 10
radio input "true"
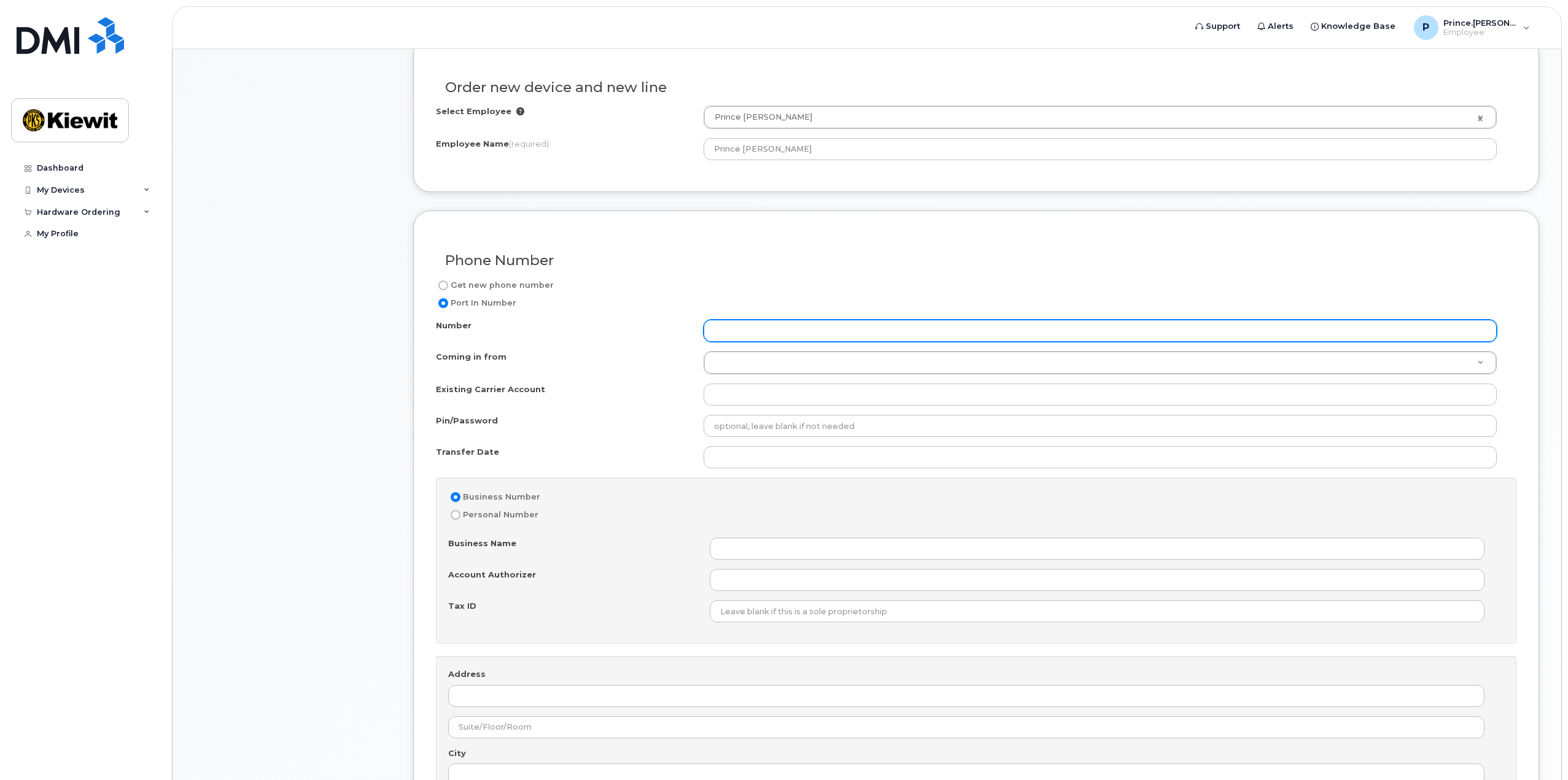
click at [725, 330] on input "Number" at bounding box center [1100, 331] width 793 height 22
type input "6154395910"
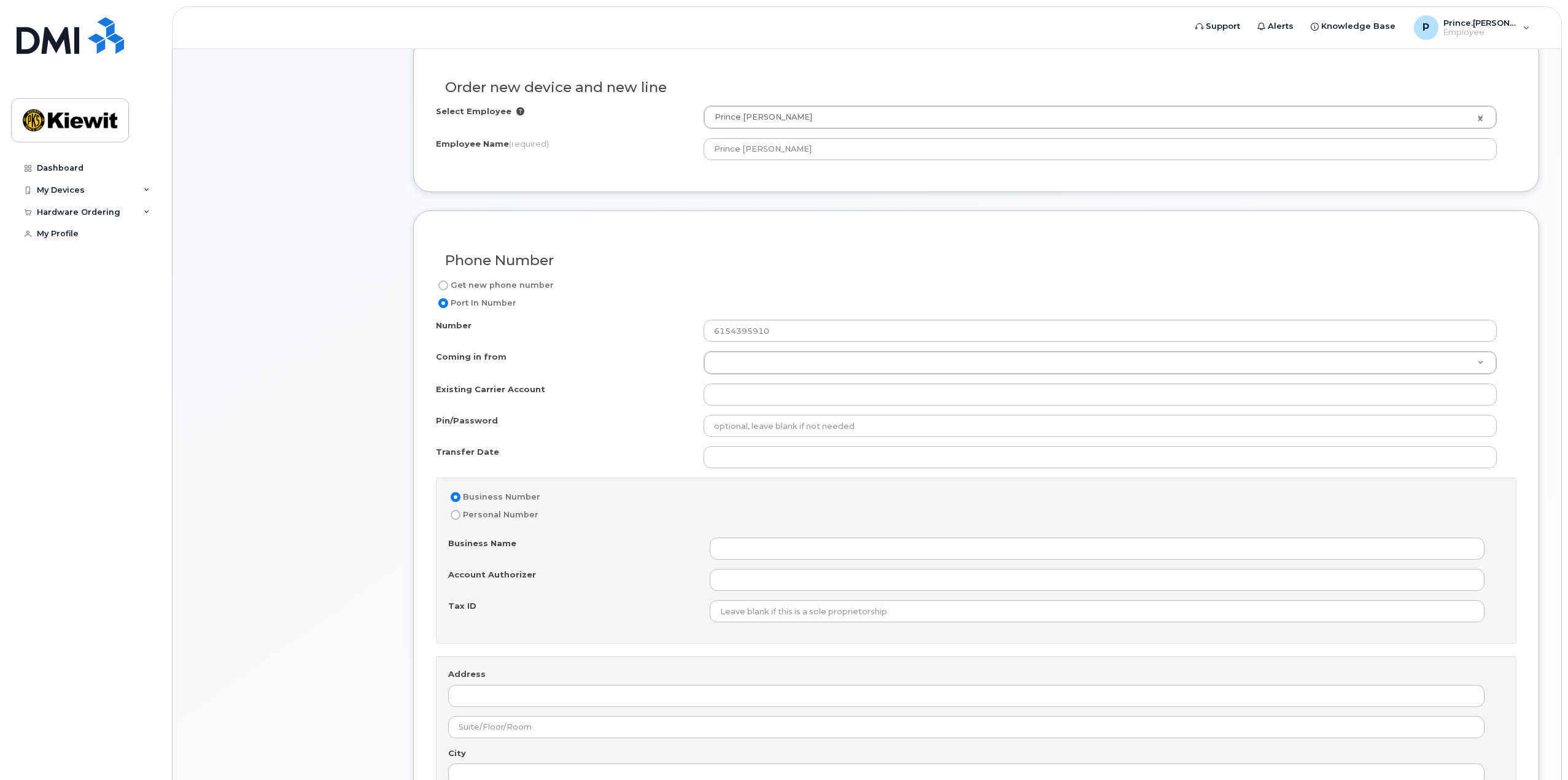
click at [601, 386] on div "Existing Carrier Account" at bounding box center [569, 392] width 267 height 17
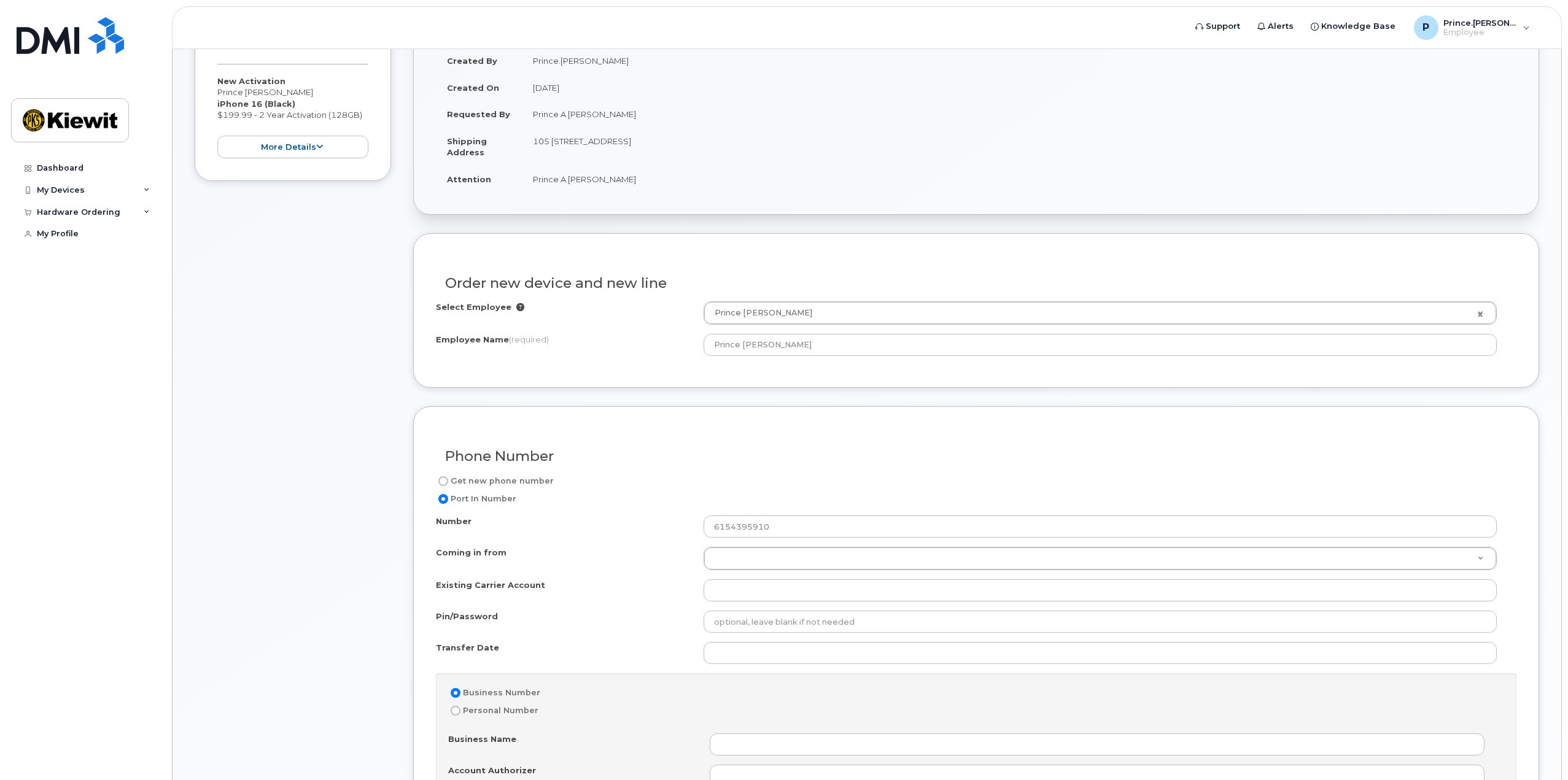
scroll to position [368, 0]
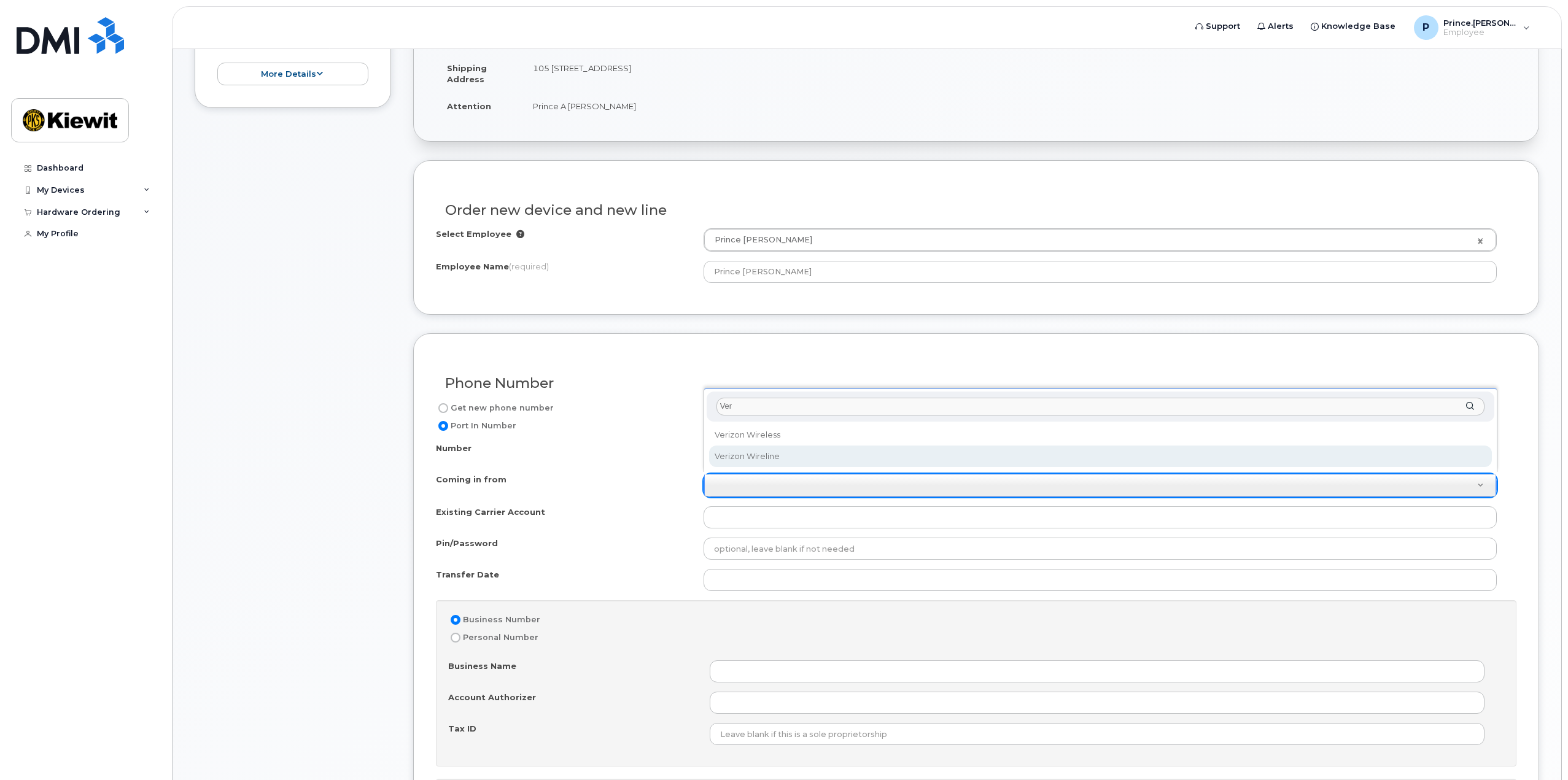
type input "Ver"
select select "Verizon Wireline"
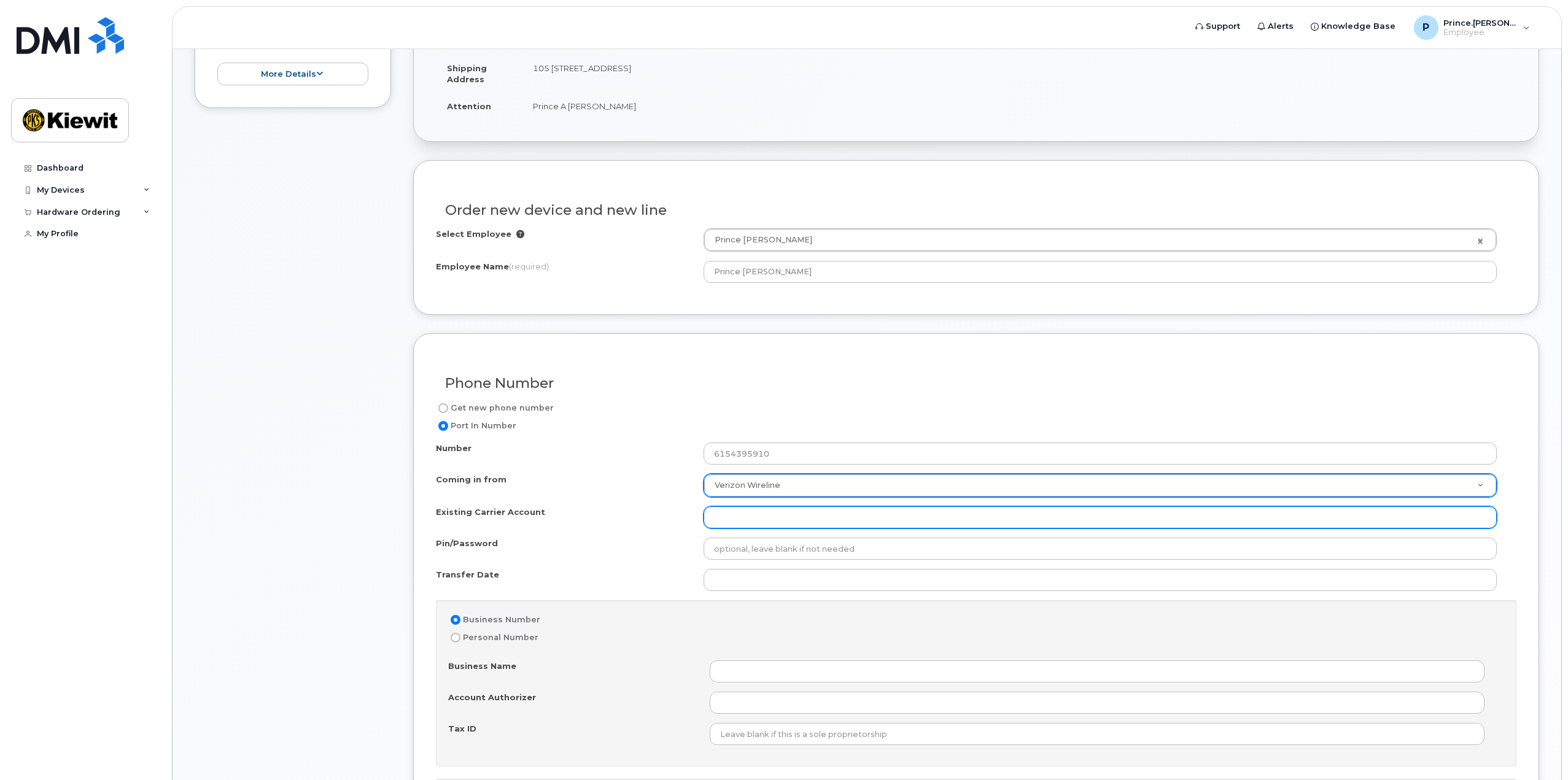
click at [759, 514] on input "Existing Carrier Account" at bounding box center [1100, 517] width 793 height 22
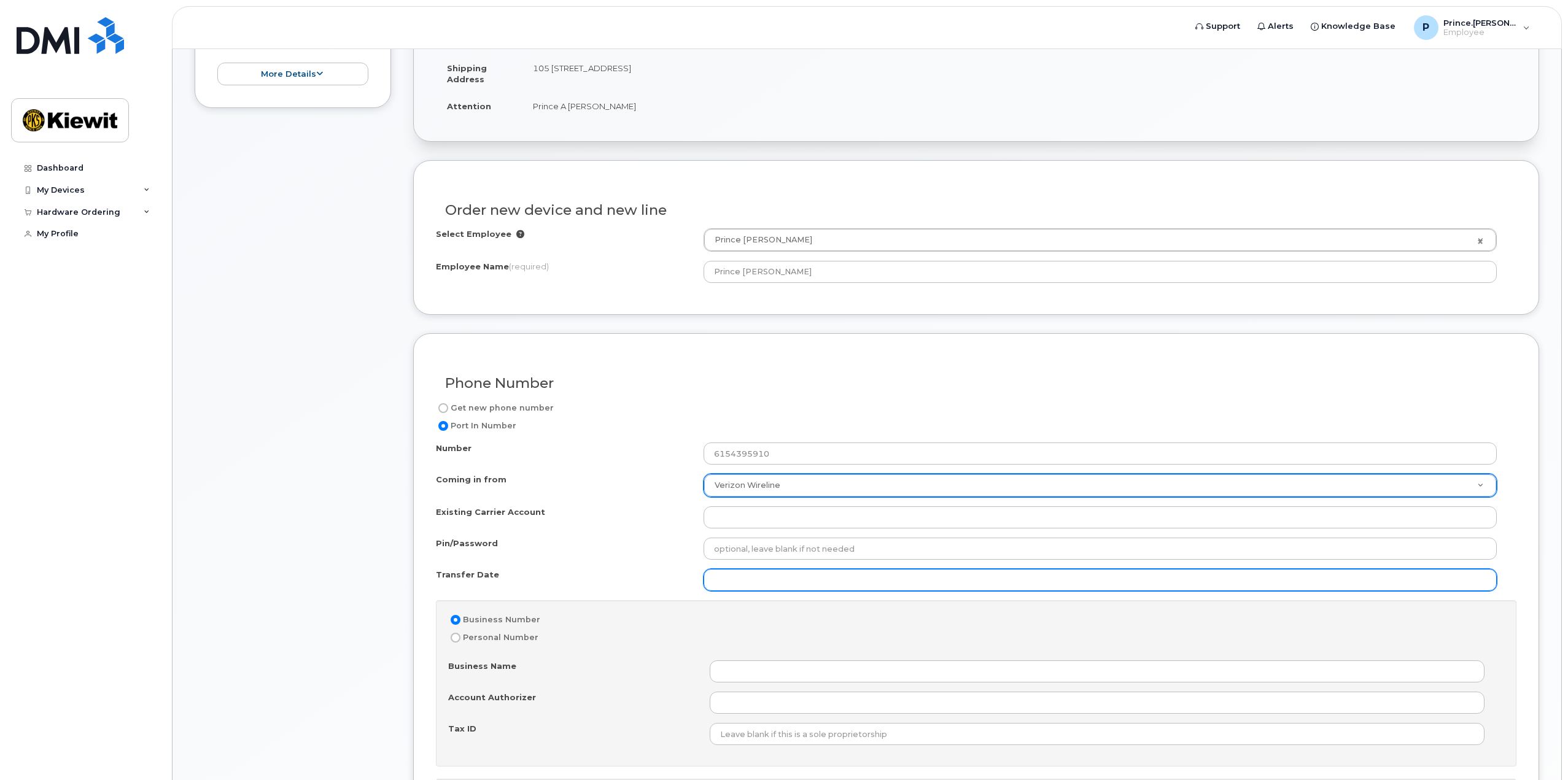
click at [724, 581] on input "Transfer Date" at bounding box center [1100, 580] width 793 height 22
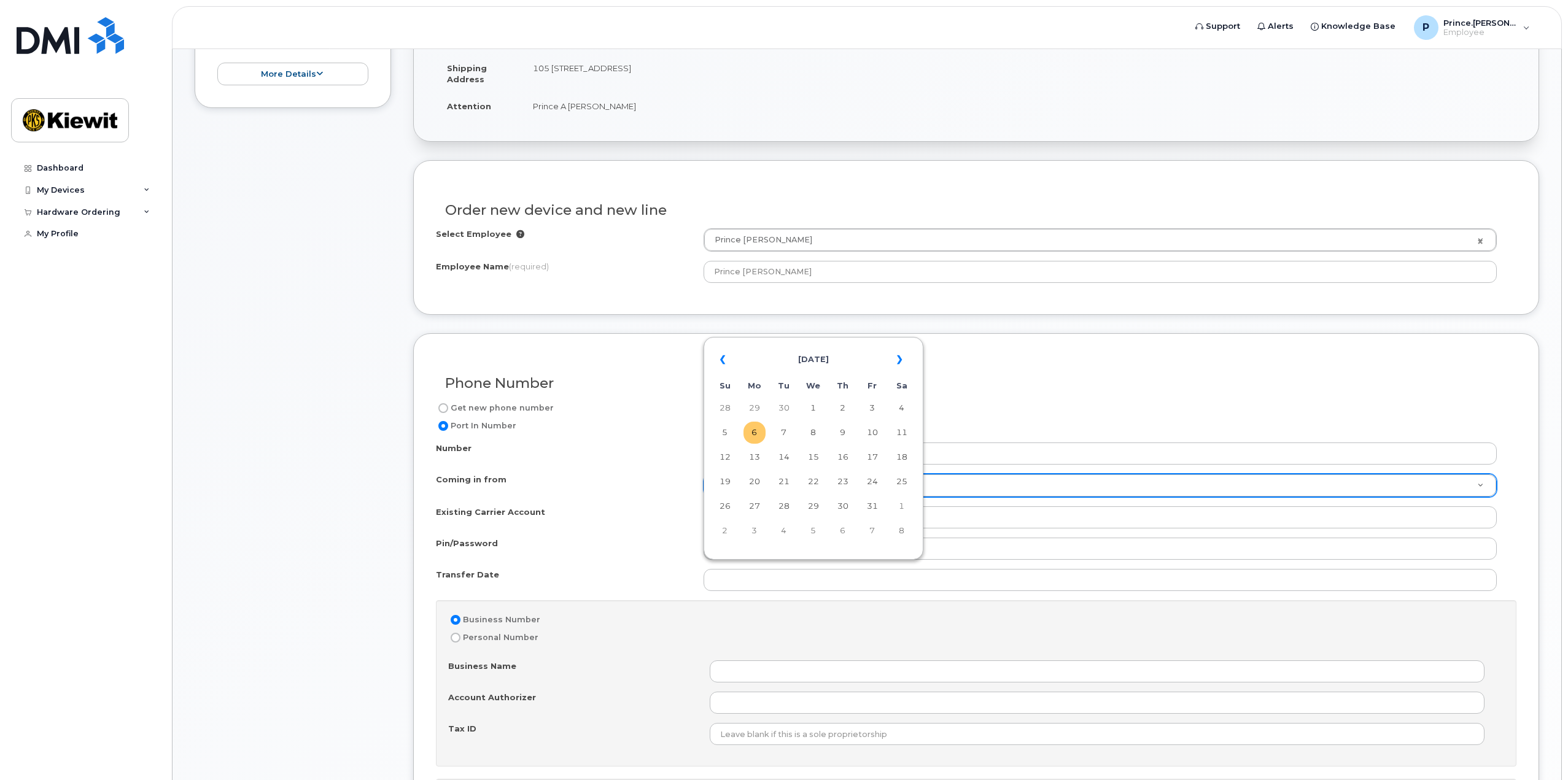
click at [753, 434] on td "6" at bounding box center [754, 433] width 22 height 22
type input "[DATE]"
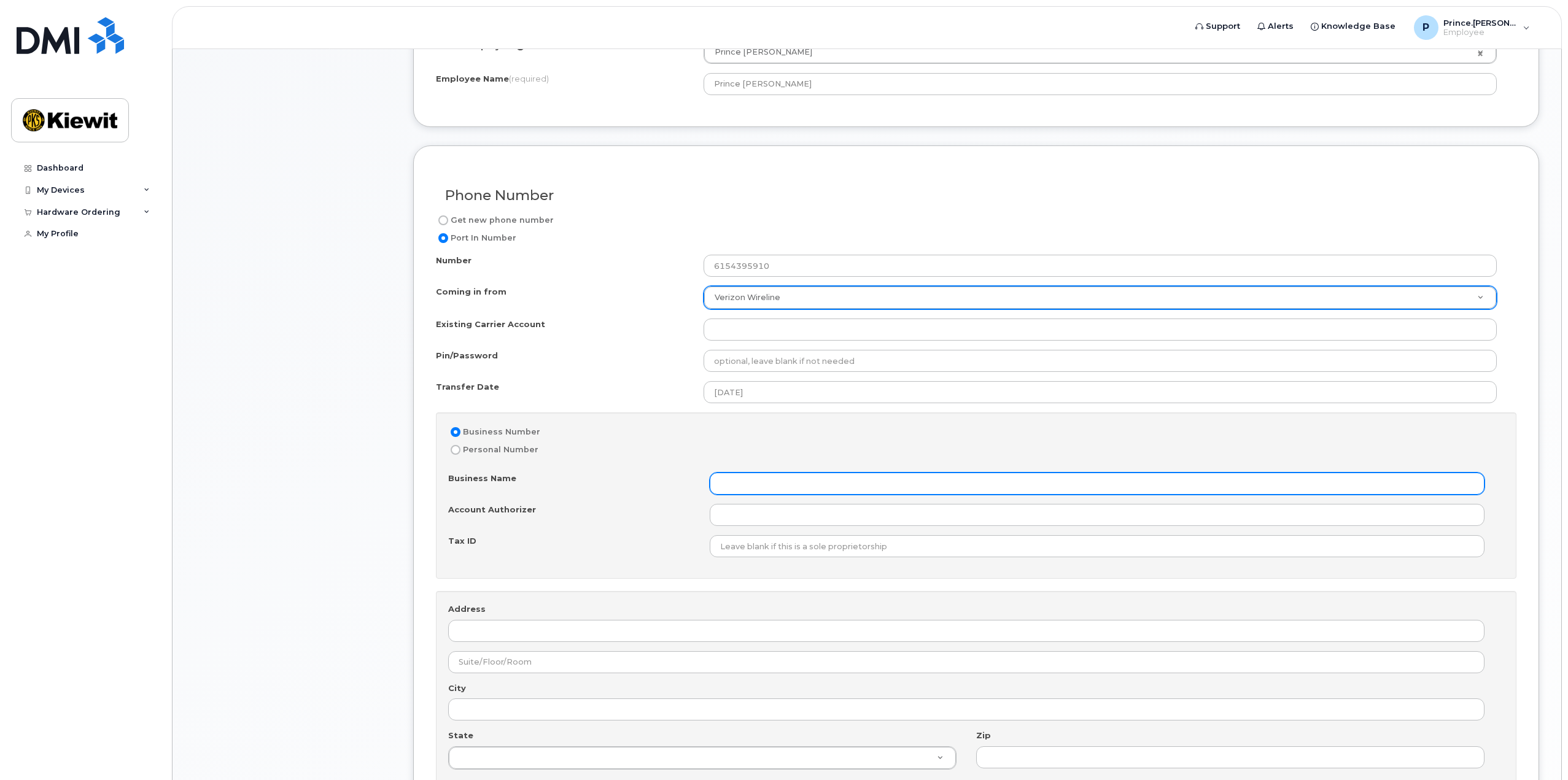
scroll to position [614, 0]
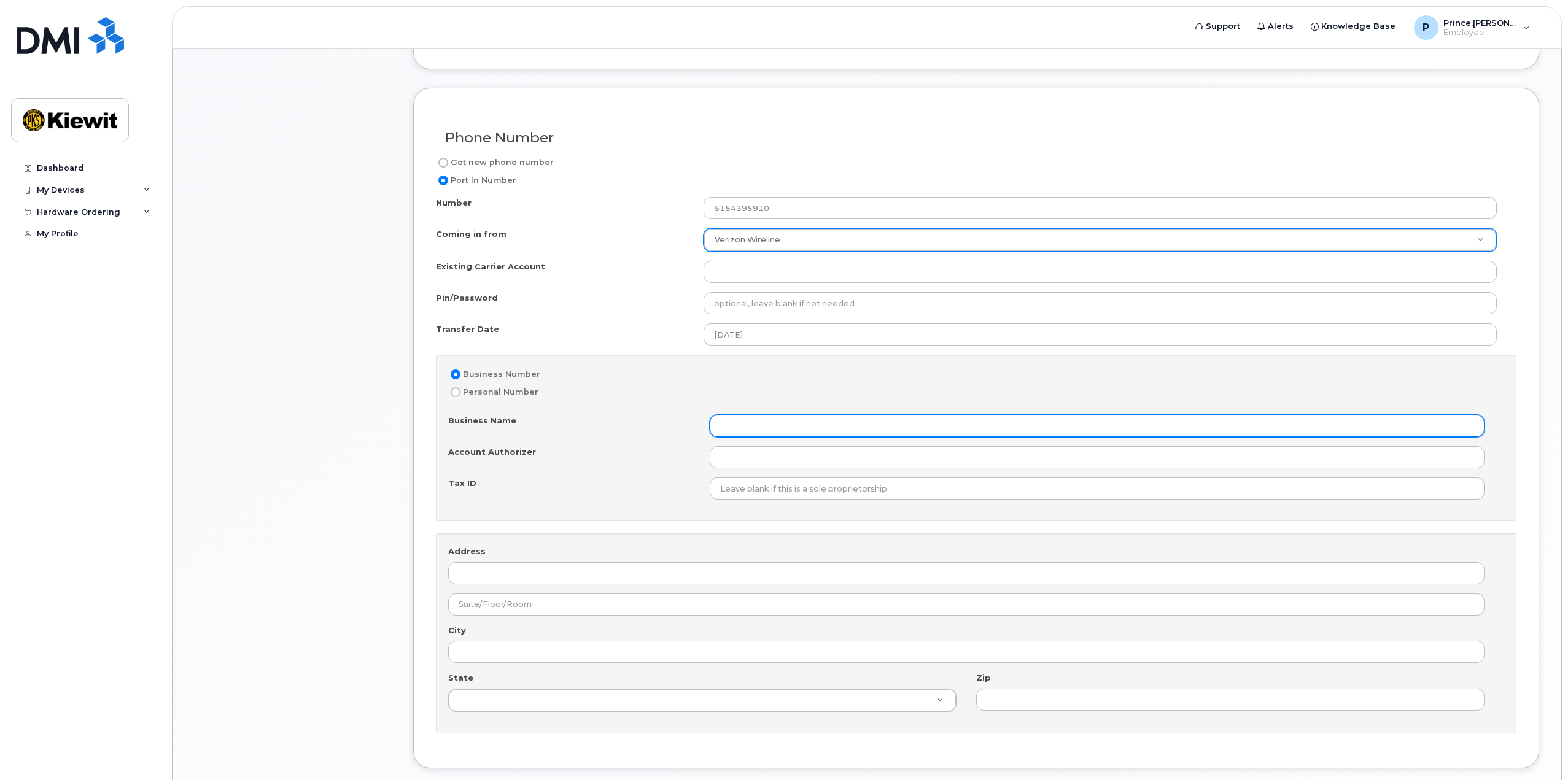
click at [733, 415] on input "Business Name" at bounding box center [1097, 426] width 775 height 22
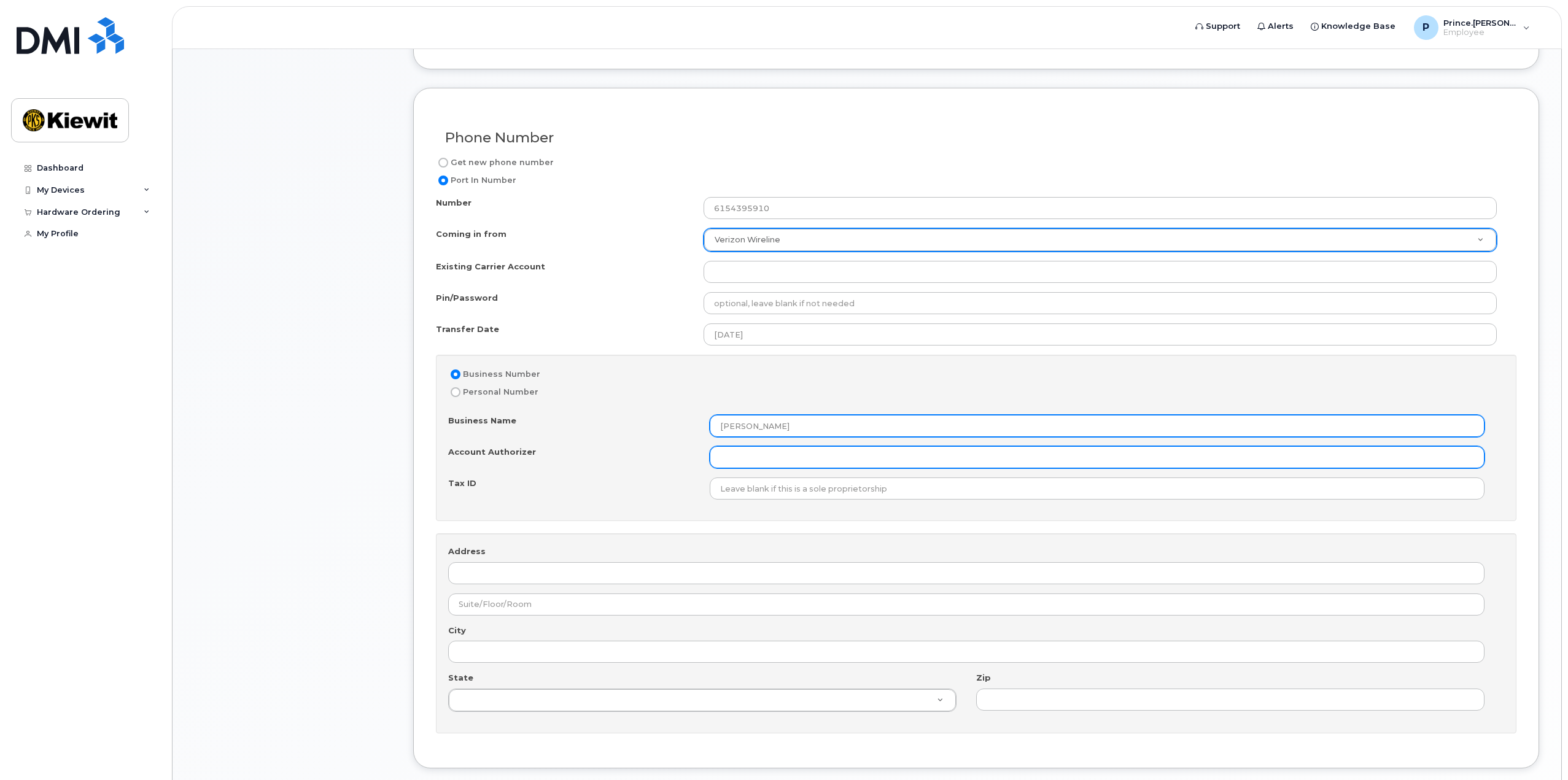
type input "[PERSON_NAME]"
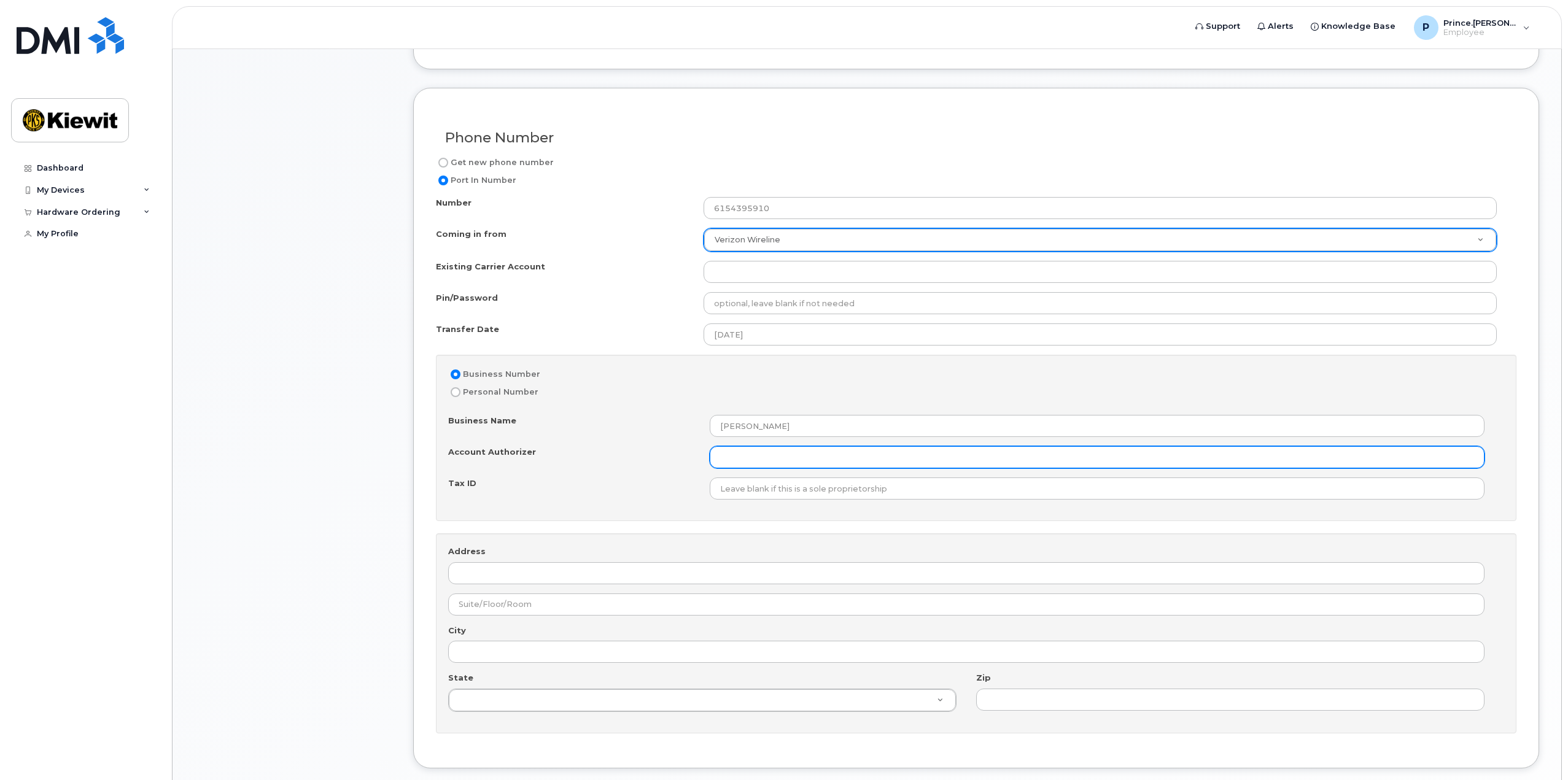
click at [724, 458] on input "Account Authorizer" at bounding box center [1097, 458] width 775 height 22
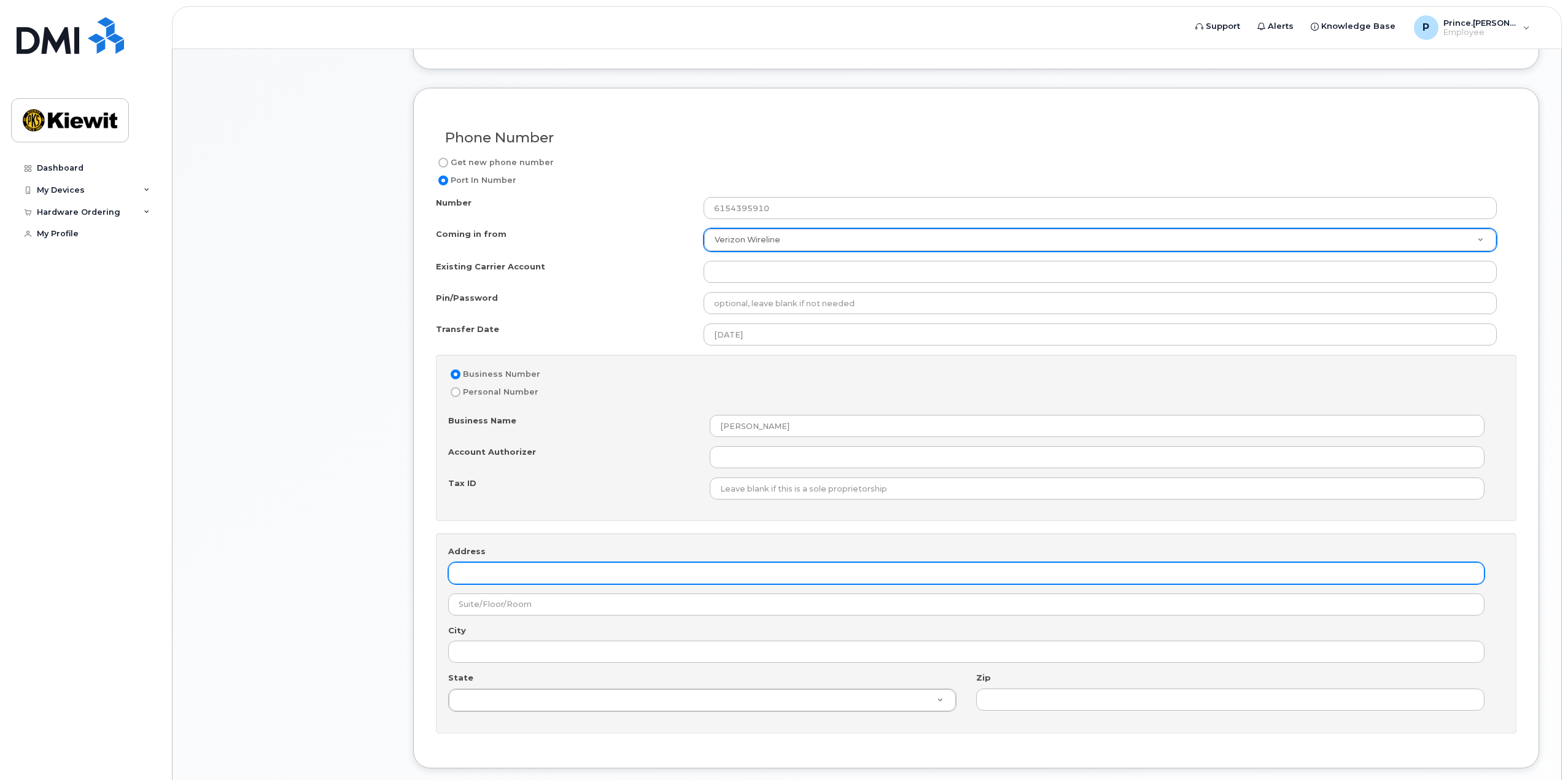
click at [489, 570] on input "Address" at bounding box center [966, 574] width 1036 height 22
click at [544, 563] on input "Address" at bounding box center [966, 574] width 1036 height 22
paste input "[STREET_ADDRESS]"
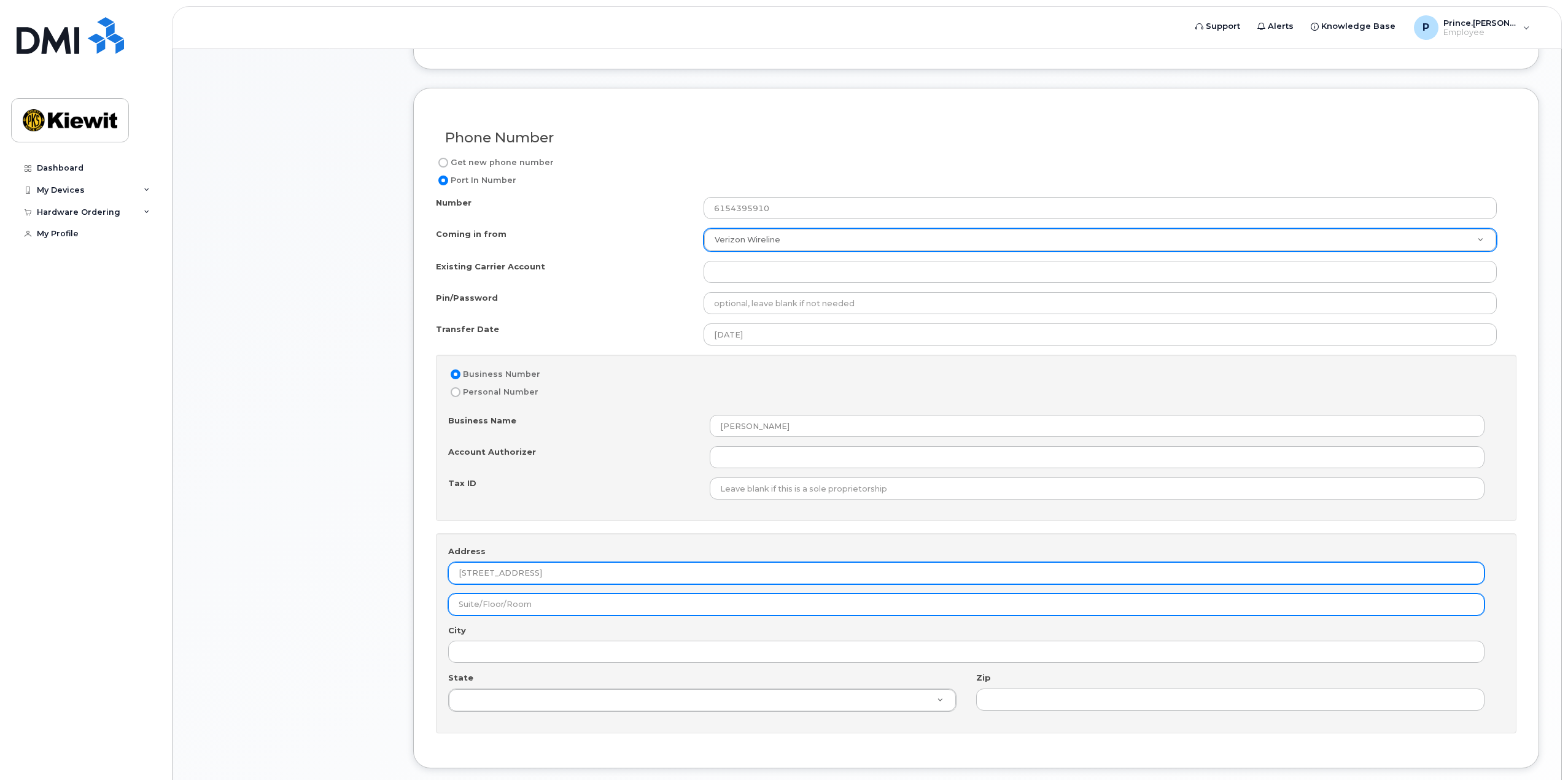
type input "[STREET_ADDRESS]"
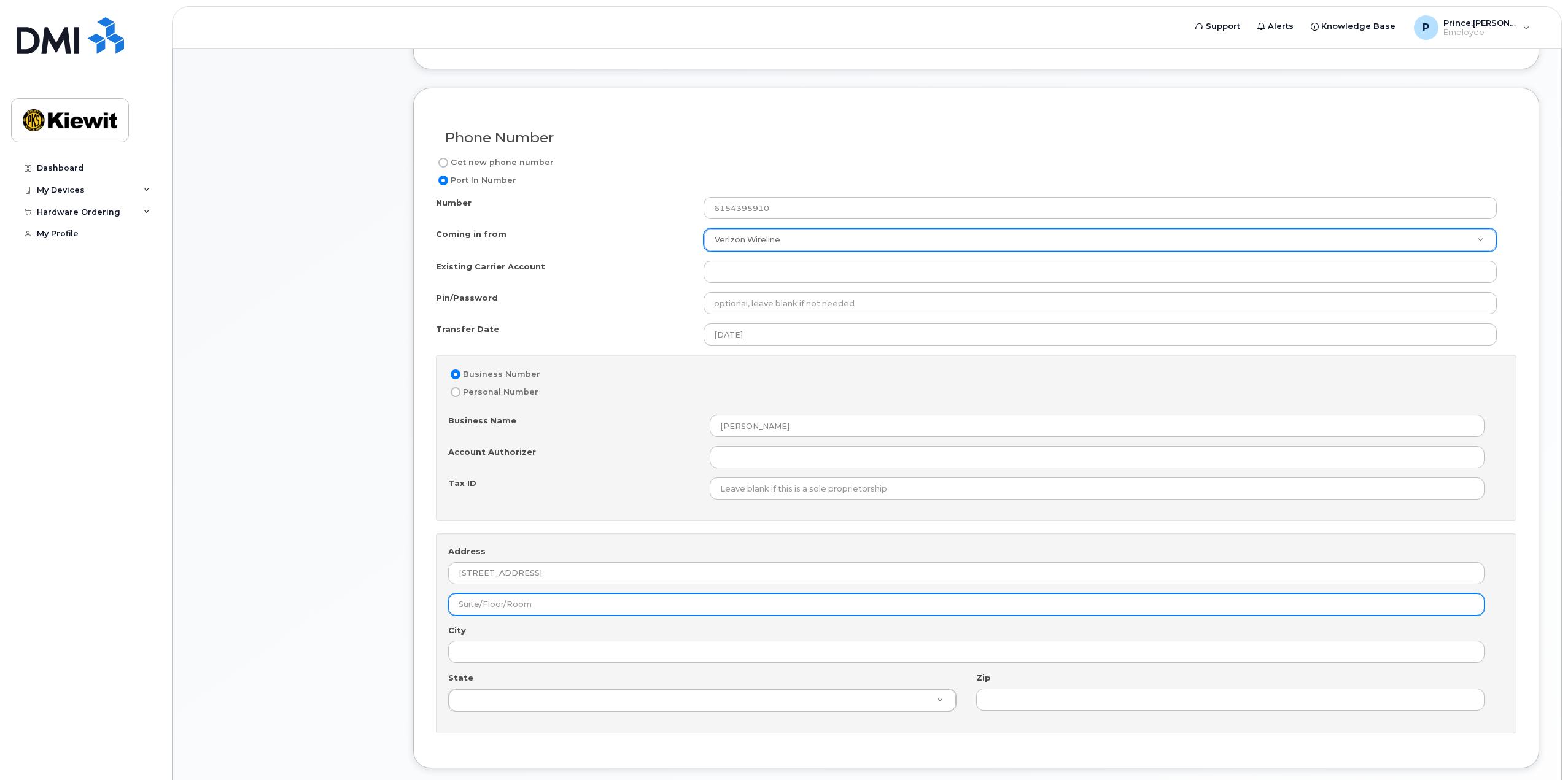
click at [502, 600] on input "text" at bounding box center [966, 605] width 1036 height 22
type input "105"
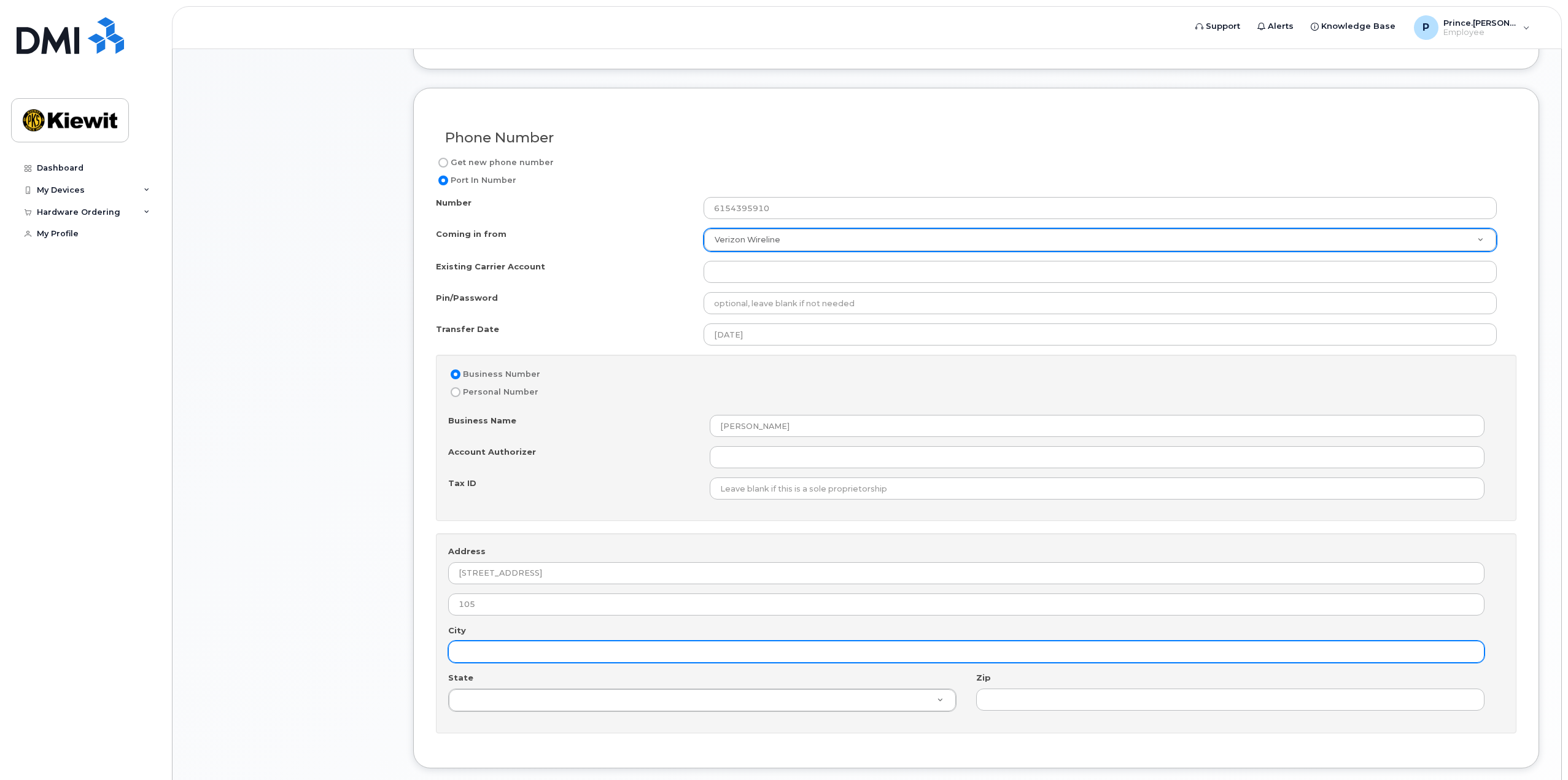
click at [502, 648] on input "City" at bounding box center [966, 652] width 1036 height 22
type input "[GEOGRAPHIC_DATA]"
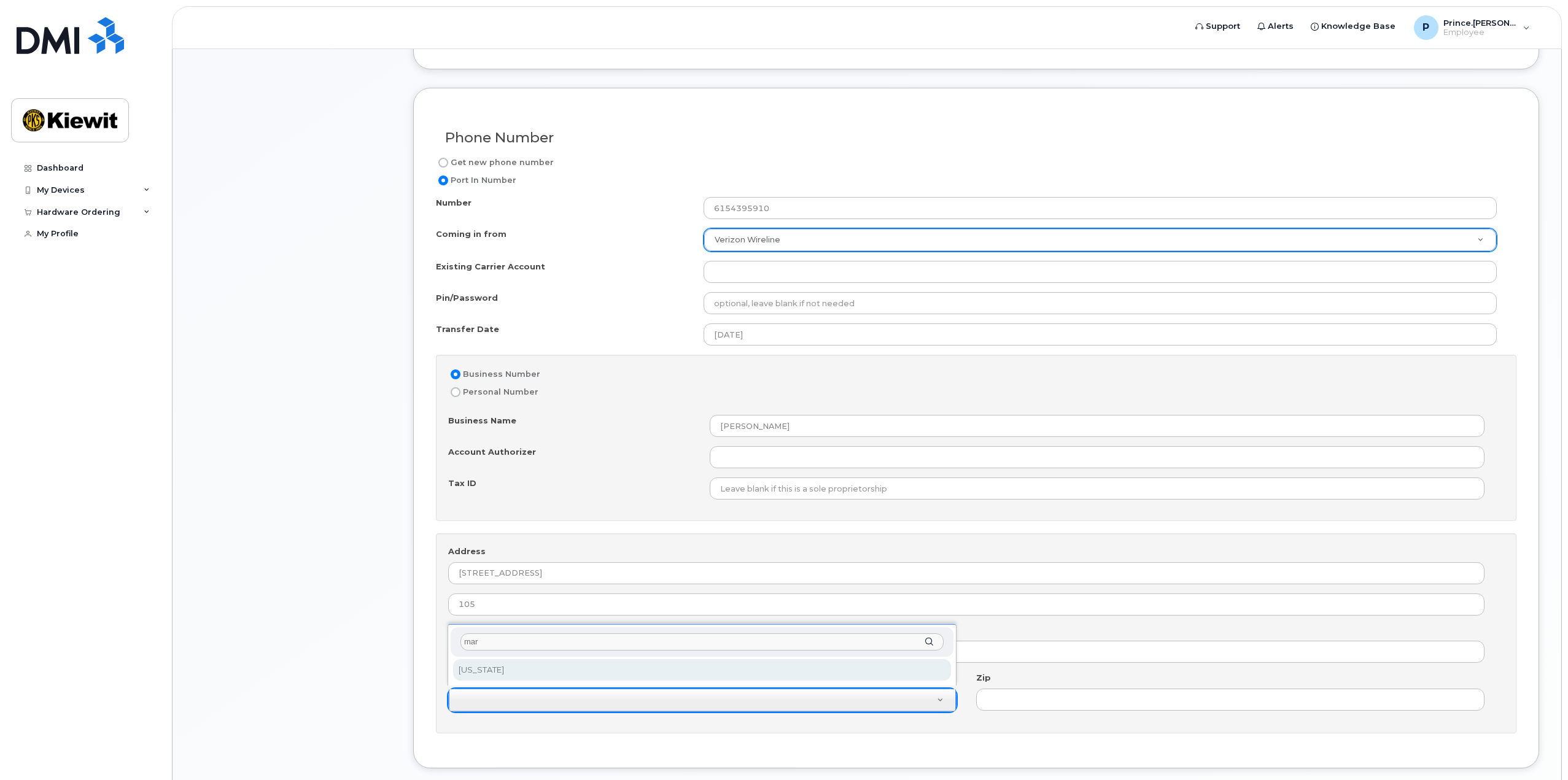
type input "mar"
select select "[US_STATE]"
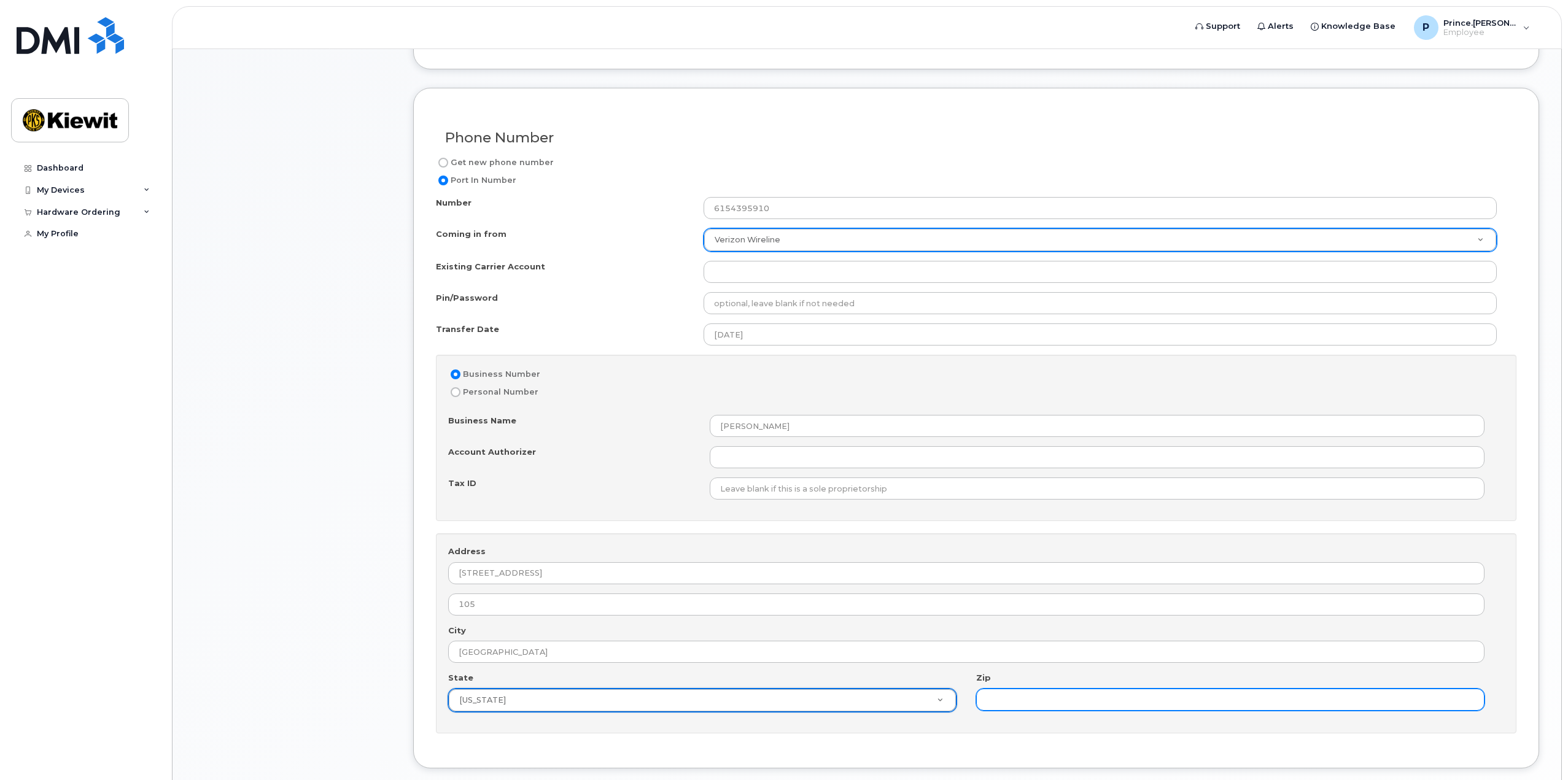
click at [1006, 695] on input "Zip" at bounding box center [1230, 700] width 508 height 22
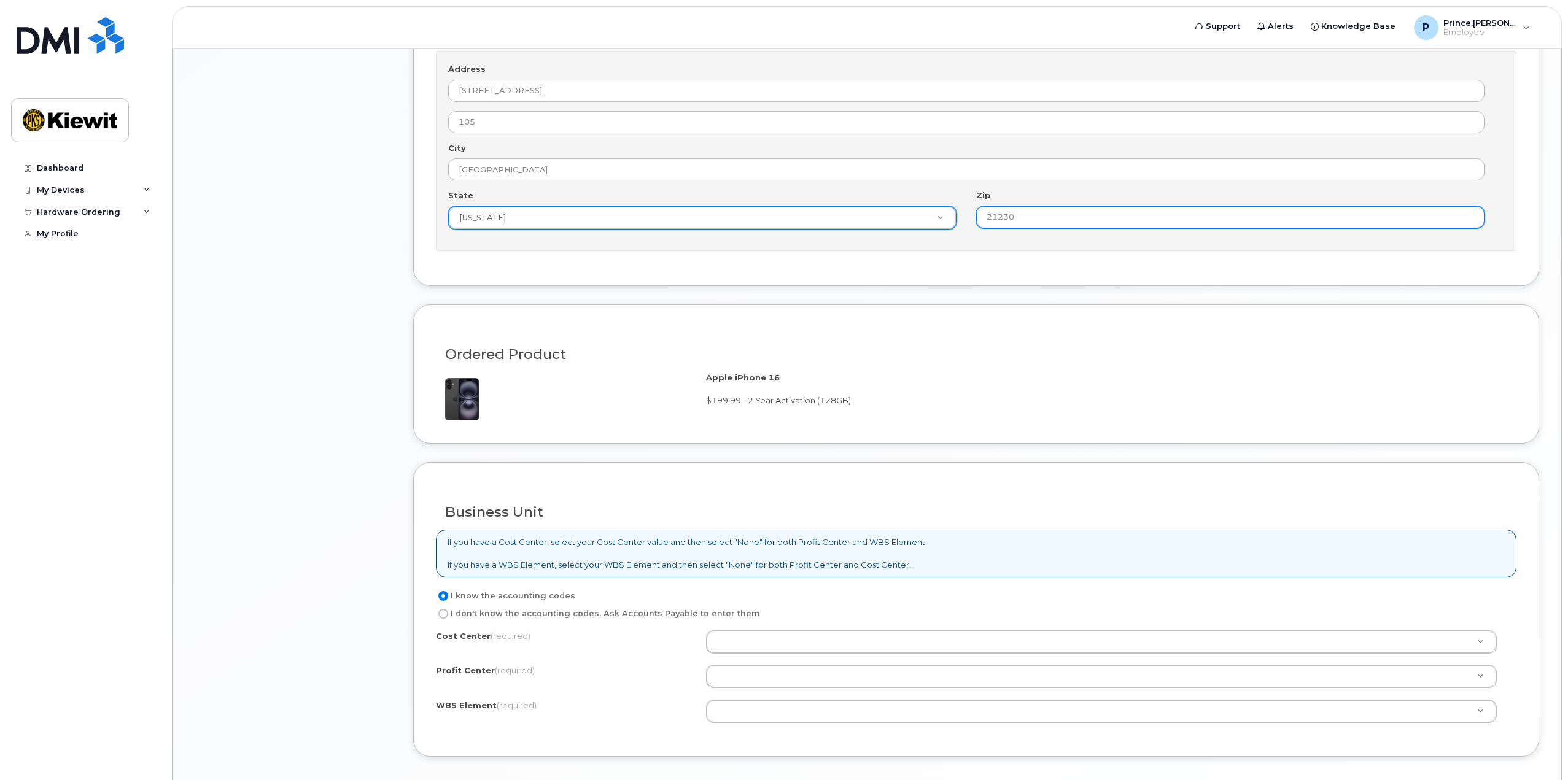
scroll to position [1166, 0]
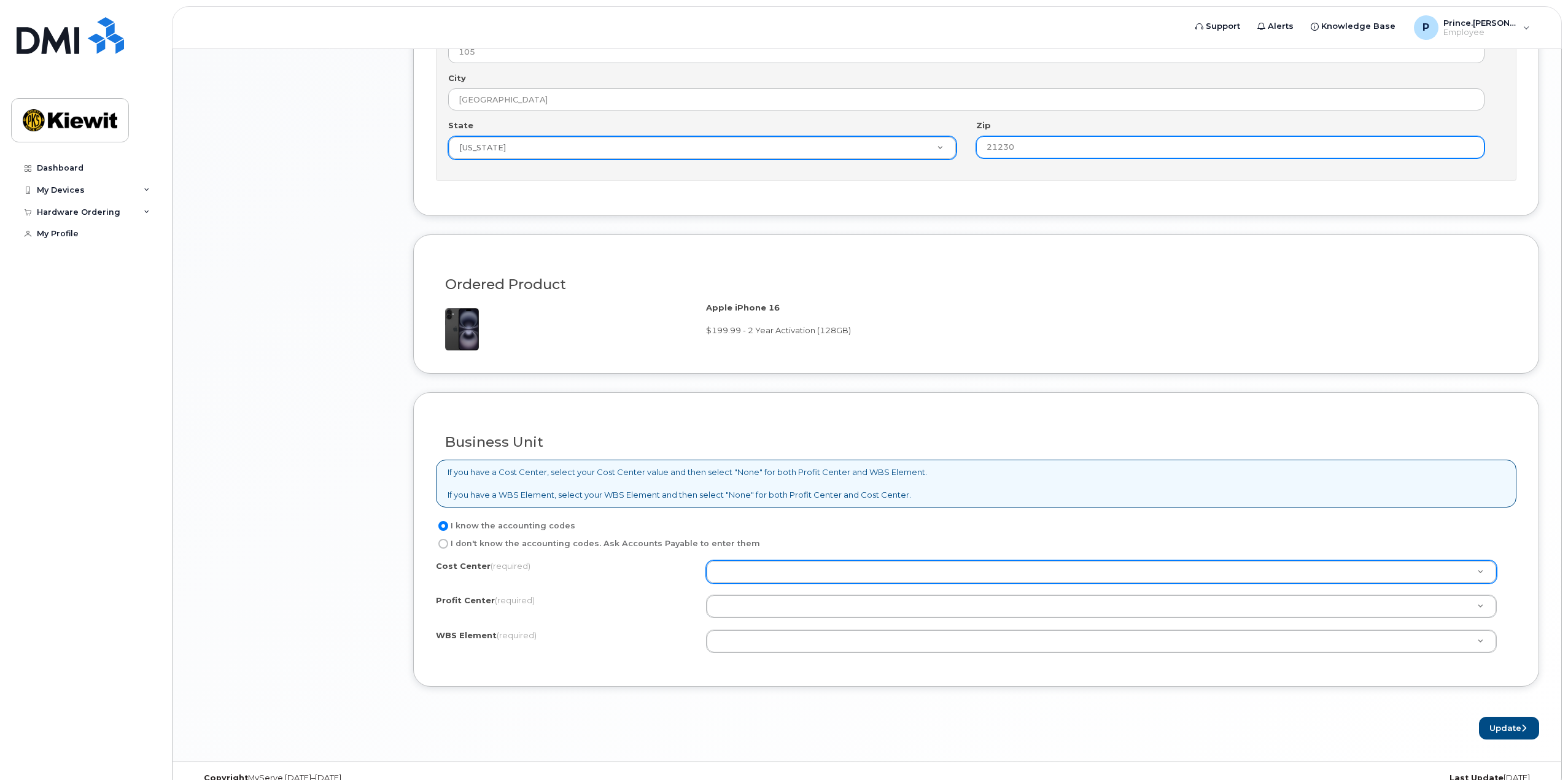
type input "21230"
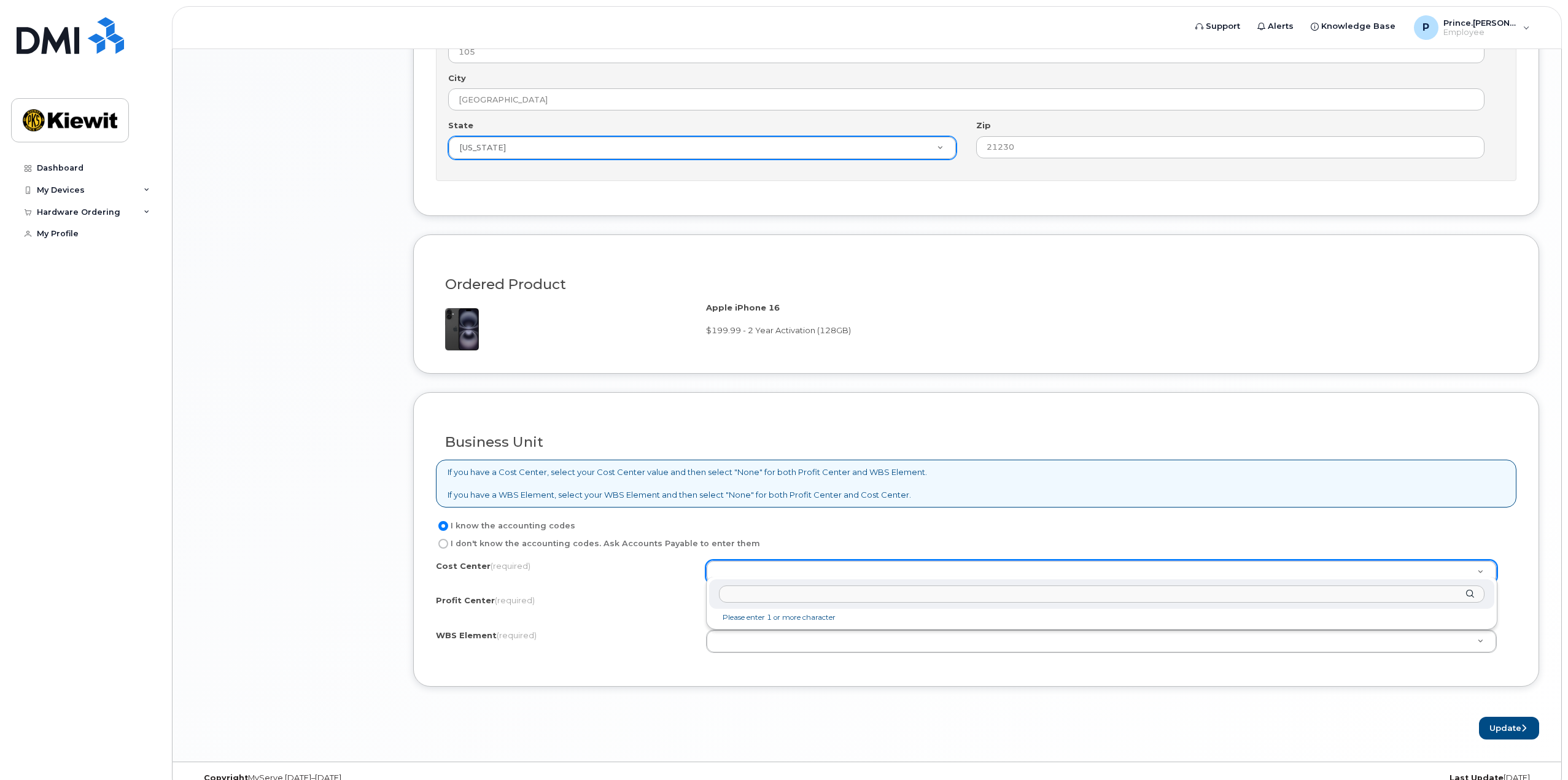
click at [760, 621] on li "Please enter 1 or more character" at bounding box center [1101, 617] width 780 height 13
type input "n"
type input "K"
type input "non"
type input "None"
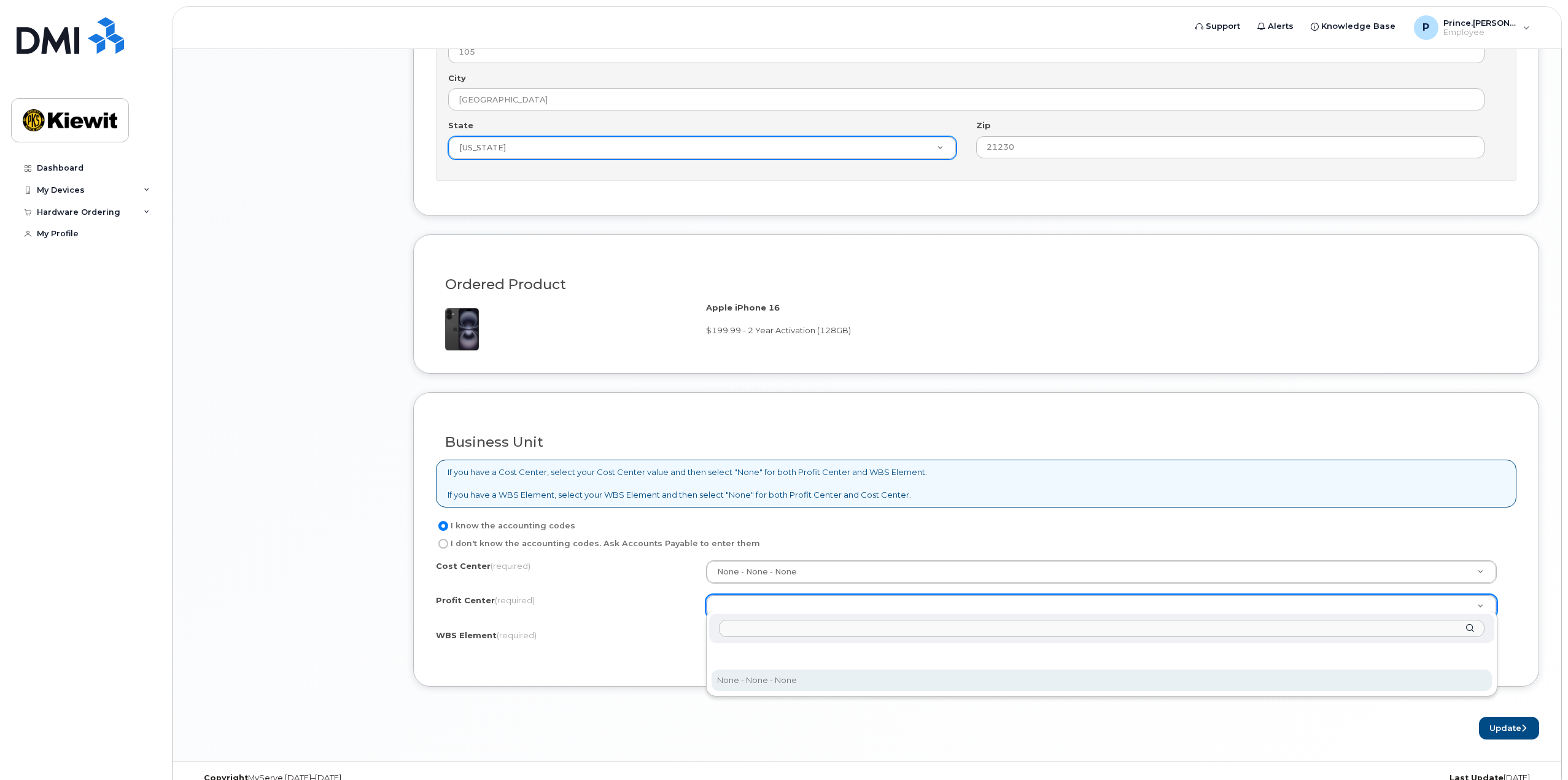
select select "None"
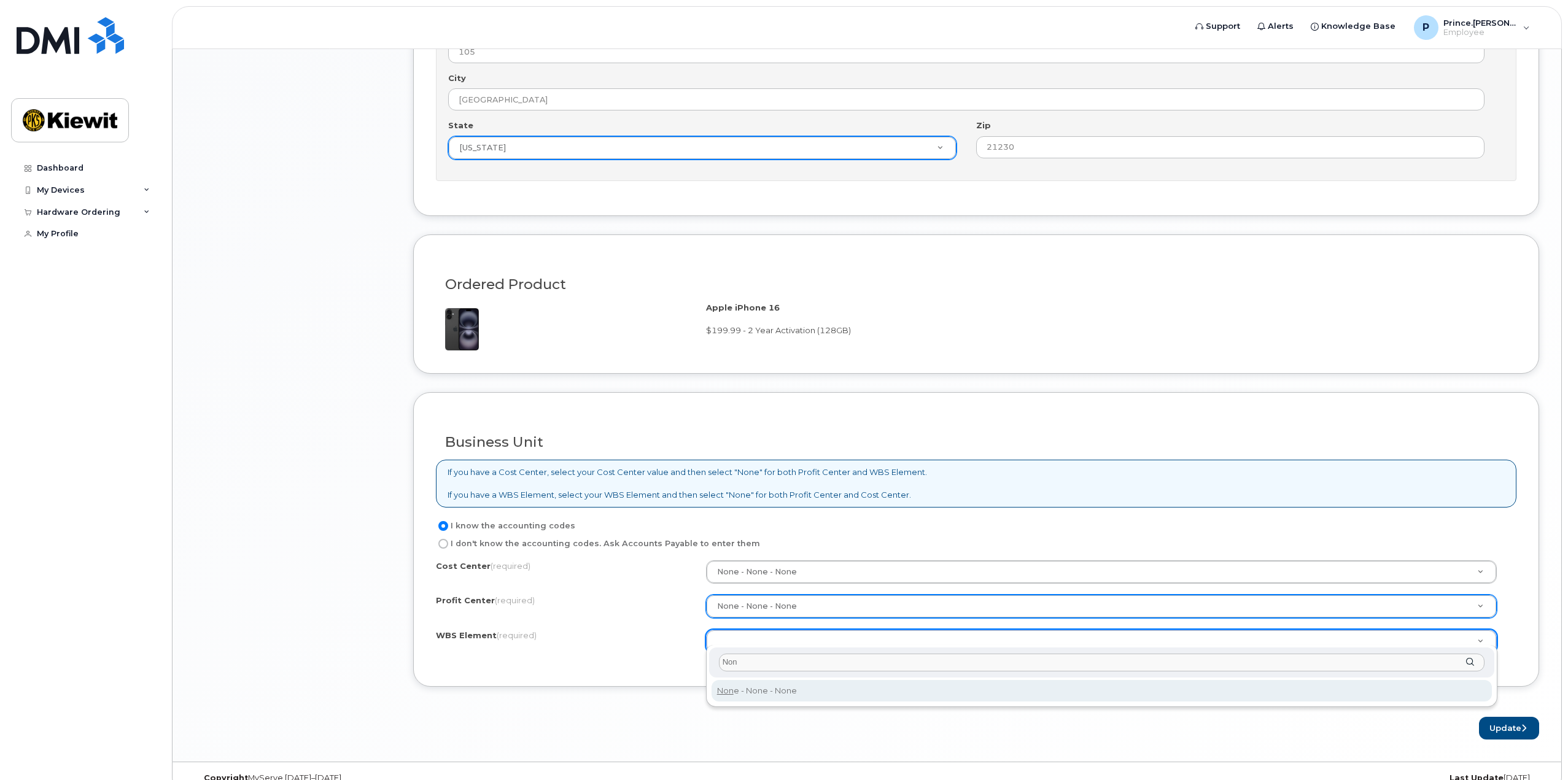
type input "Non"
type input "None"
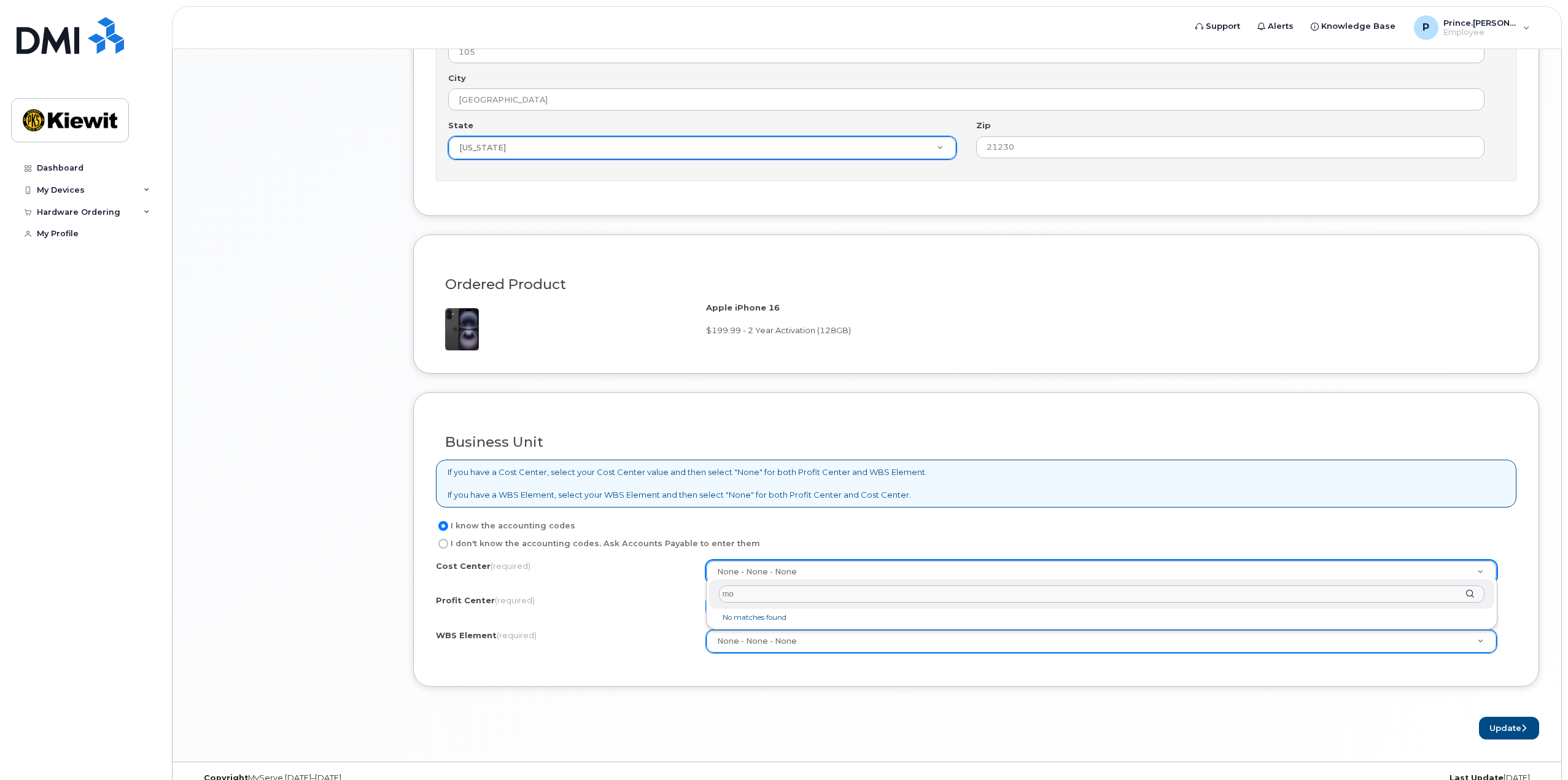
type input "m"
click at [748, 597] on input "kie" at bounding box center [1101, 595] width 765 height 18
type input "k"
type input "F"
type input "E"
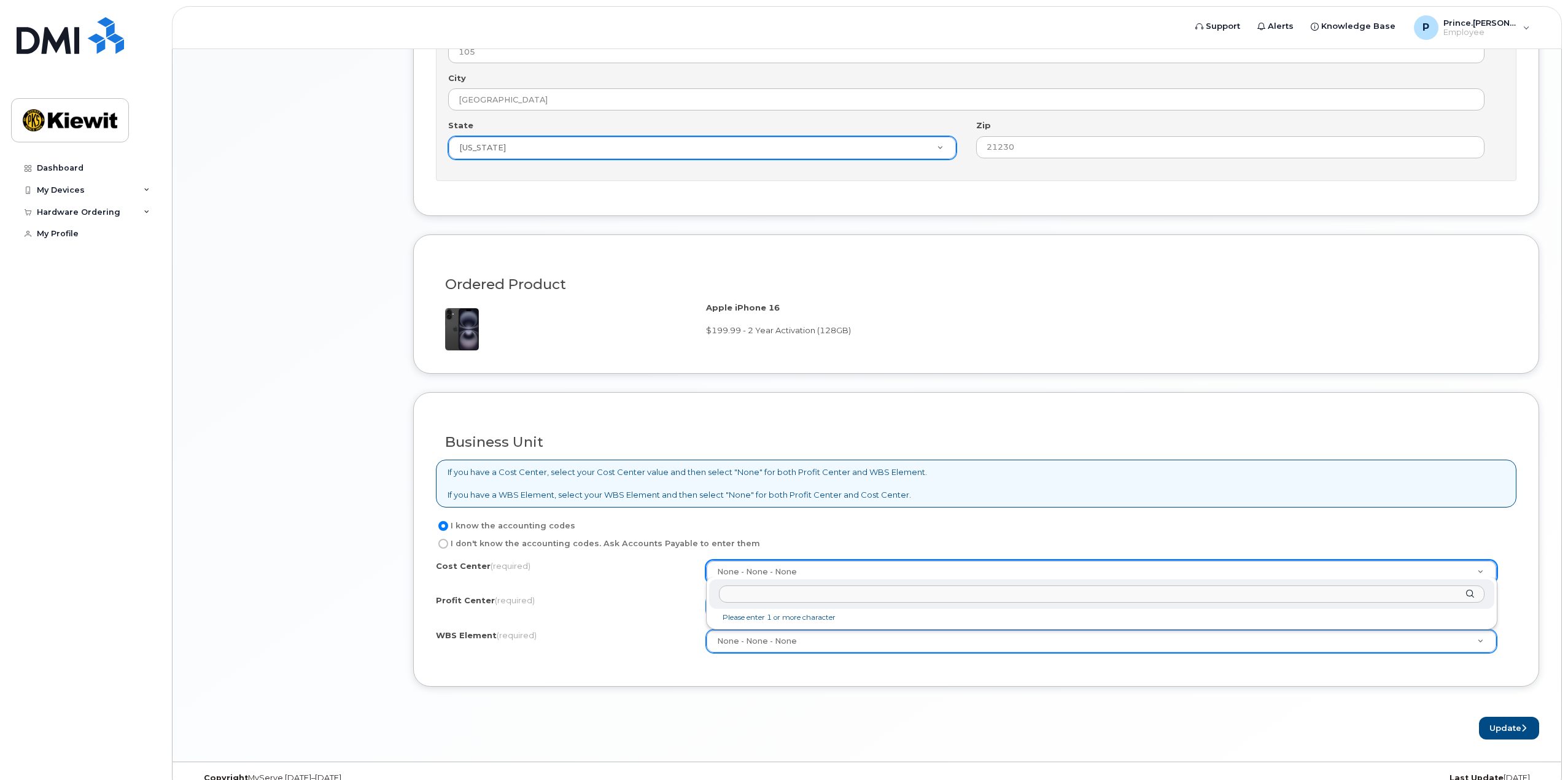
click at [788, 616] on li "Please enter 1 or more character" at bounding box center [1101, 617] width 780 height 13
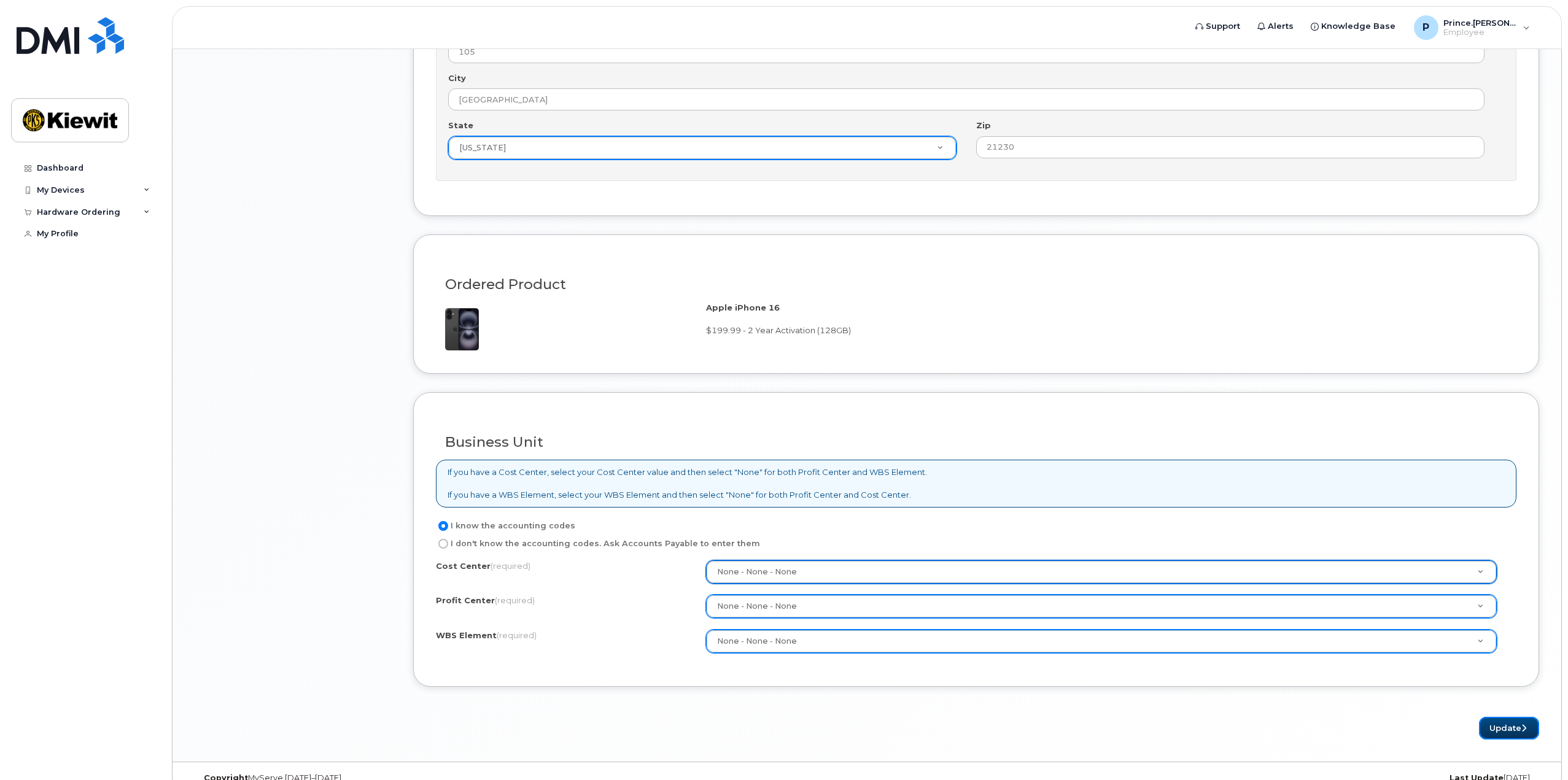
click at [1501, 720] on button "Update" at bounding box center [1508, 728] width 60 height 23
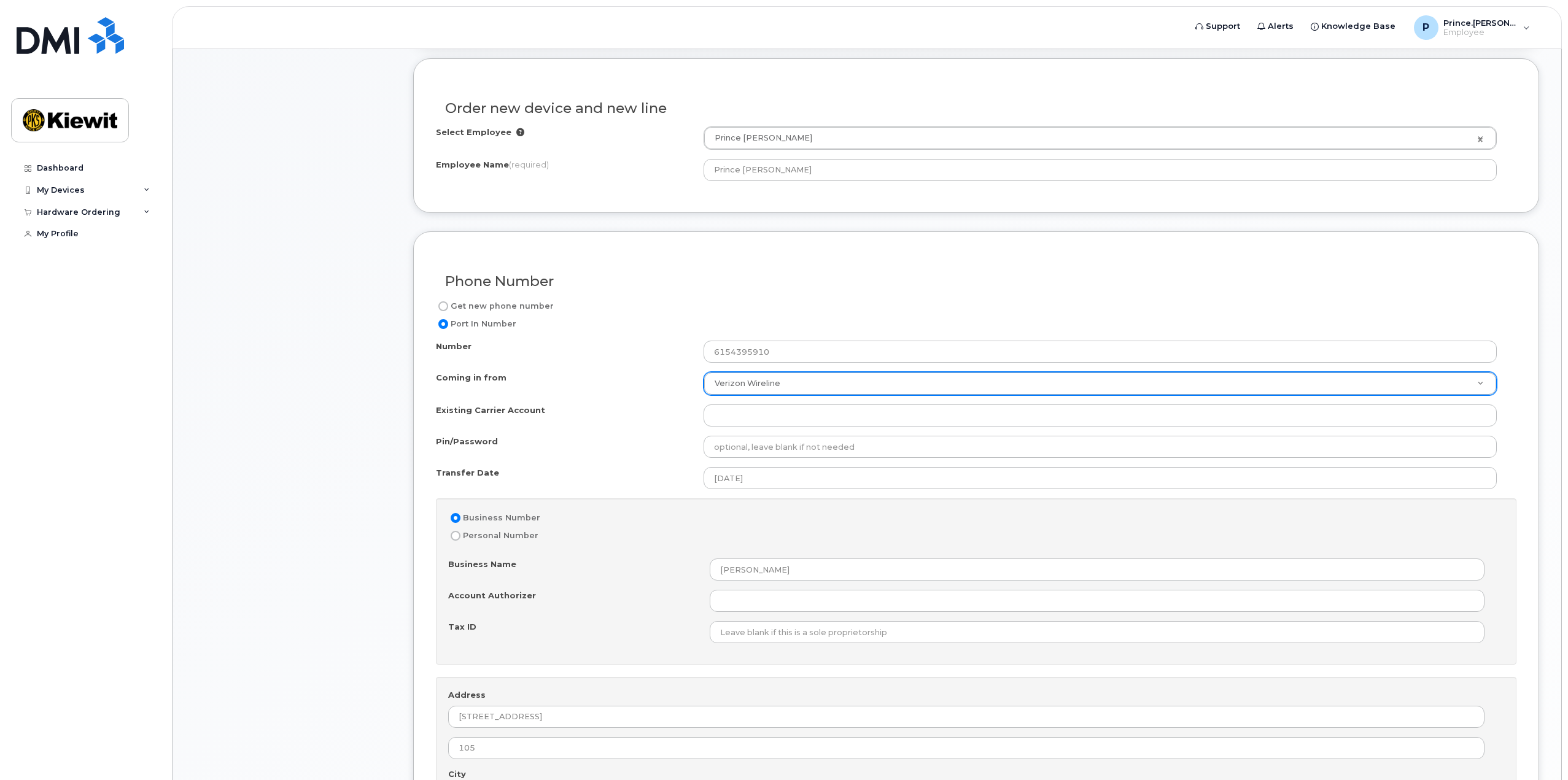
scroll to position [381, 0]
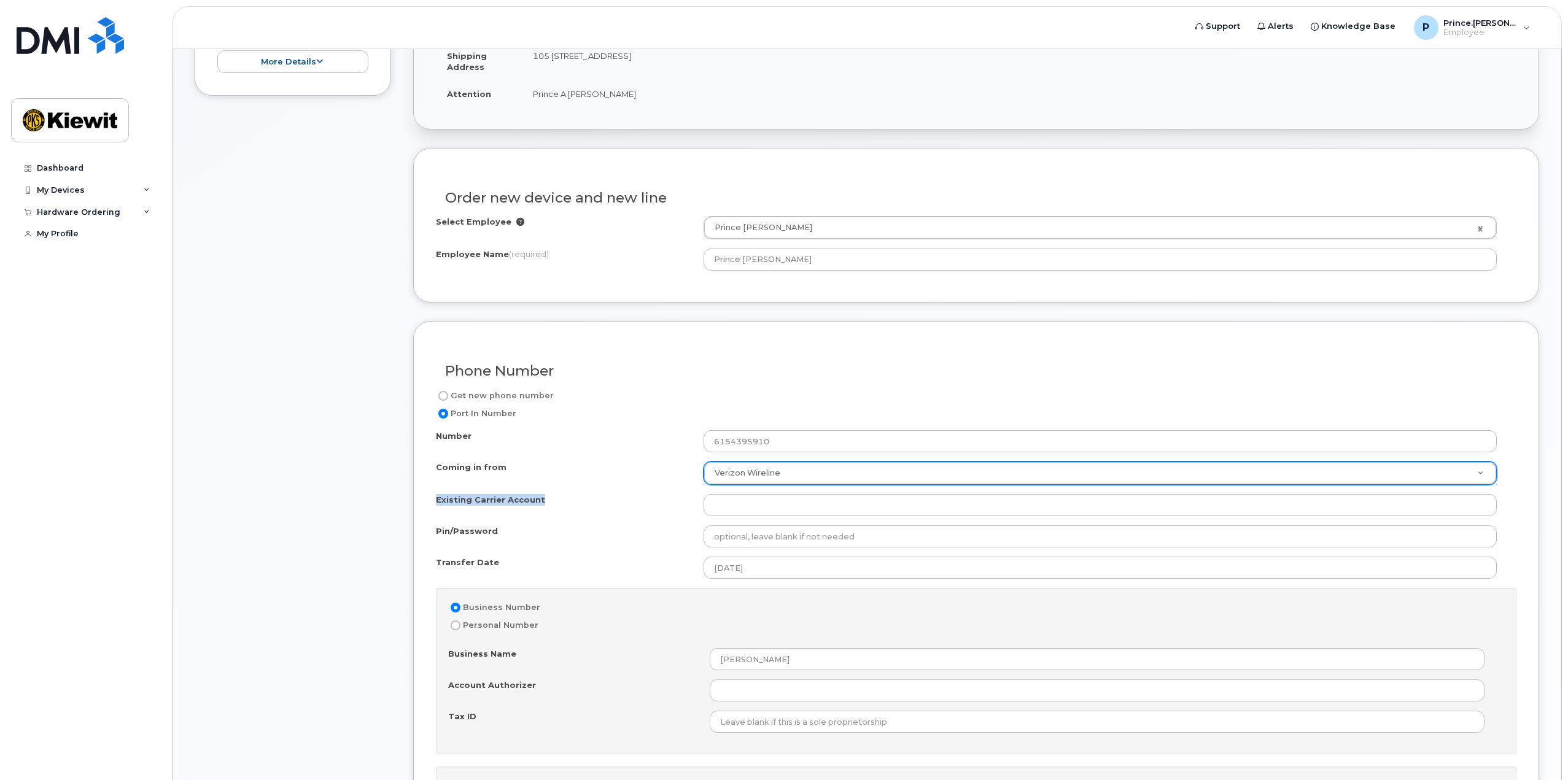
drag, startPoint x: 563, startPoint y: 495, endPoint x: 431, endPoint y: 498, distance: 132.0
click at [431, 498] on div "Phone Number Get new phone number Port In Number Number 6154395910 Coming in fr…" at bounding box center [976, 661] width 1126 height 681
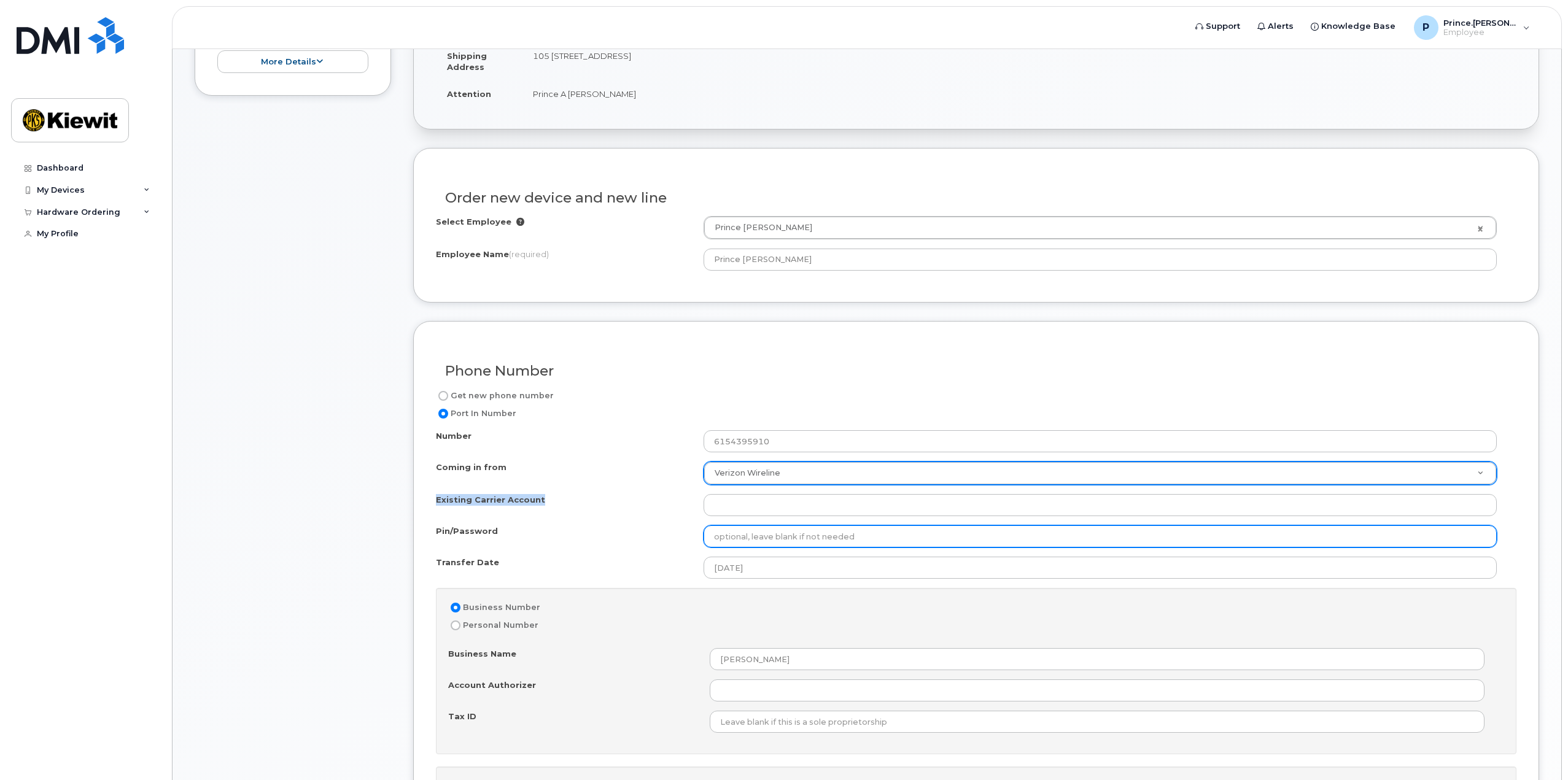
copy label "Existing Carrier Account"
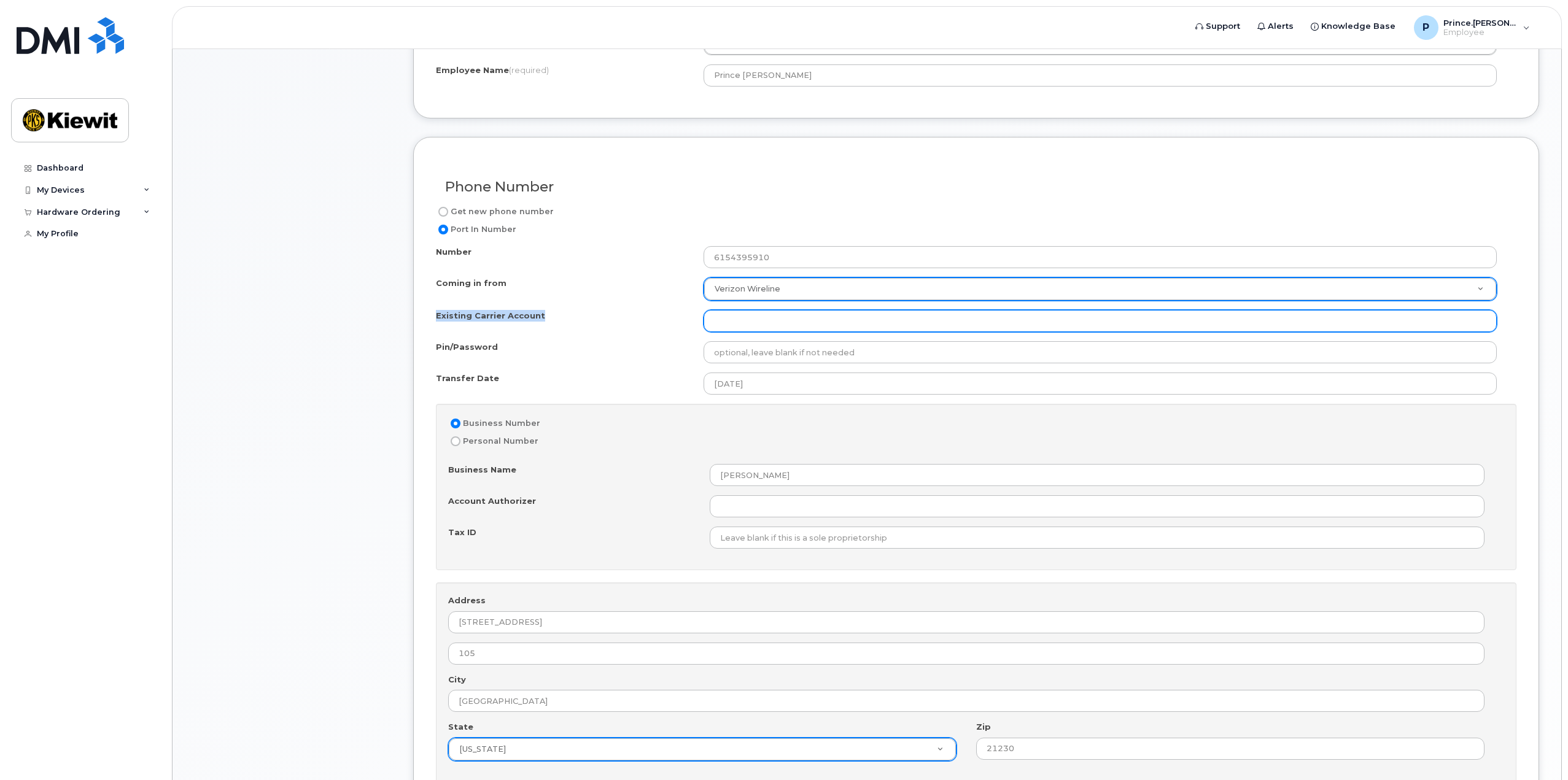
scroll to position [565, 0]
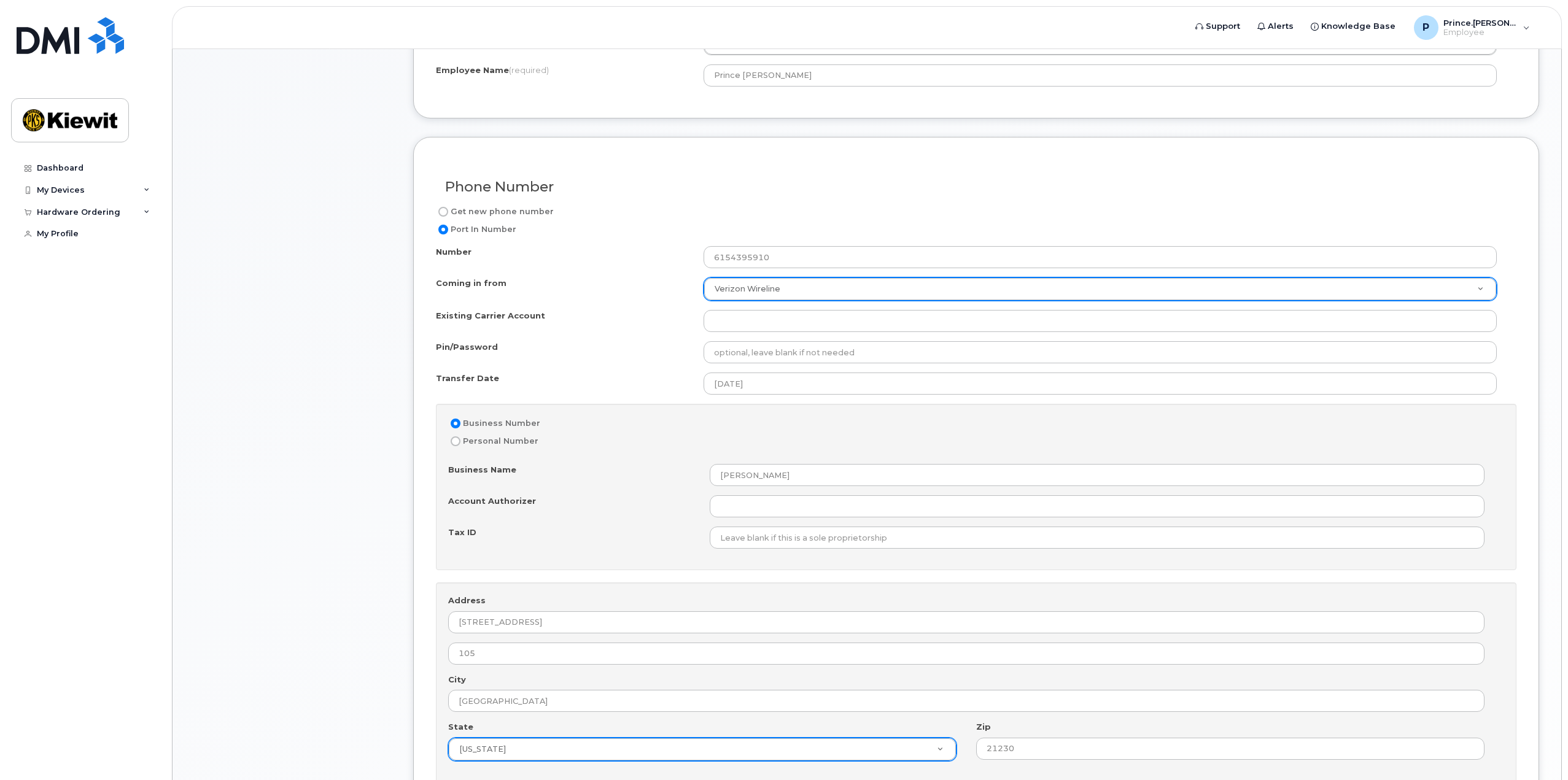
click at [642, 319] on div "Existing Carrier Account" at bounding box center [569, 318] width 267 height 17
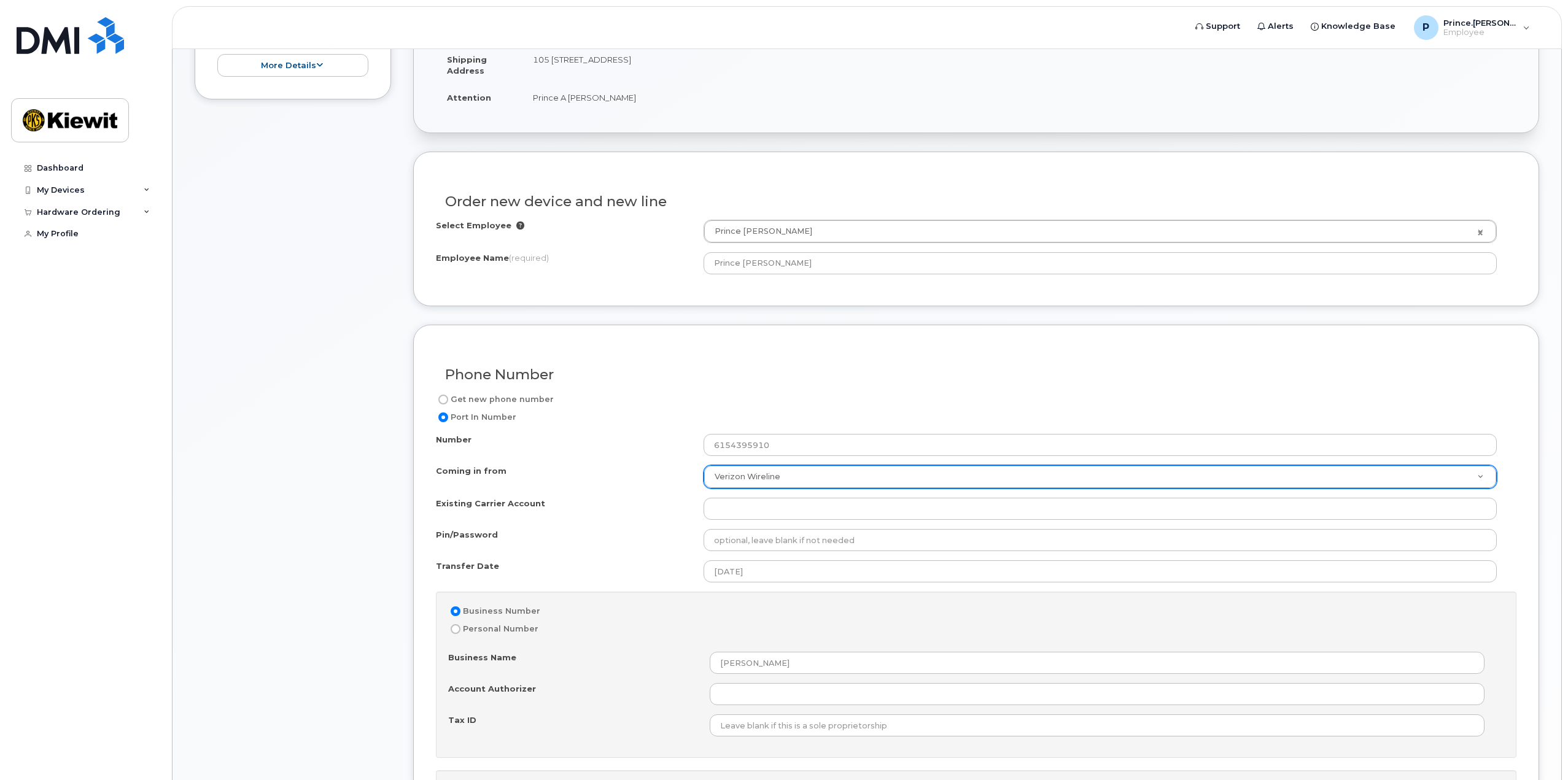
scroll to position [430, 0]
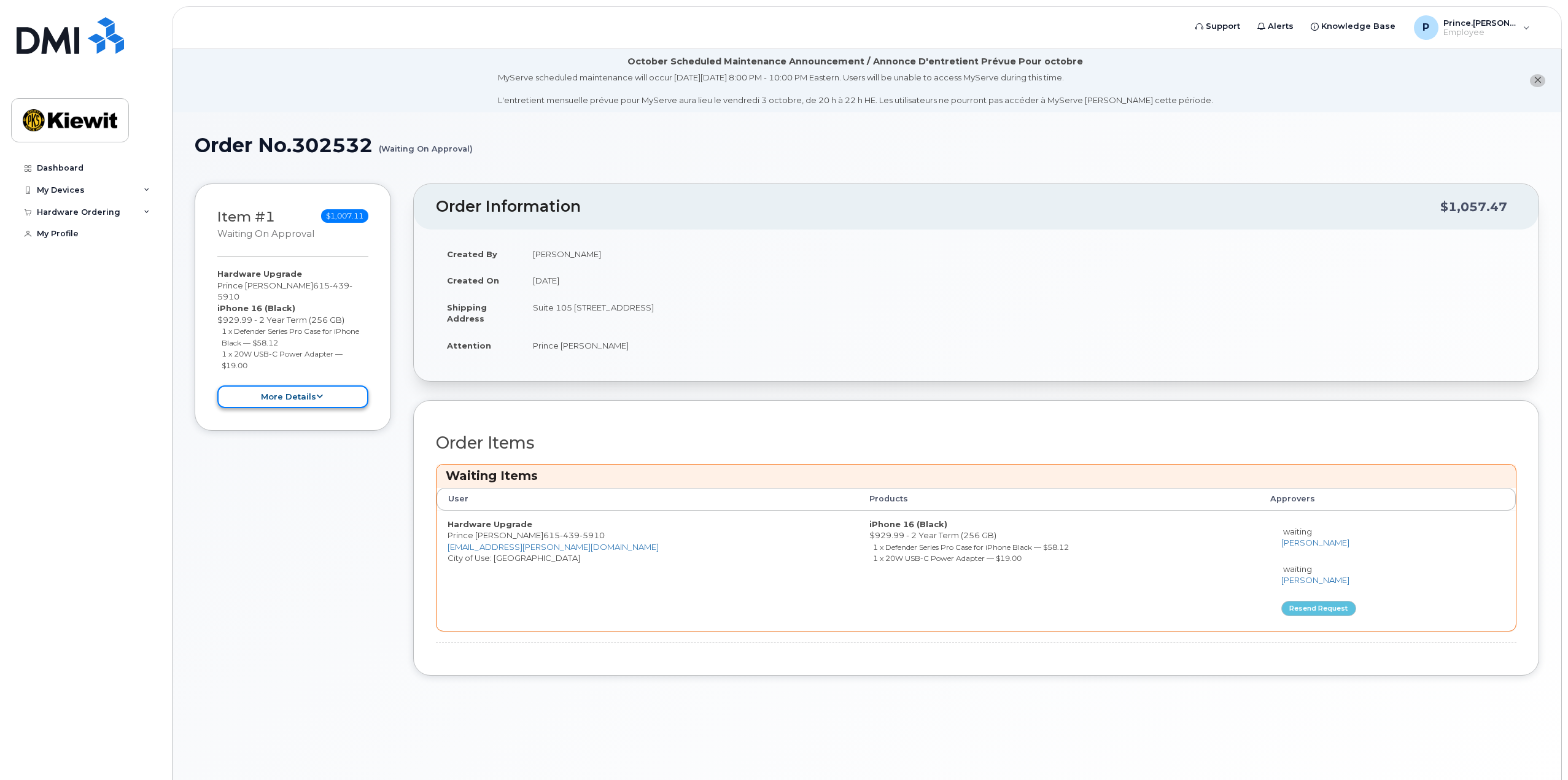
click at [306, 390] on button "more details" at bounding box center [292, 397] width 151 height 23
